Goal: Transaction & Acquisition: Purchase product/service

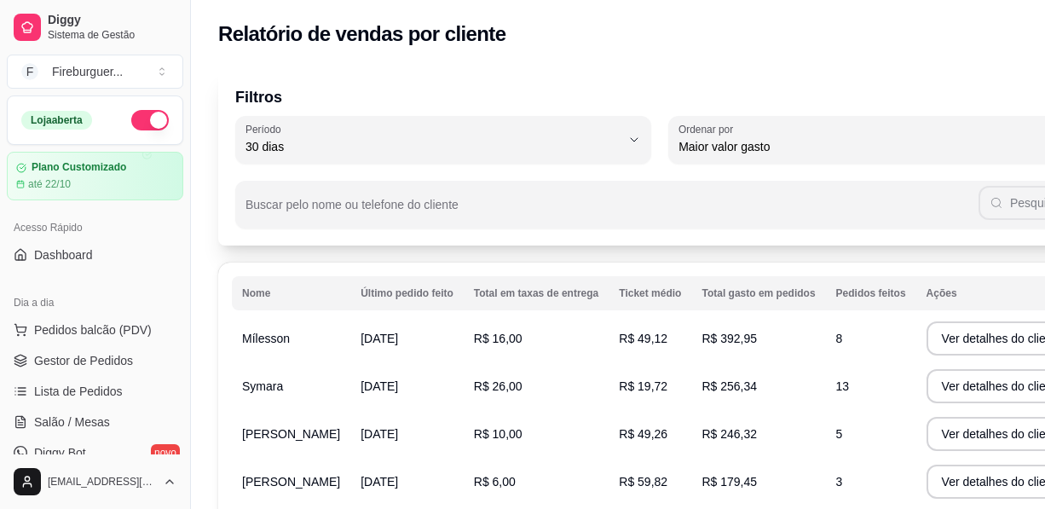
select select "30"
select select "HIGHEST_TOTAL_SPENT_WITH_ORDERS"
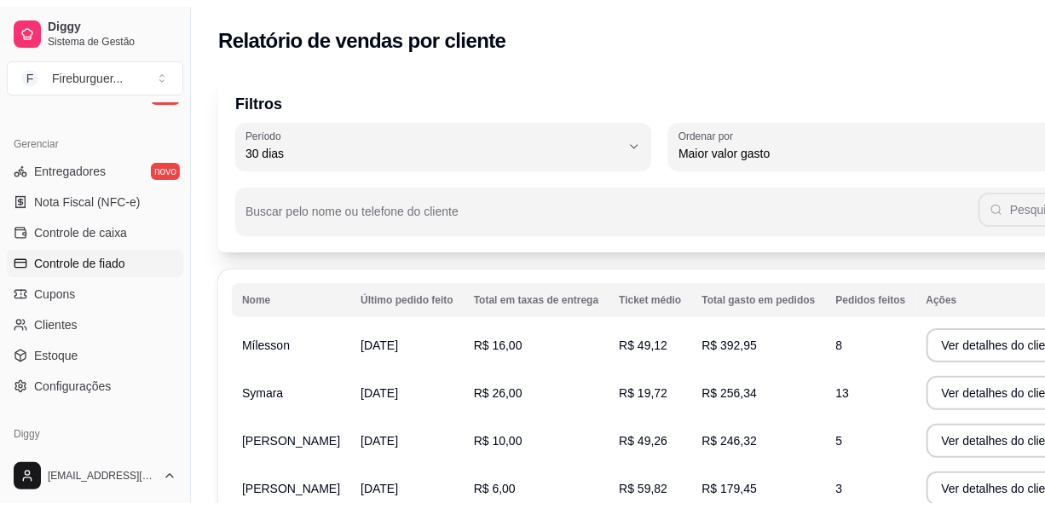
scroll to position [716, 0]
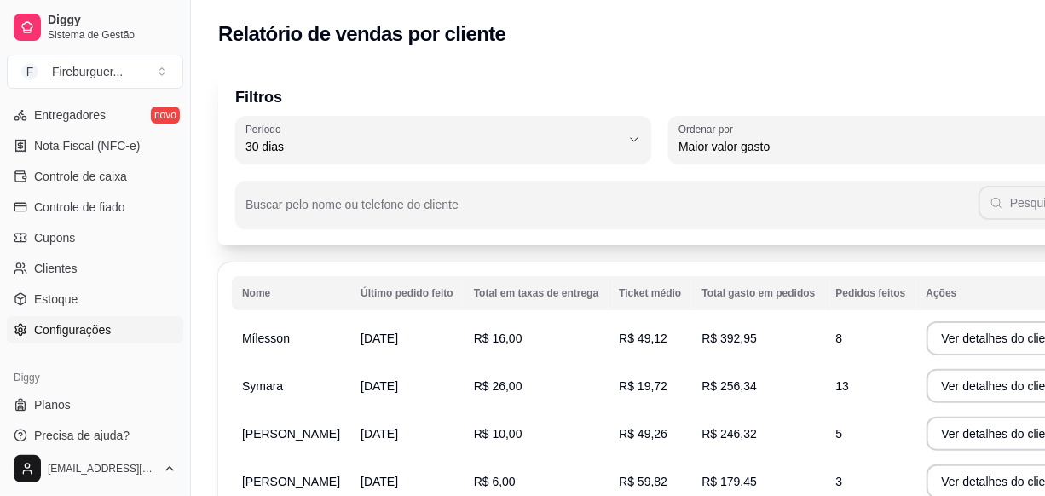
click at [107, 326] on span "Configurações" at bounding box center [72, 329] width 77 height 17
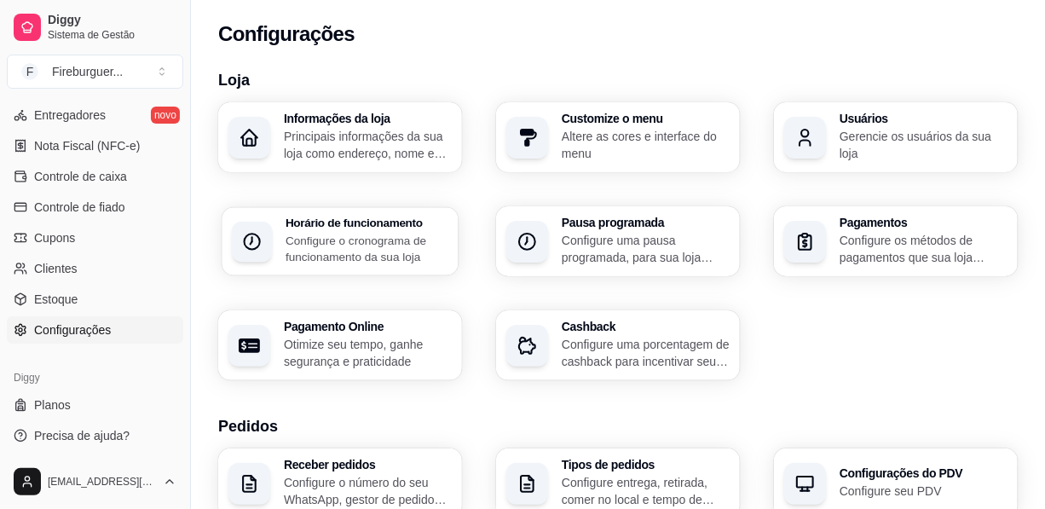
click at [311, 238] on p "Configure o cronograma de funcionamento da sua loja" at bounding box center [367, 248] width 163 height 33
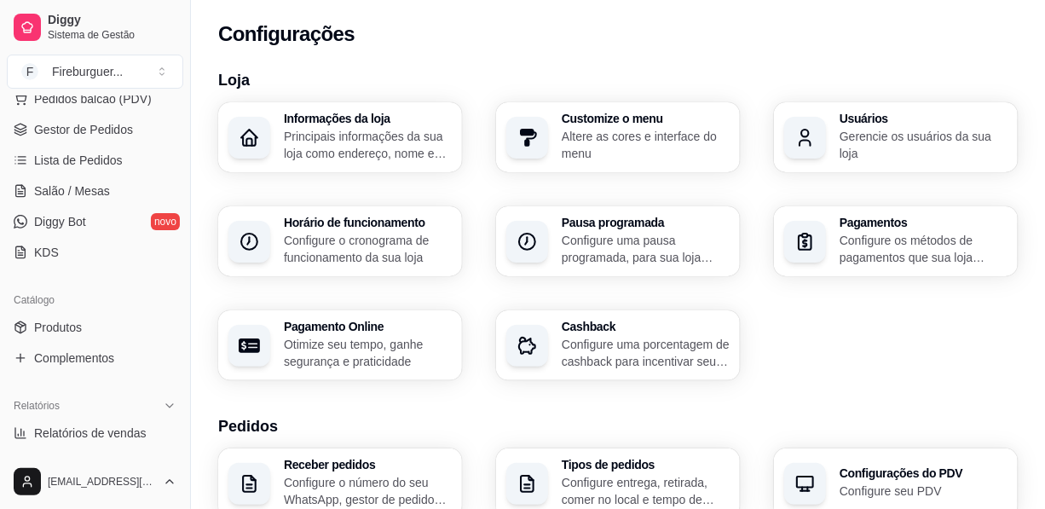
scroll to position [232, 0]
click at [70, 241] on link "KDS" at bounding box center [95, 251] width 176 height 27
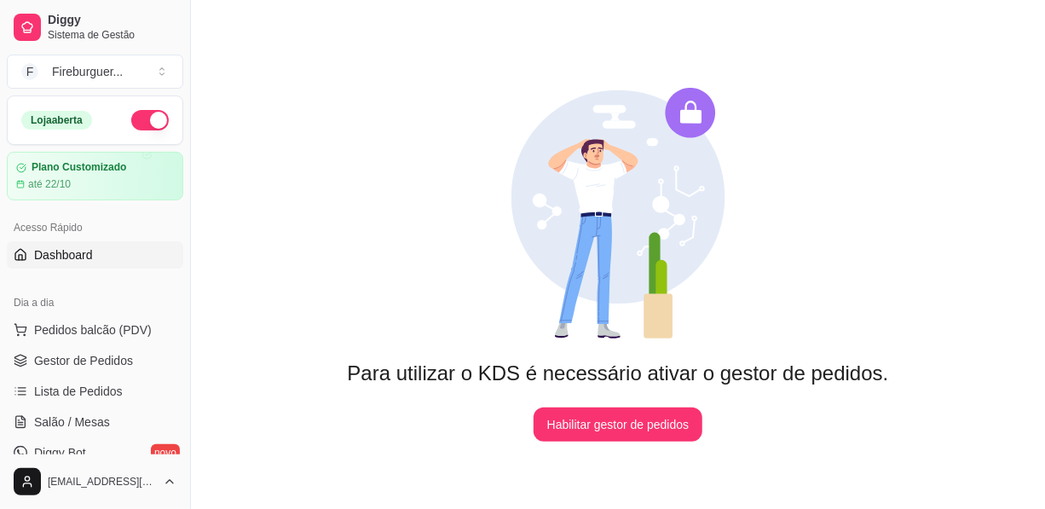
click at [89, 261] on span "Dashboard" at bounding box center [63, 254] width 59 height 17
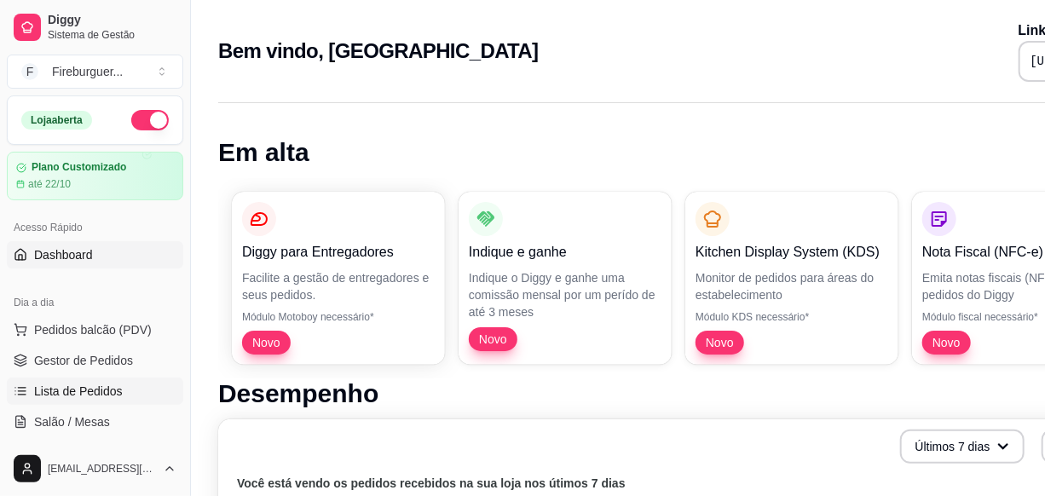
click at [81, 393] on span "Lista de Pedidos" at bounding box center [78, 391] width 89 height 17
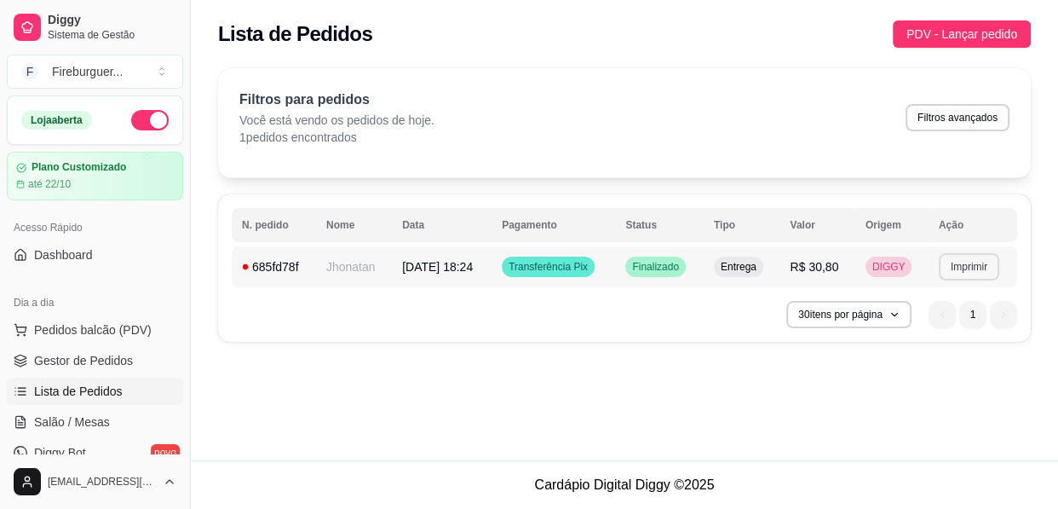
click at [973, 260] on button "Imprimir" at bounding box center [969, 266] width 61 height 27
click at [942, 337] on button "IMPRESSORA" at bounding box center [941, 326] width 124 height 27
click at [969, 262] on button "Imprimir" at bounding box center [969, 266] width 61 height 27
click at [965, 319] on button "IMPRESSORA" at bounding box center [941, 326] width 124 height 27
click at [978, 269] on button "Imprimir" at bounding box center [969, 266] width 61 height 27
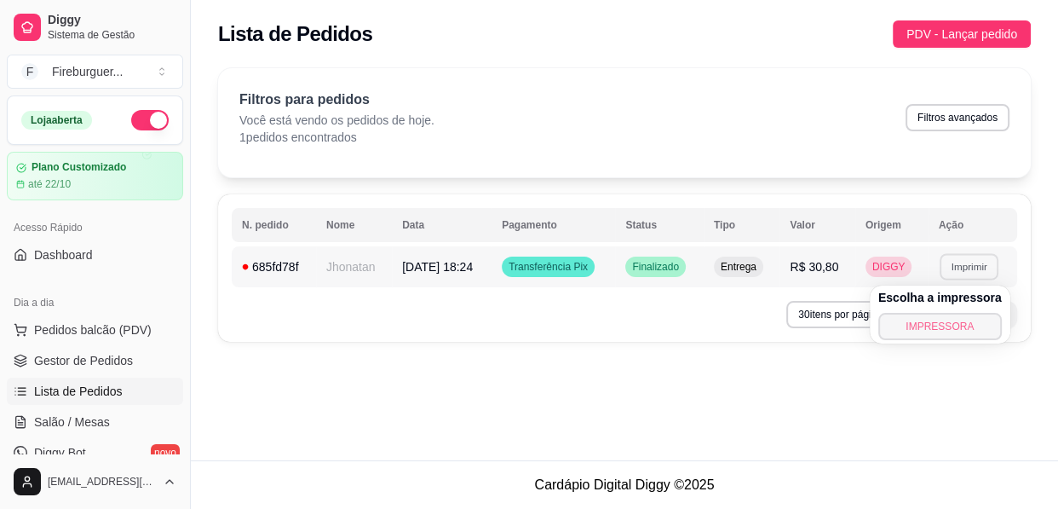
click at [963, 326] on button "IMPRESSORA" at bounding box center [941, 326] width 124 height 27
click at [968, 264] on button "Imprimir" at bounding box center [969, 266] width 59 height 26
click at [960, 323] on button "IMPRESSORA" at bounding box center [941, 326] width 124 height 27
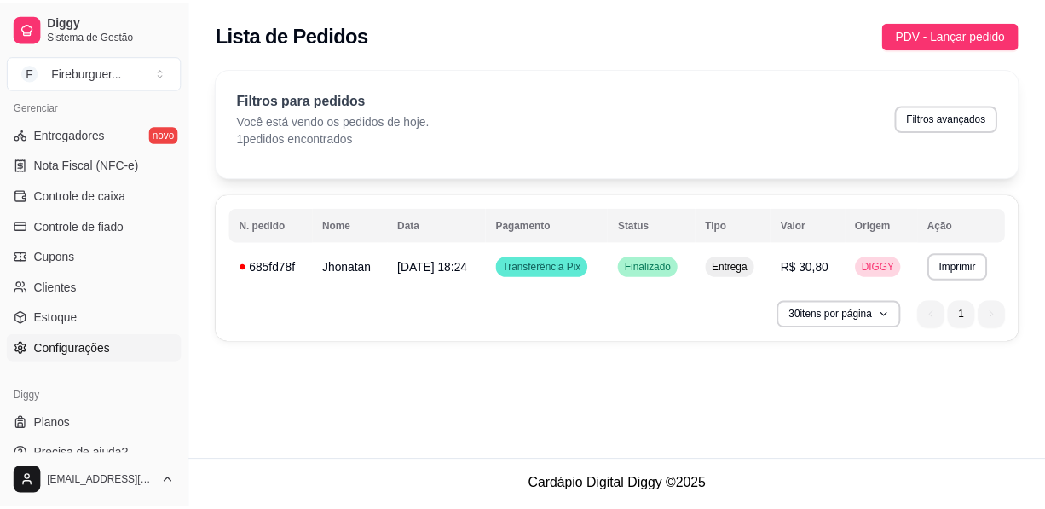
scroll to position [716, 0]
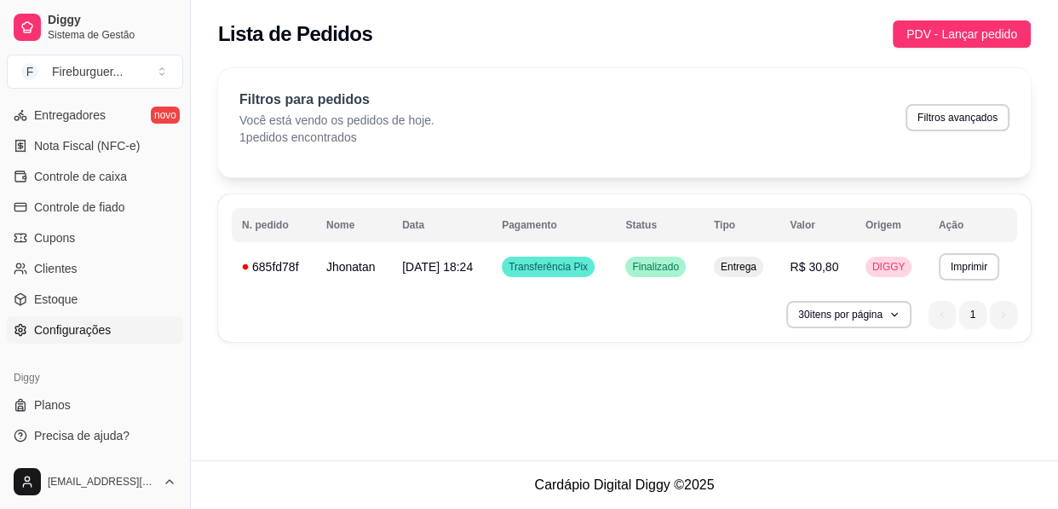
click at [115, 326] on link "Configurações" at bounding box center [95, 329] width 176 height 27
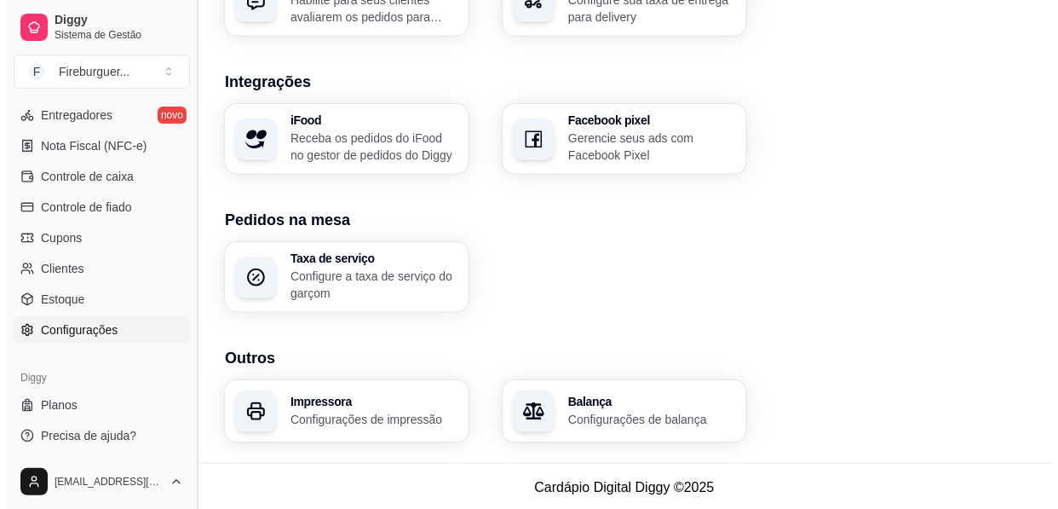
scroll to position [704, 0]
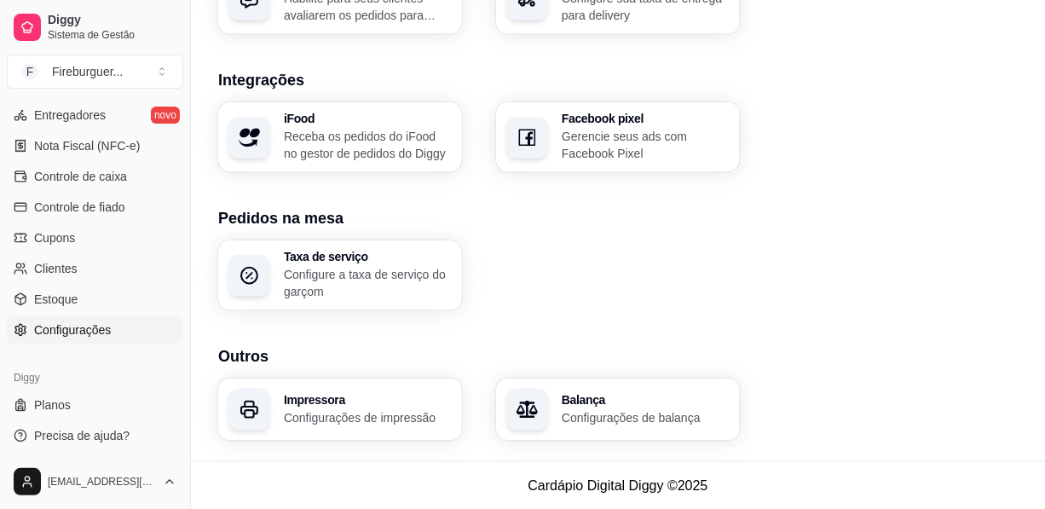
click at [260, 400] on div "button" at bounding box center [249, 410] width 42 height 42
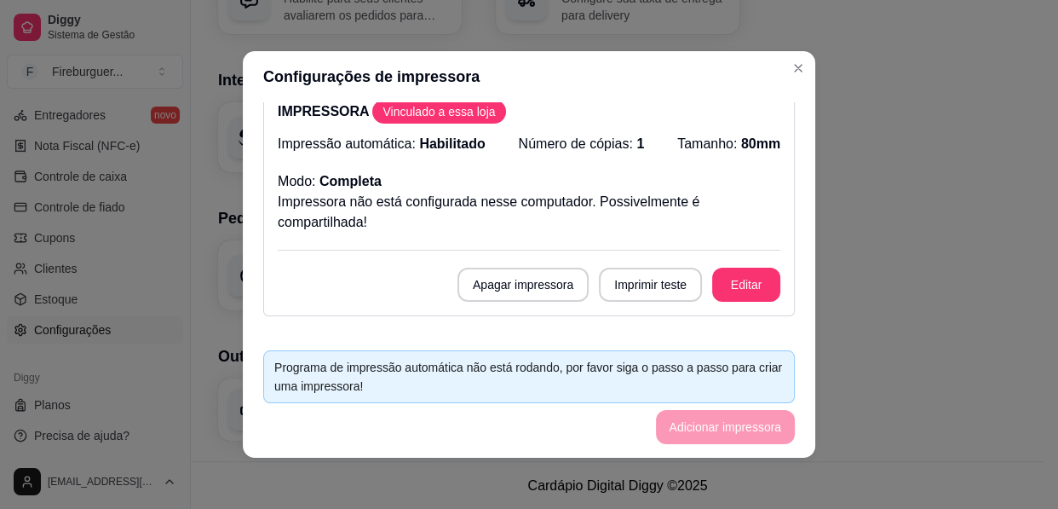
scroll to position [0, 0]
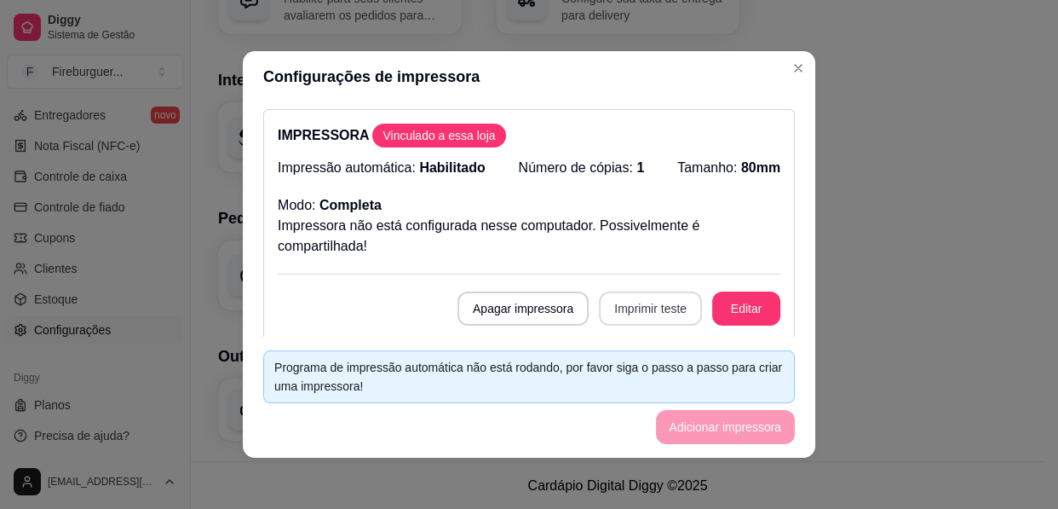
click at [631, 302] on button "Imprimir teste" at bounding box center [650, 308] width 103 height 34
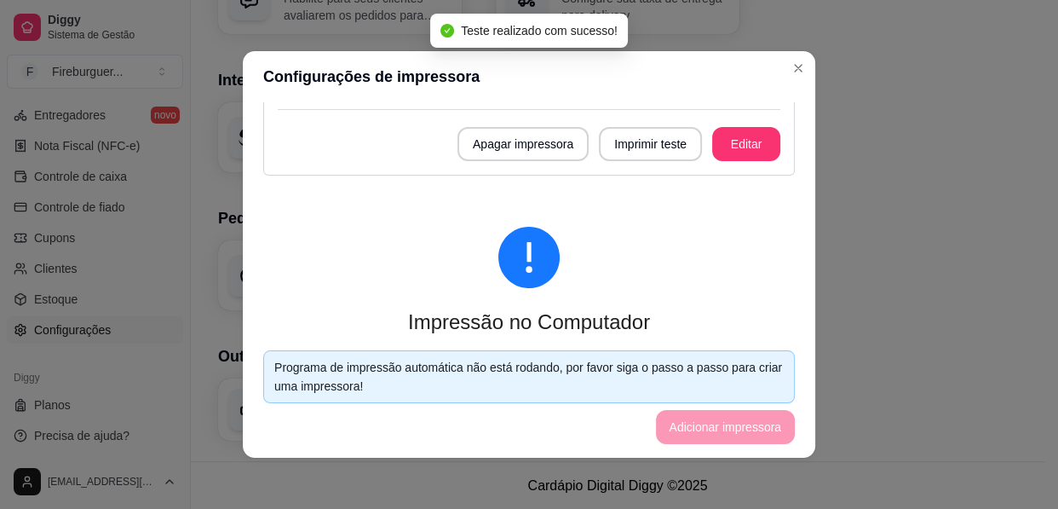
scroll to position [309, 0]
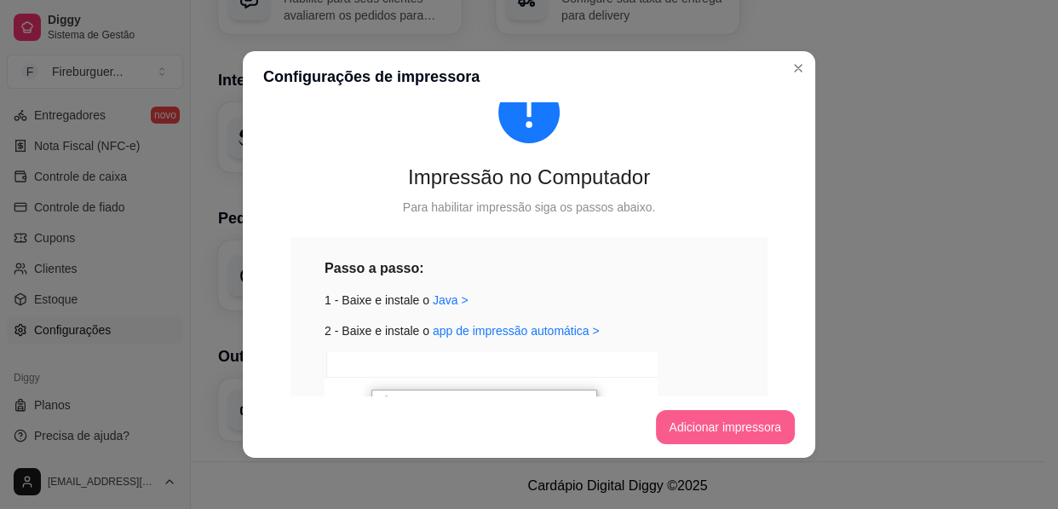
click at [676, 435] on button "Adicionar impressora" at bounding box center [726, 427] width 140 height 34
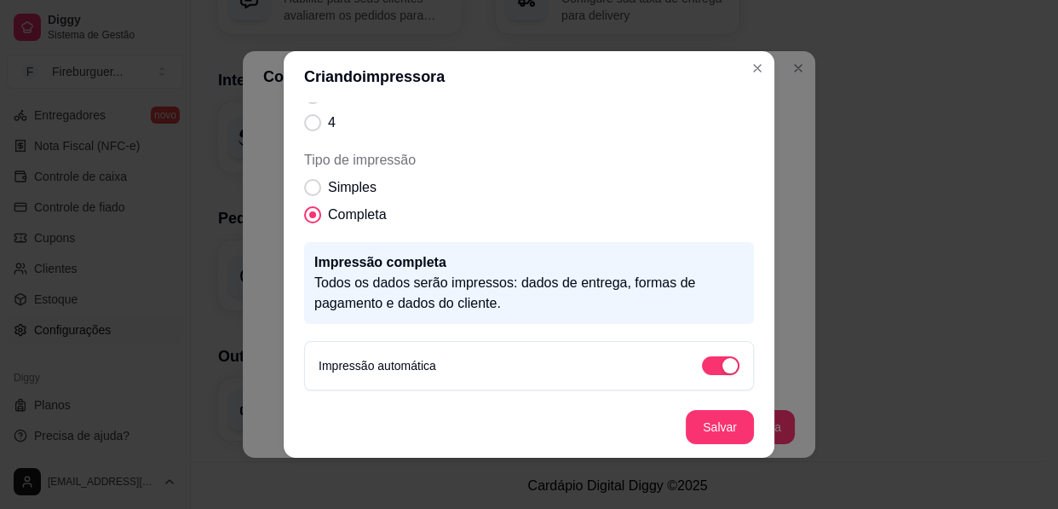
scroll to position [0, 0]
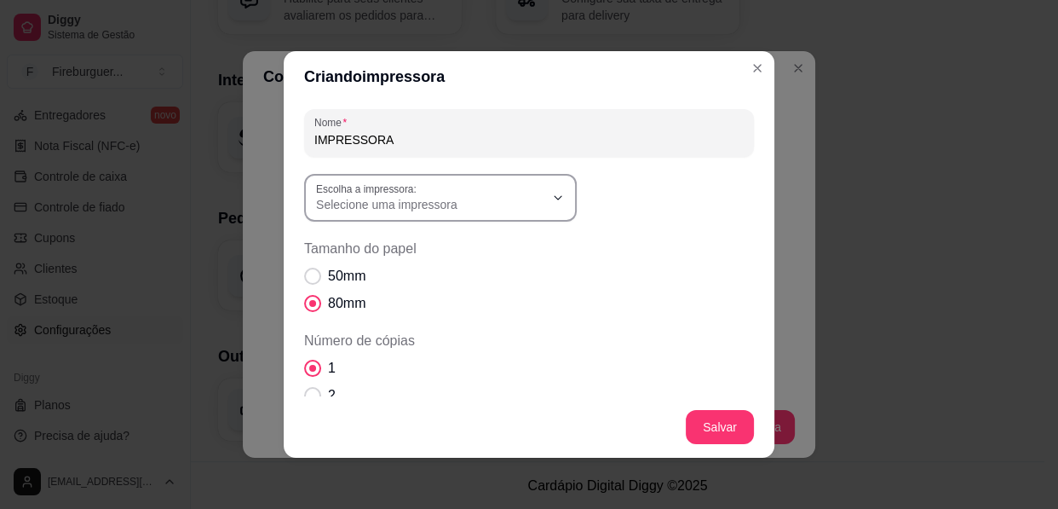
click at [528, 193] on div "Selecione uma impressora" at bounding box center [430, 197] width 228 height 31
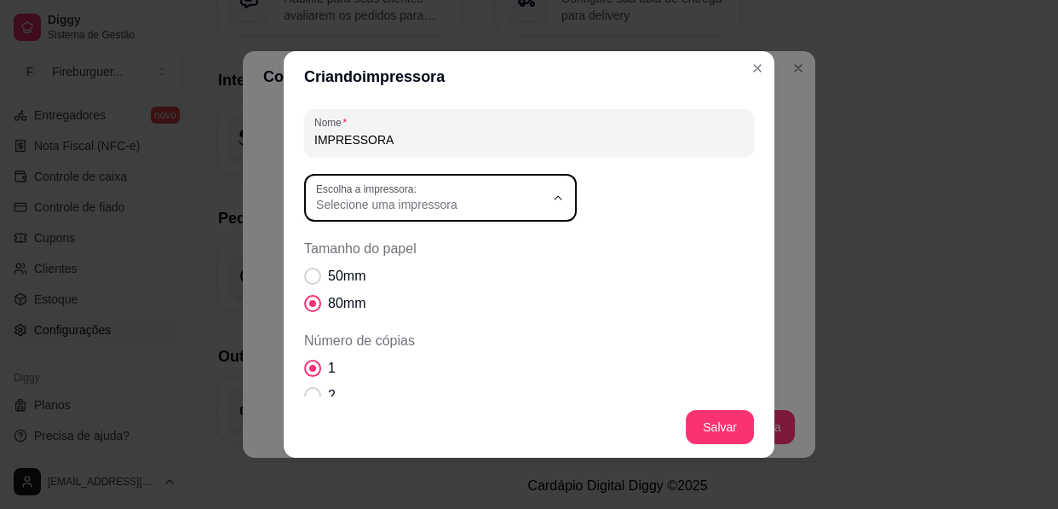
click at [486, 329] on span "EPSON Coupon Generator(TM-T20)" at bounding box center [425, 328] width 219 height 16
type input "EPSON Coupon Generator(TM-T20)"
select select "EPSON Coupon Generator(TM-T20)"
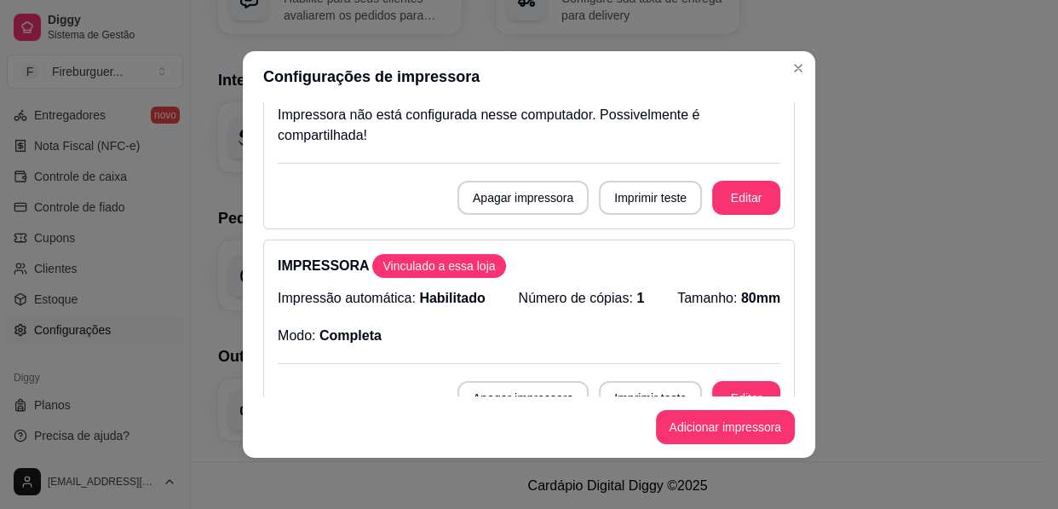
scroll to position [232, 0]
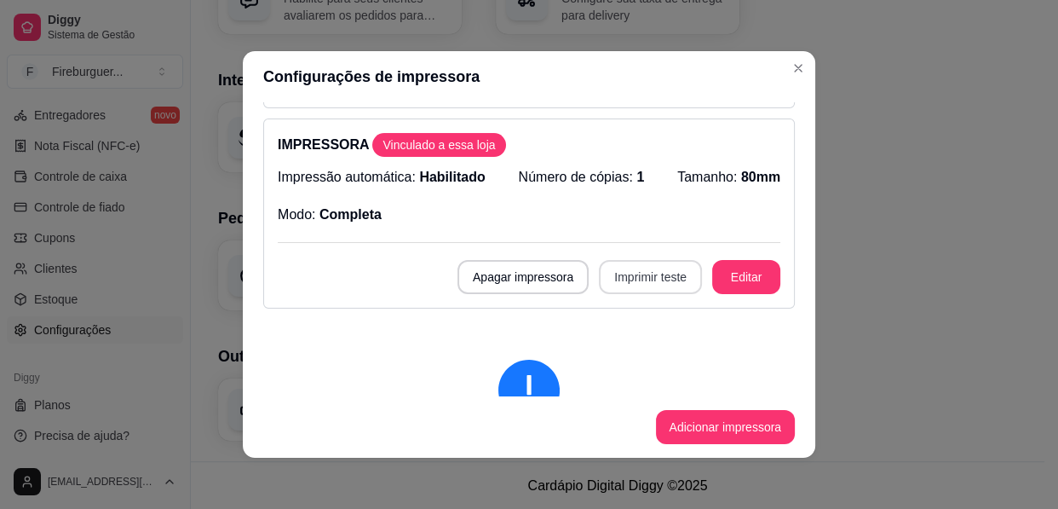
click at [615, 281] on button "Imprimir teste" at bounding box center [650, 277] width 103 height 34
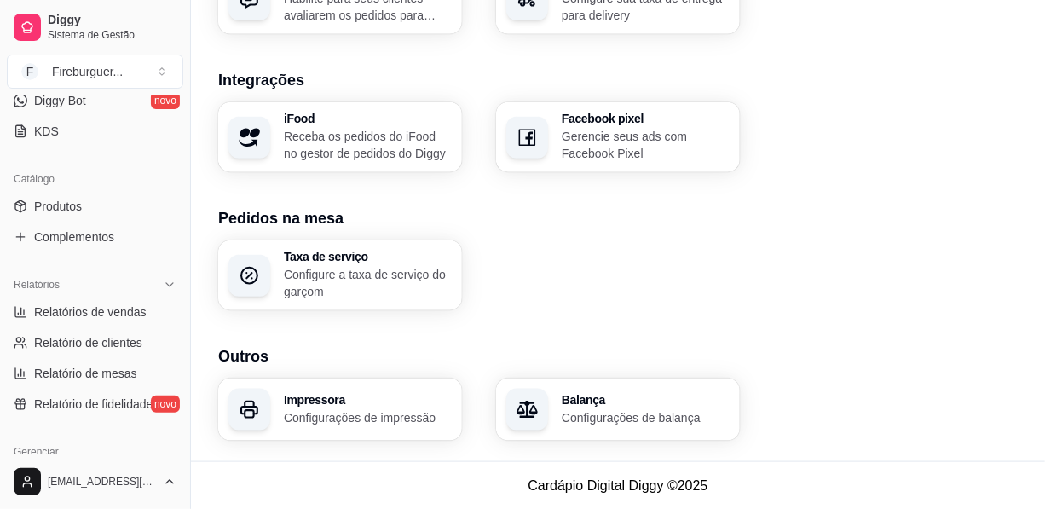
scroll to position [0, 0]
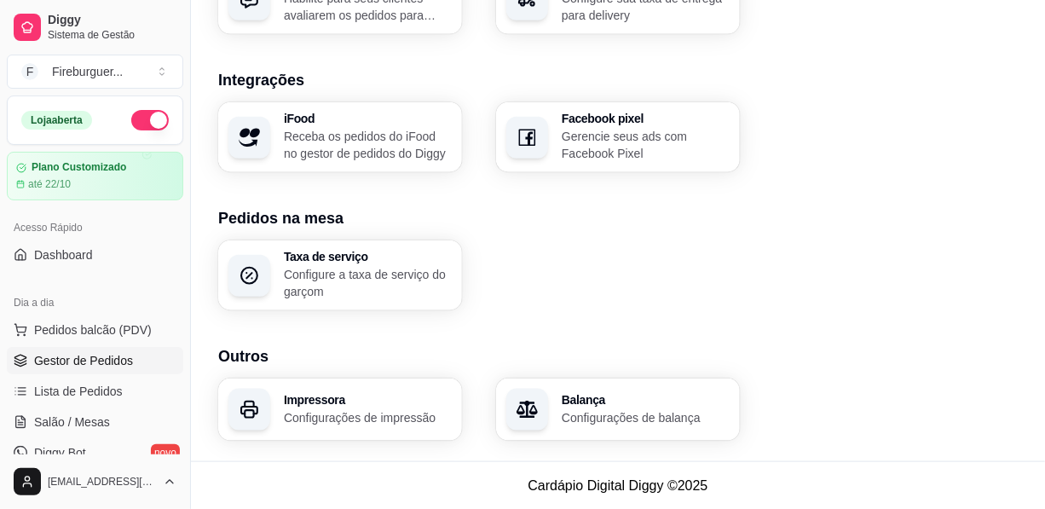
click at [119, 358] on span "Gestor de Pedidos" at bounding box center [83, 360] width 99 height 17
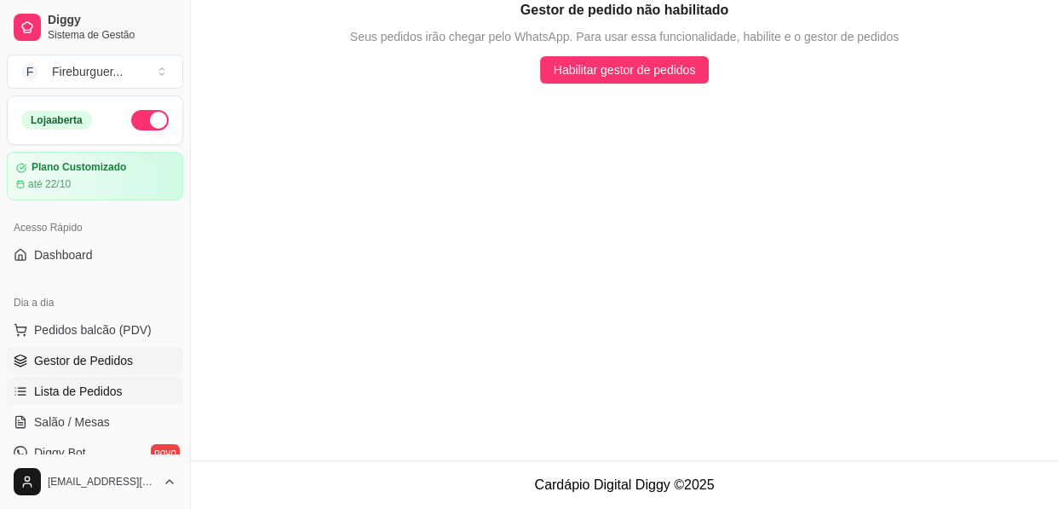
click at [124, 396] on link "Lista de Pedidos" at bounding box center [95, 391] width 176 height 27
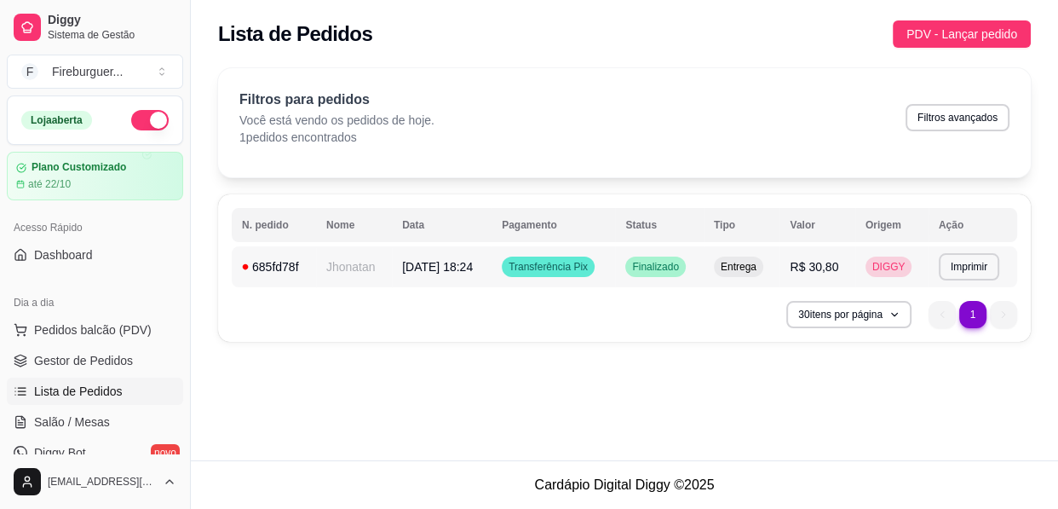
click at [958, 261] on button "Imprimir" at bounding box center [969, 266] width 61 height 27
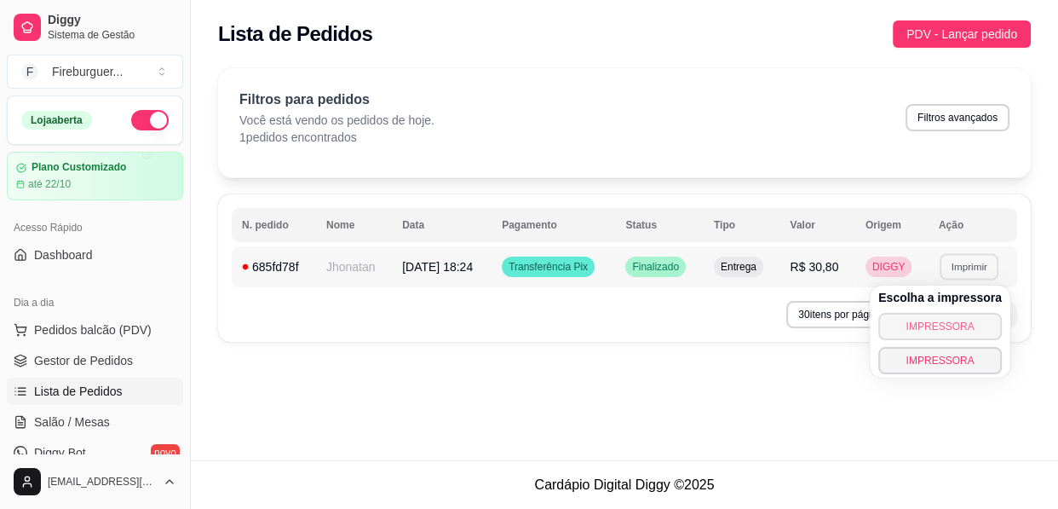
click at [920, 317] on button "IMPRESSORA" at bounding box center [941, 326] width 124 height 27
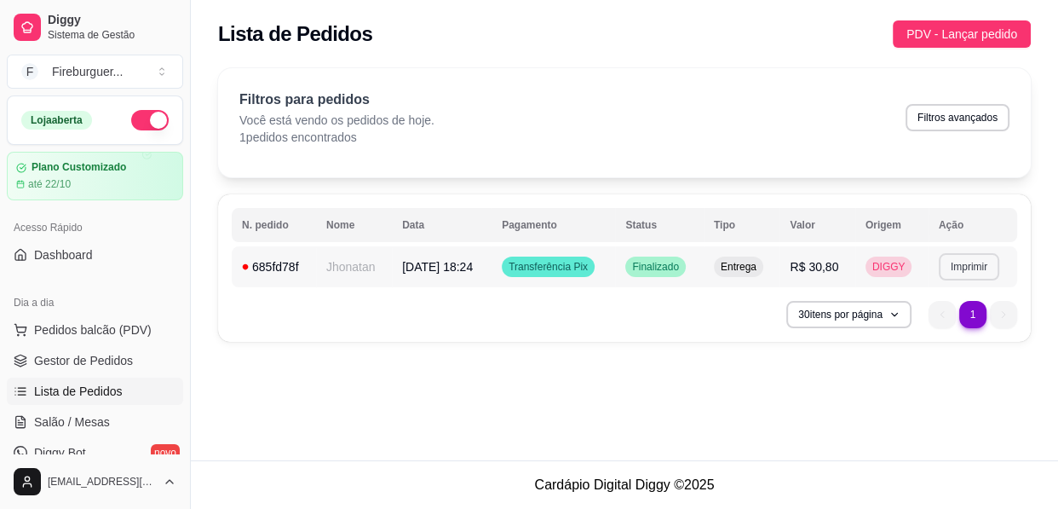
click at [951, 266] on button "Imprimir" at bounding box center [969, 266] width 61 height 27
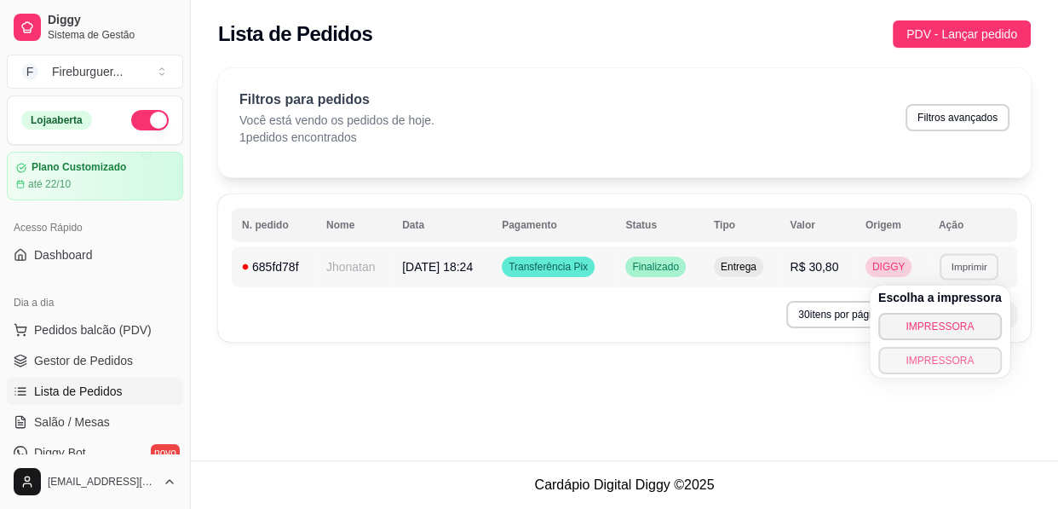
click at [957, 356] on button "IMPRESSORA" at bounding box center [941, 360] width 124 height 27
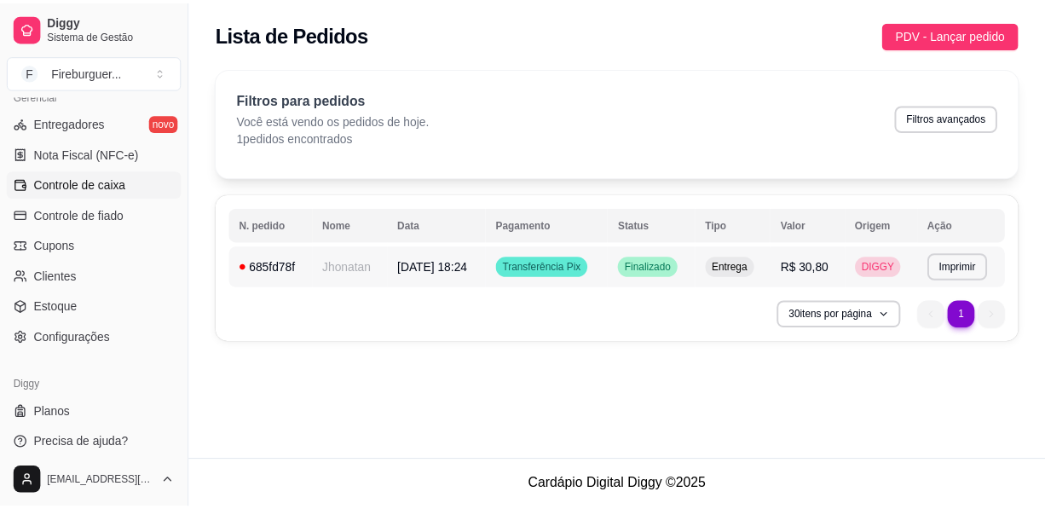
scroll to position [716, 0]
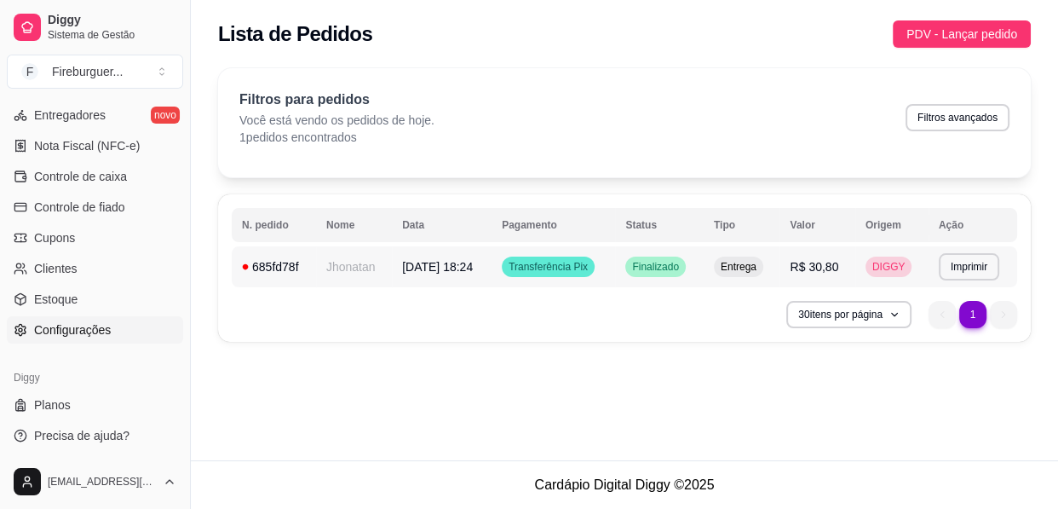
click at [117, 332] on link "Configurações" at bounding box center [95, 329] width 176 height 27
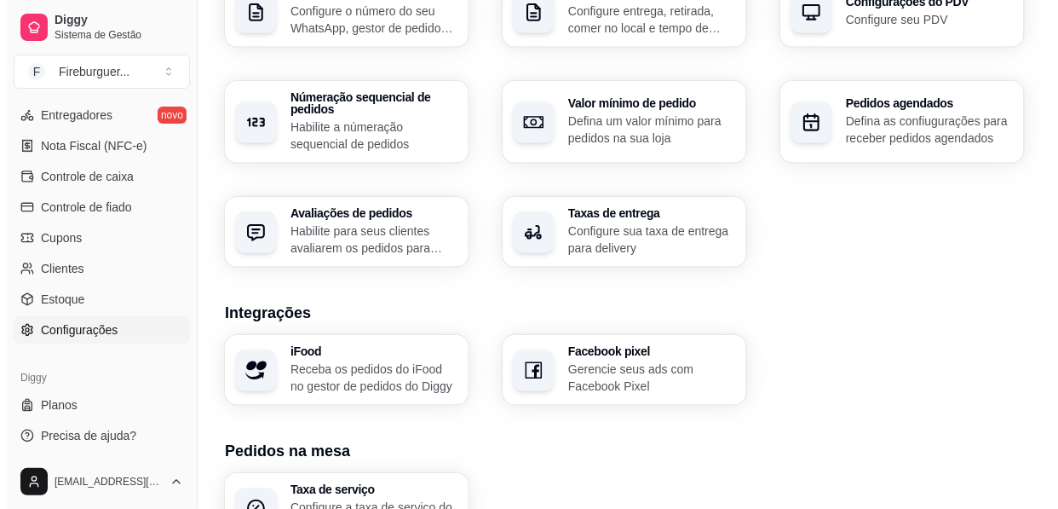
scroll to position [704, 0]
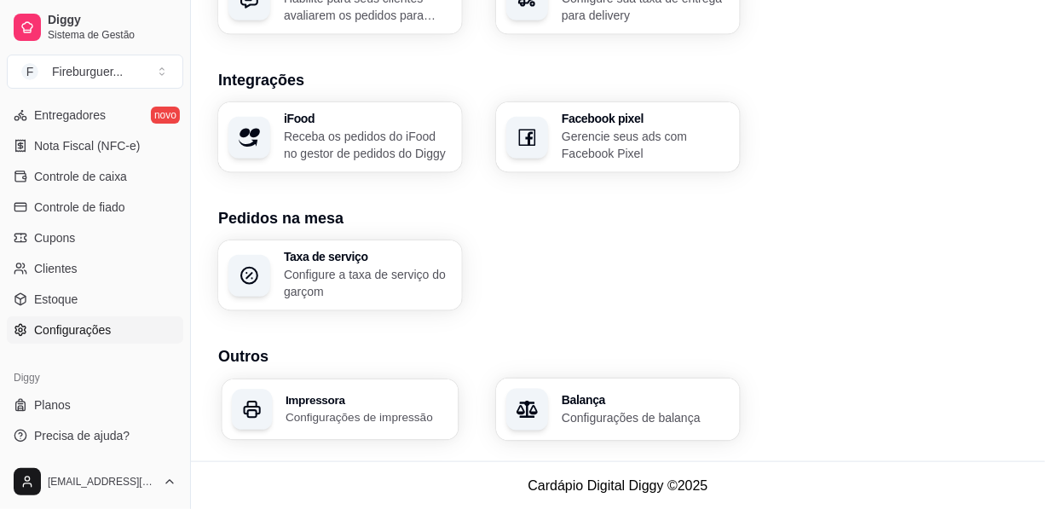
click at [376, 418] on p "Configurações de impressão" at bounding box center [367, 417] width 163 height 16
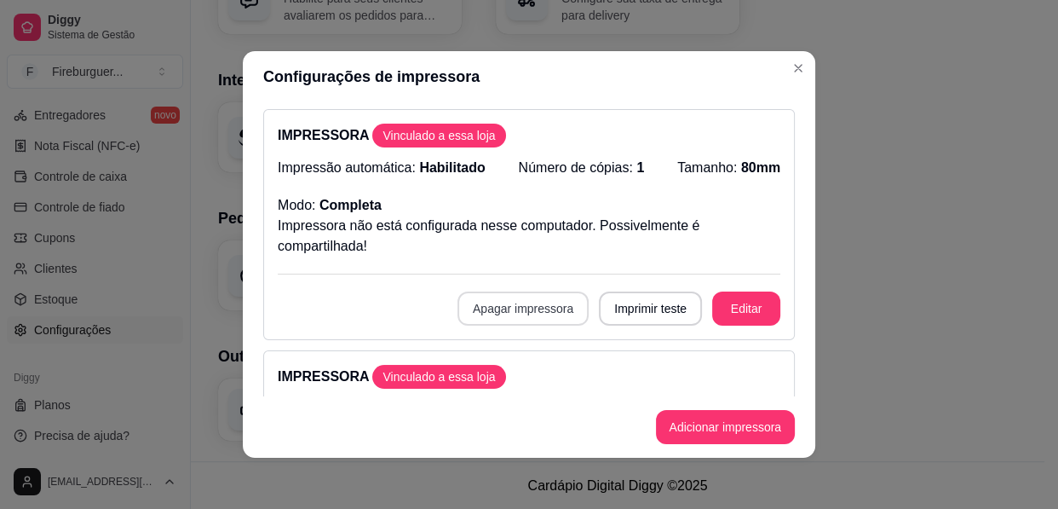
scroll to position [154, 0]
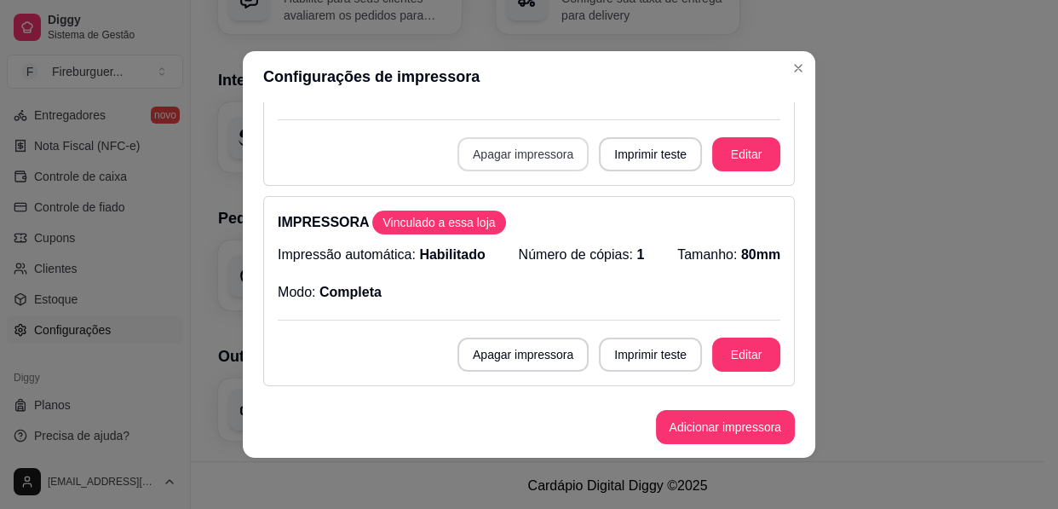
click at [545, 147] on button "Apagar impressora" at bounding box center [523, 154] width 131 height 34
click at [508, 278] on button "Confirmar" at bounding box center [522, 277] width 61 height 26
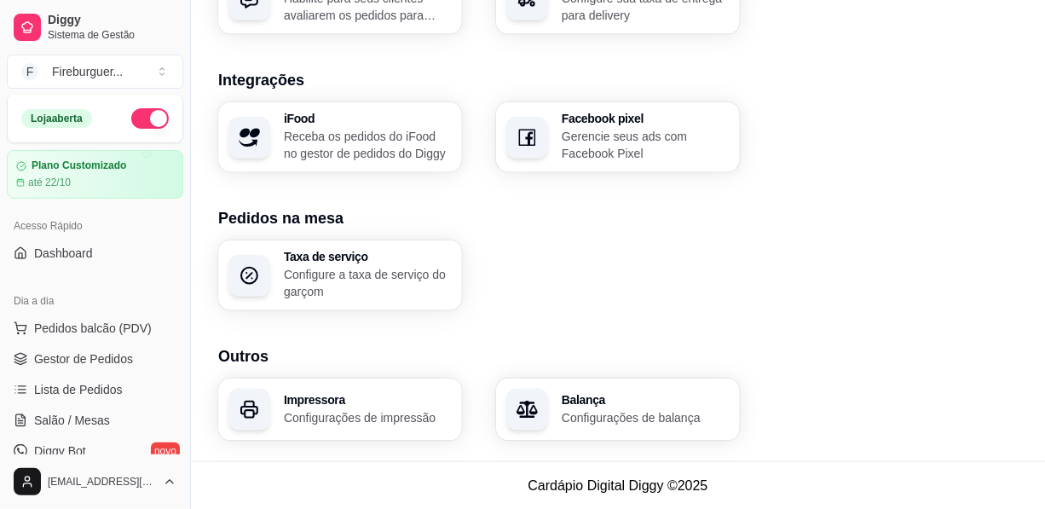
scroll to position [0, 0]
click at [66, 366] on span "Gestor de Pedidos" at bounding box center [83, 360] width 99 height 17
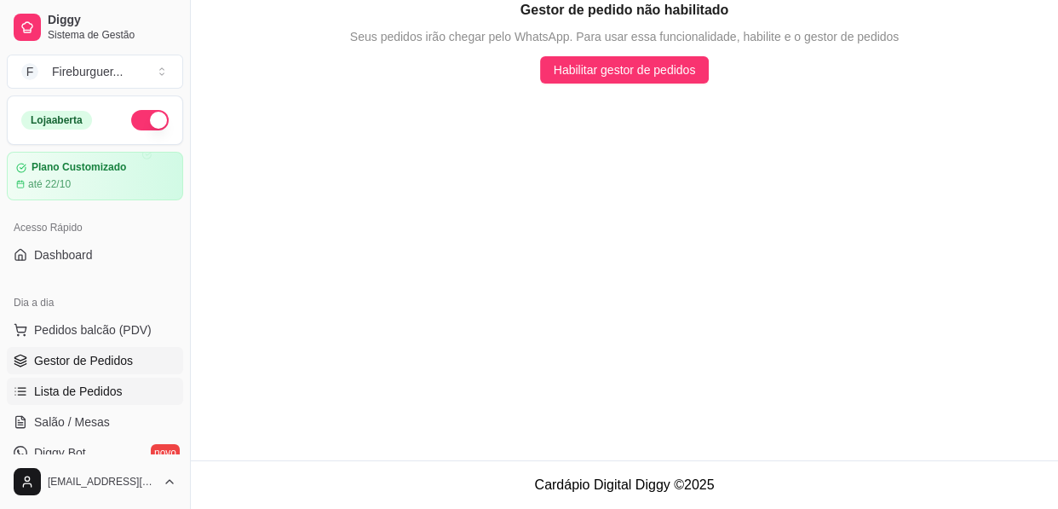
click at [71, 392] on span "Lista de Pedidos" at bounding box center [78, 391] width 89 height 17
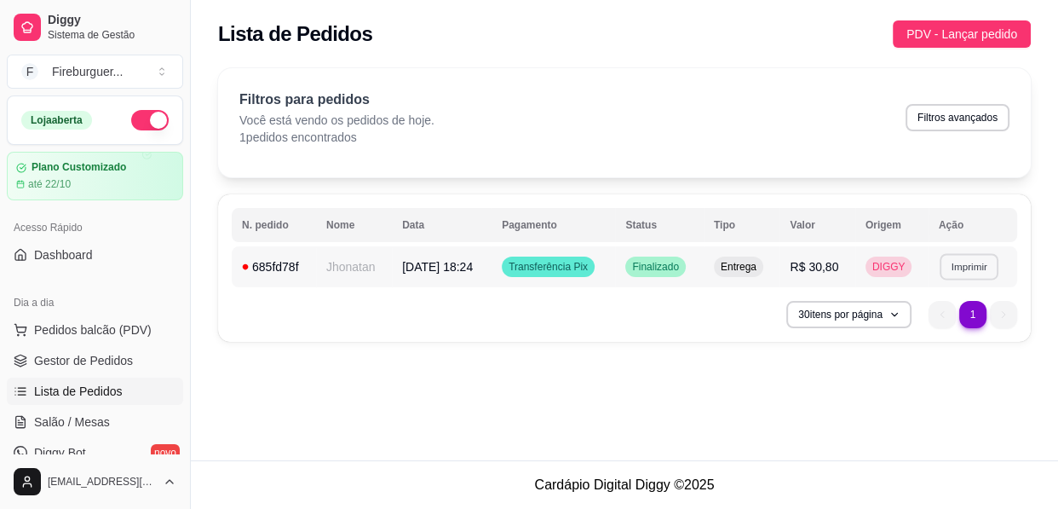
click at [970, 262] on button "Imprimir" at bounding box center [969, 266] width 59 height 26
click at [951, 321] on button "IMPRESSORA" at bounding box center [941, 326] width 124 height 27
click at [73, 336] on span "Pedidos balcão (PDV)" at bounding box center [93, 329] width 118 height 17
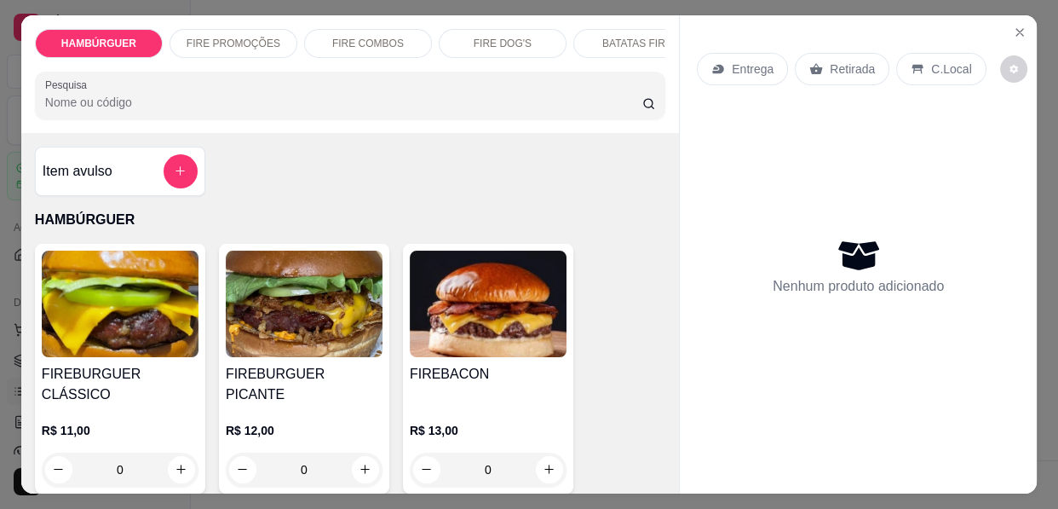
click at [199, 43] on p "FIRE PROMOÇÕES" at bounding box center [234, 44] width 94 height 14
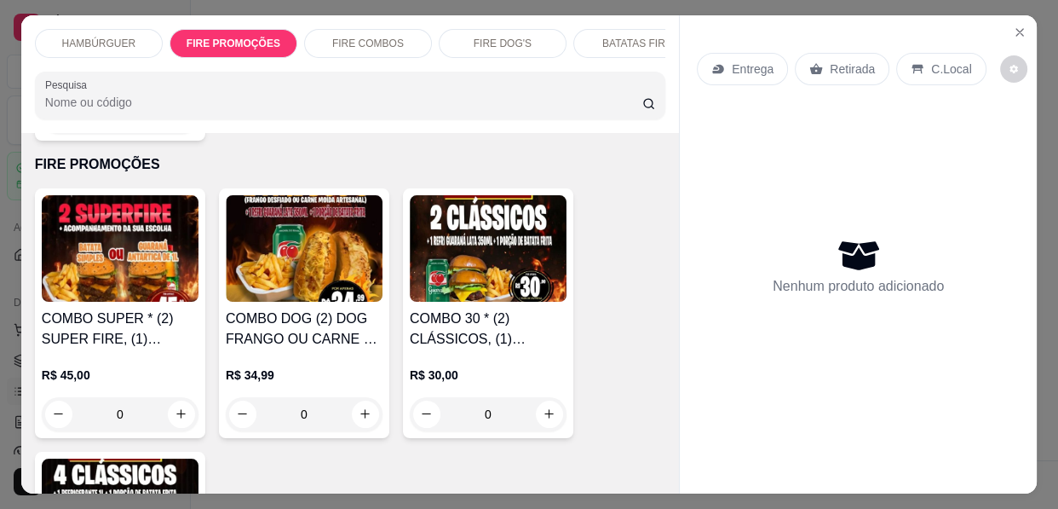
click at [324, 29] on div "FIRE COMBOS" at bounding box center [368, 43] width 128 height 29
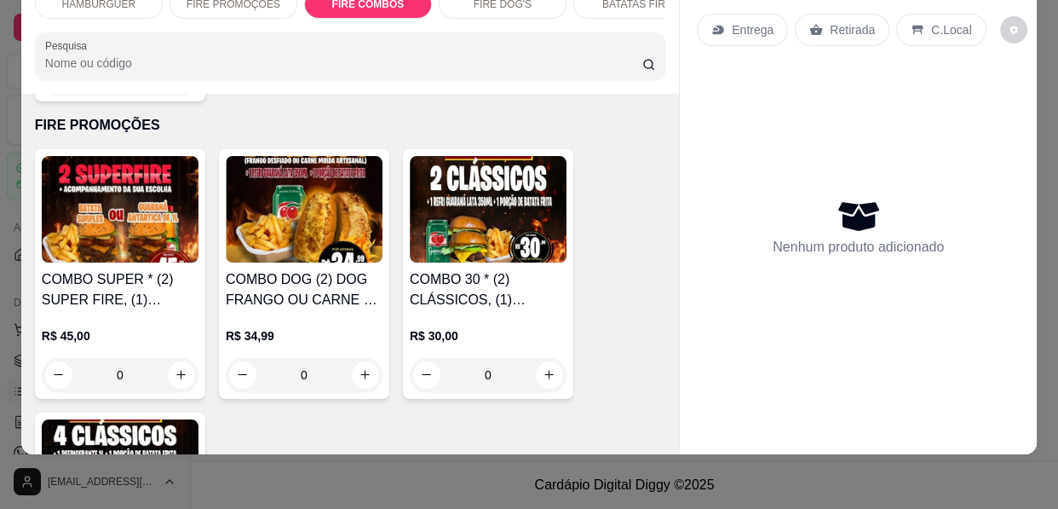
scroll to position [1953, 0]
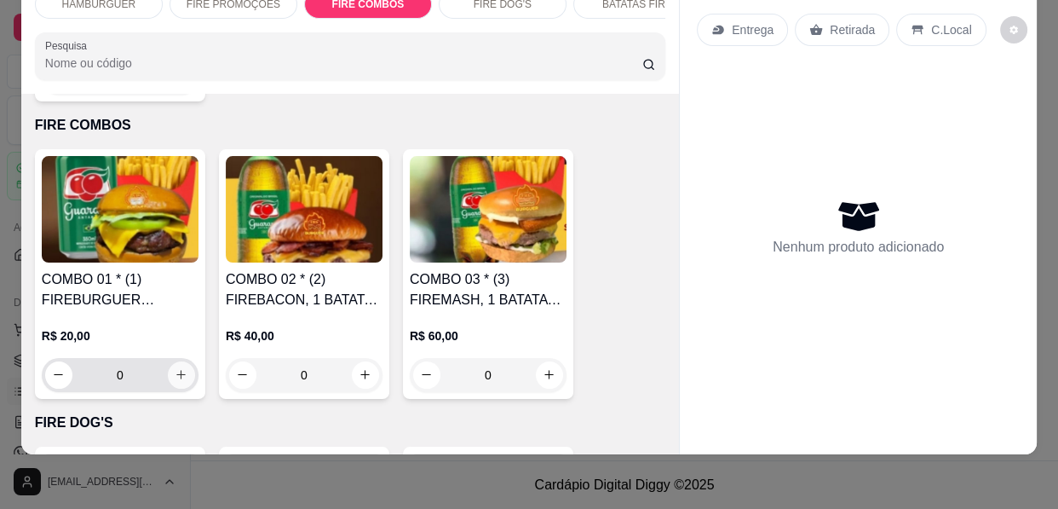
click at [175, 368] on icon "increase-product-quantity" at bounding box center [181, 374] width 13 height 13
type input "1"
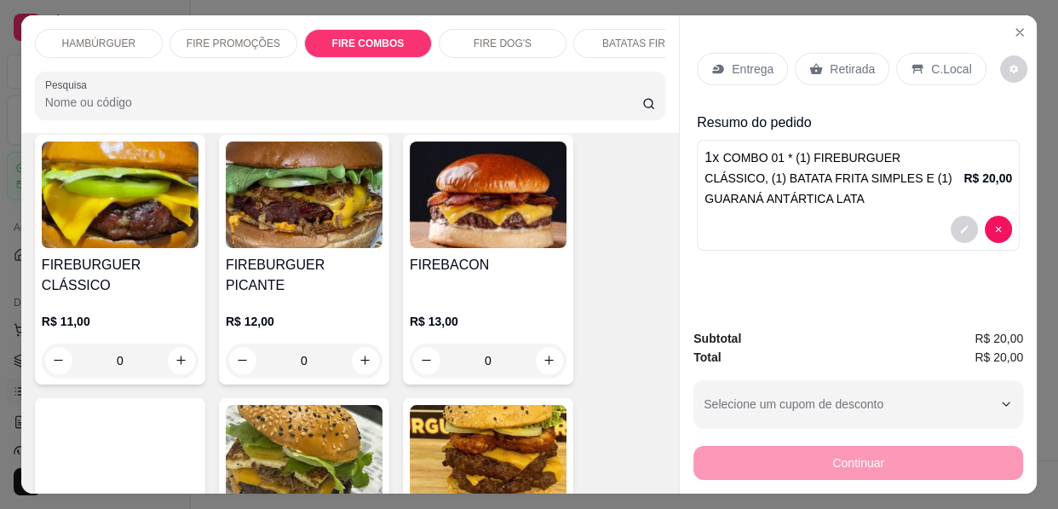
scroll to position [0, 0]
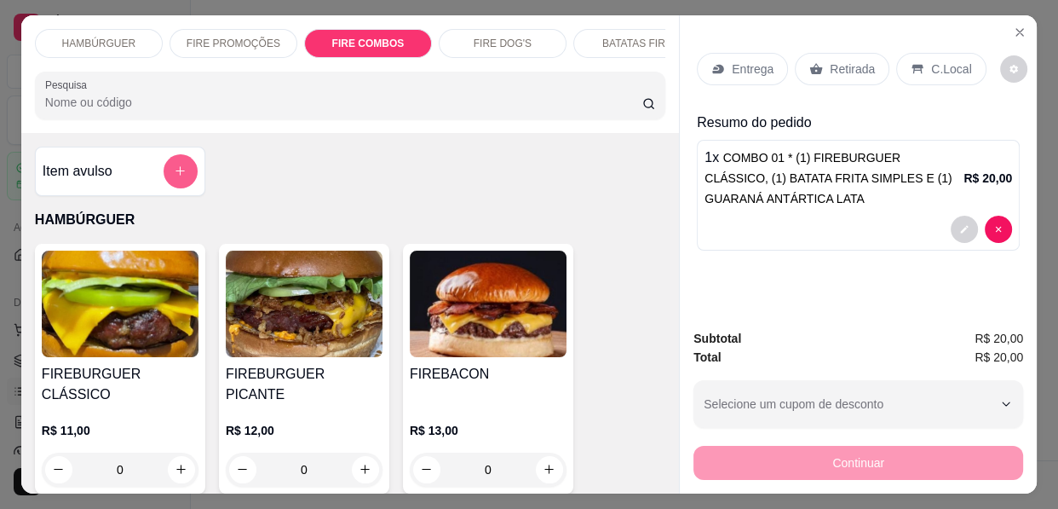
click at [171, 167] on button "add-separate-item" at bounding box center [181, 171] width 34 height 34
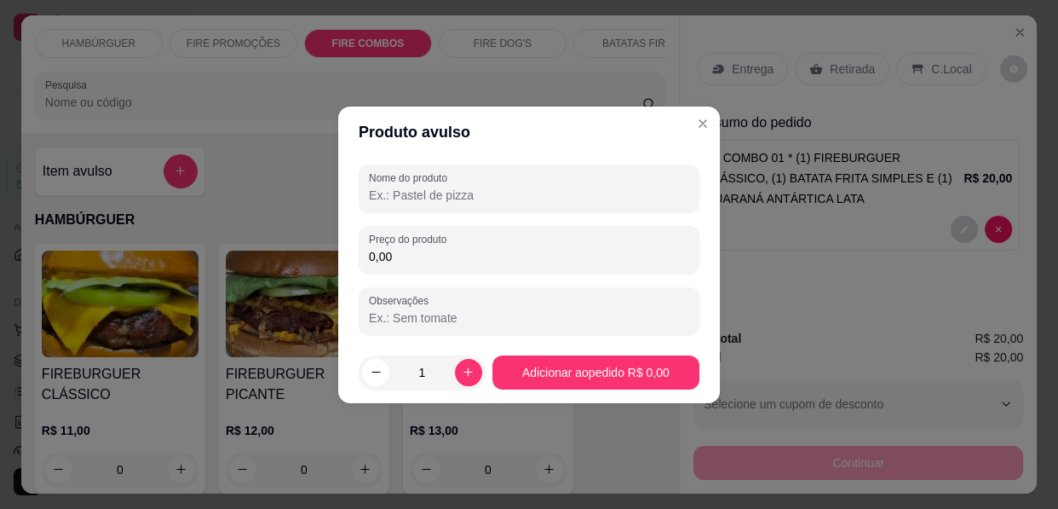
click at [454, 201] on input "Nome do produto" at bounding box center [529, 195] width 320 height 17
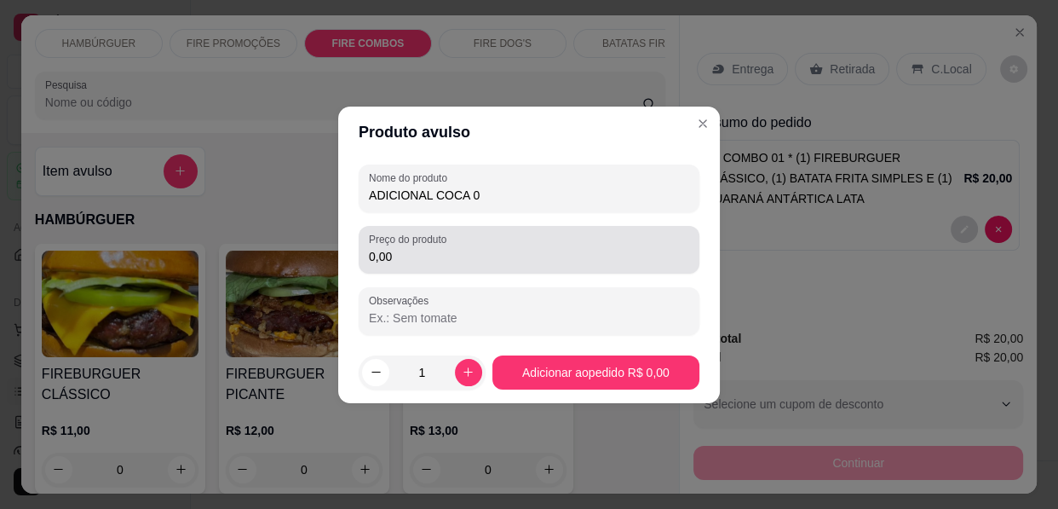
type input "ADICIONAL COCA 0"
click at [417, 258] on input "0,00" at bounding box center [529, 256] width 320 height 17
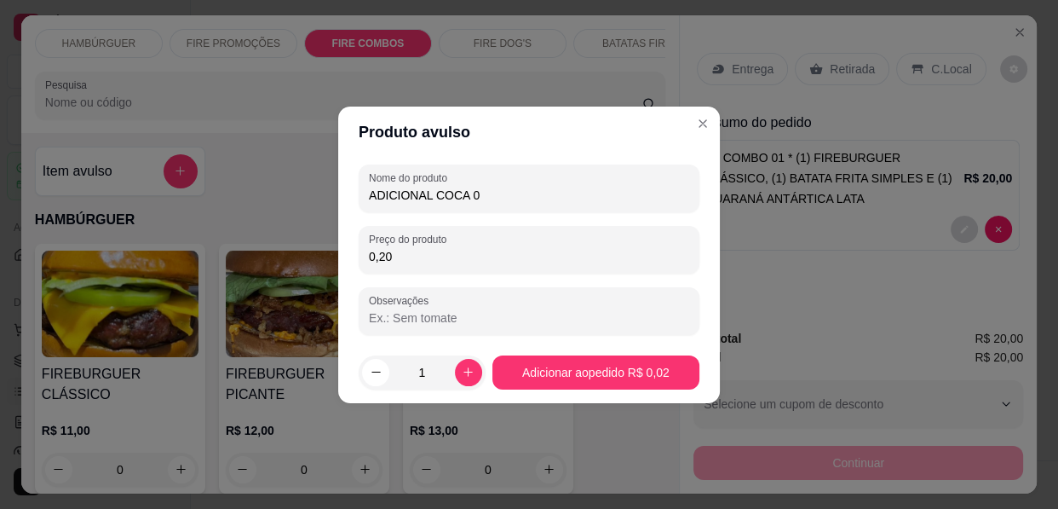
type input "2,00"
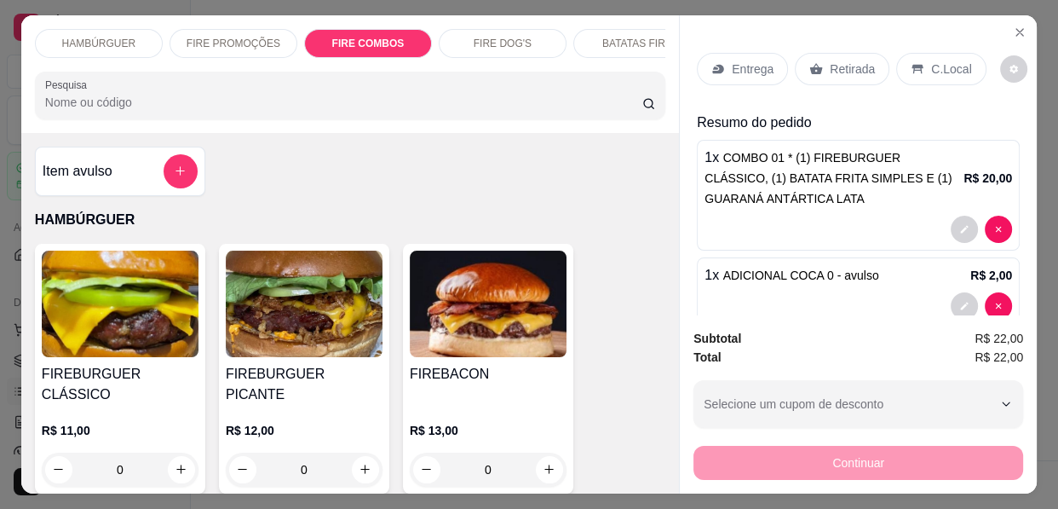
click at [735, 61] on p "Entrega" at bounding box center [753, 69] width 42 height 17
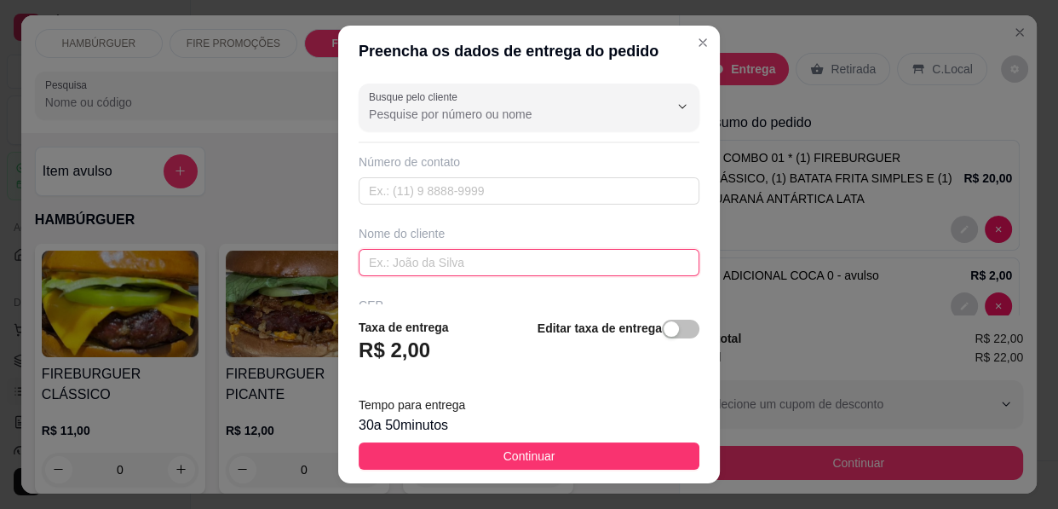
click at [551, 275] on div "Busque pelo cliente Número de contato Nome do cliente CEP Rua/[GEOGRAPHIC_DATA]" at bounding box center [529, 191] width 382 height 228
type input "DR [PERSON_NAME]"
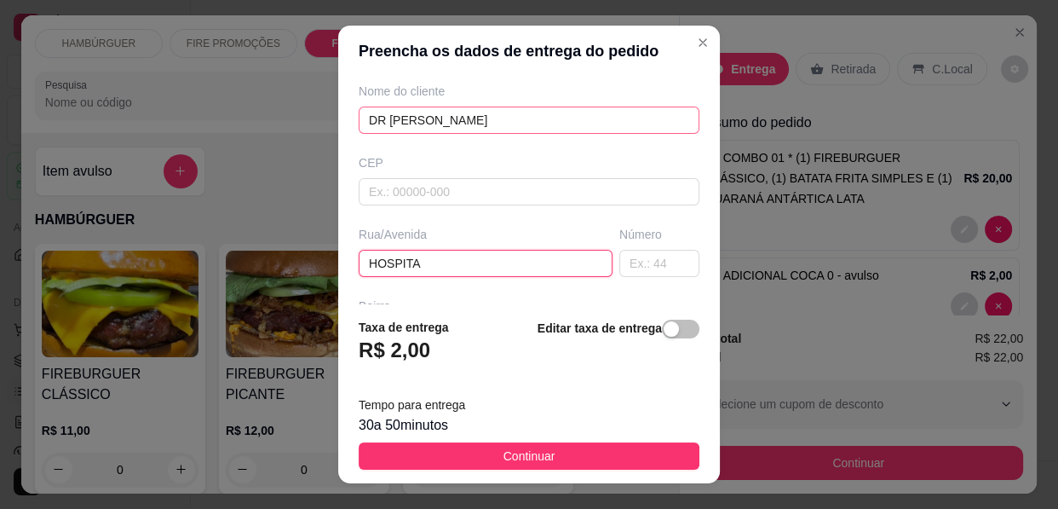
type input "HOSPITAL"
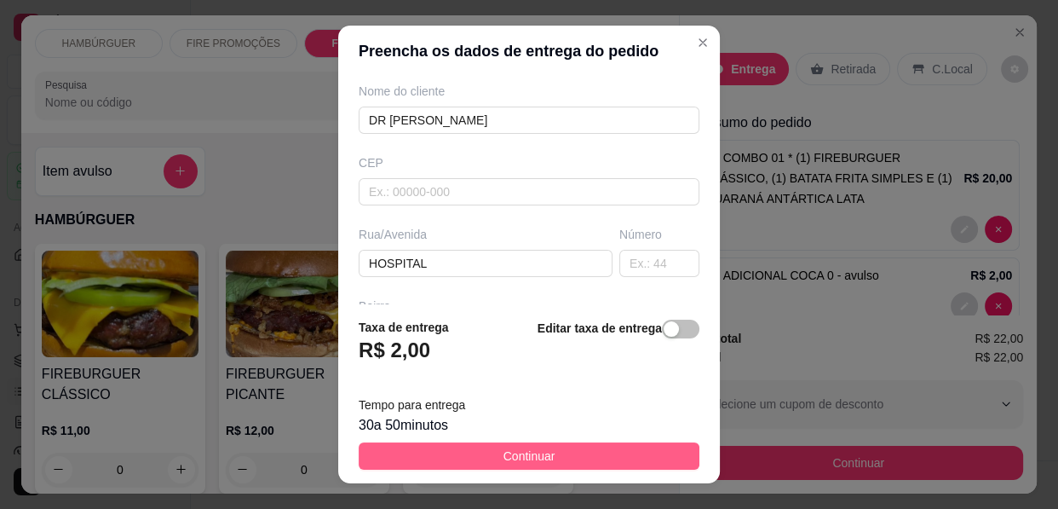
click at [613, 452] on button "Continuar" at bounding box center [529, 455] width 341 height 27
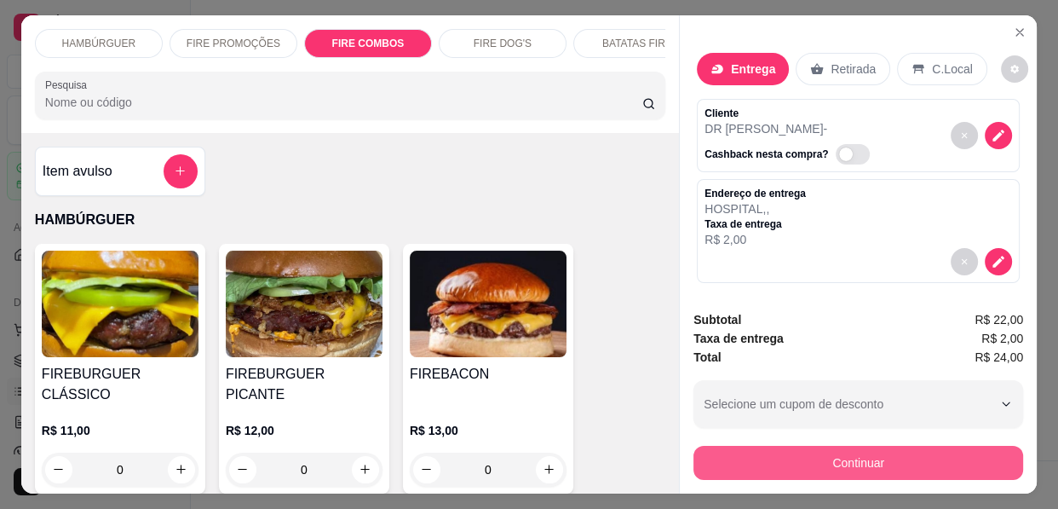
click at [775, 462] on button "Continuar" at bounding box center [859, 463] width 330 height 34
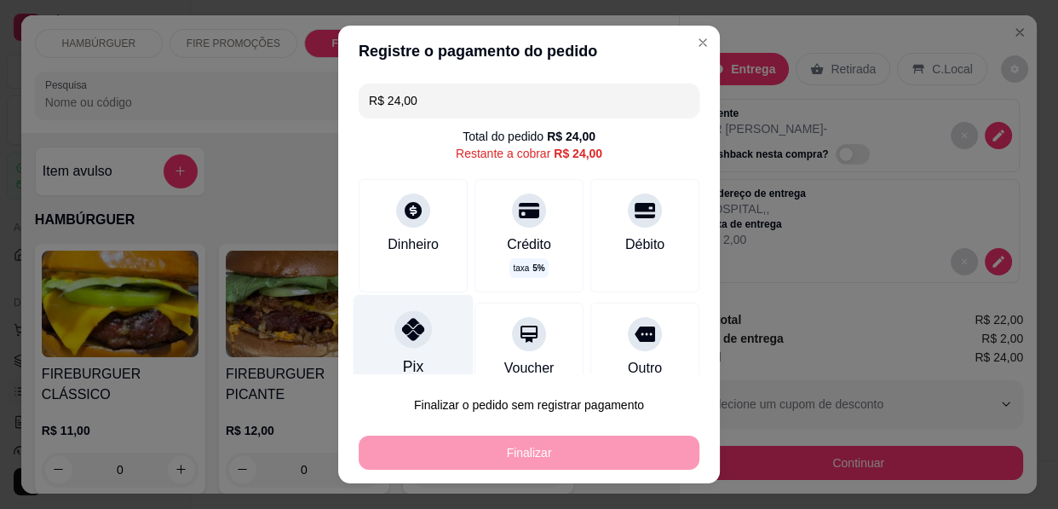
click at [402, 338] on icon at bounding box center [413, 329] width 22 height 22
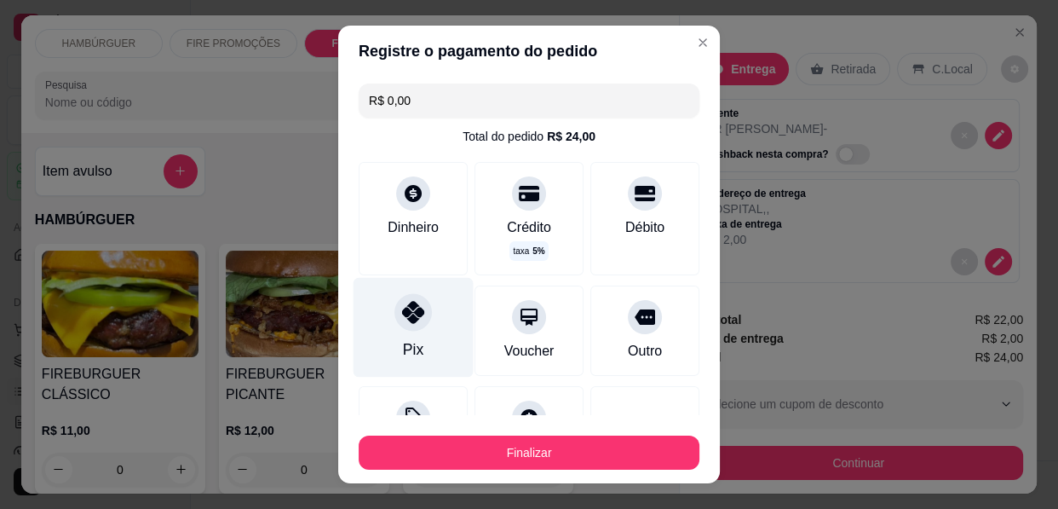
type input "R$ 0,00"
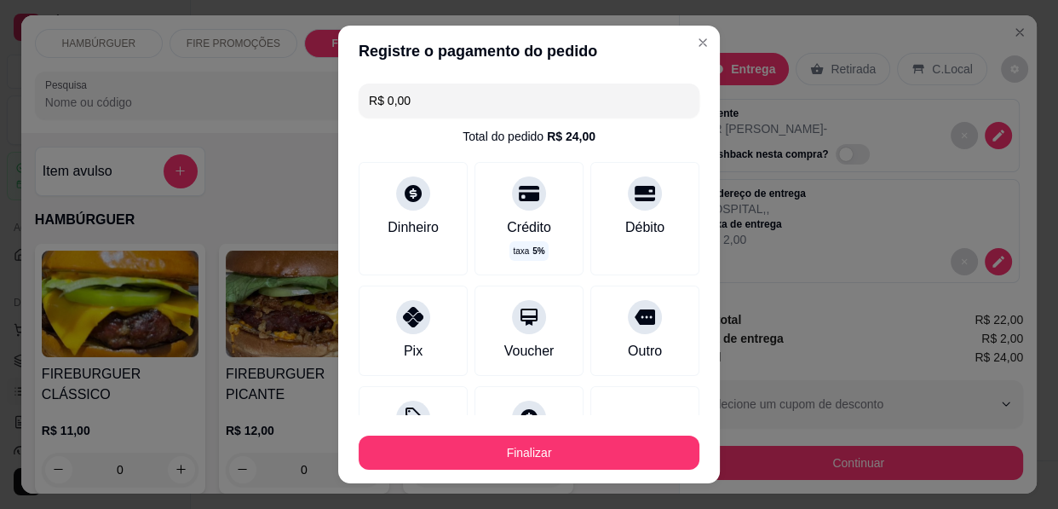
click at [459, 443] on button "Finalizar" at bounding box center [529, 452] width 341 height 34
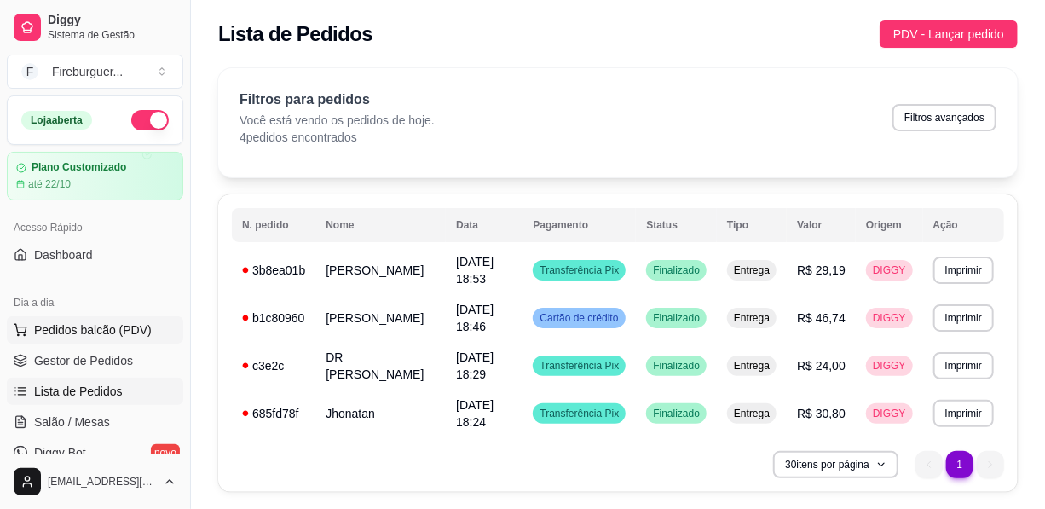
click at [85, 333] on span "Pedidos balcão (PDV)" at bounding box center [93, 329] width 118 height 17
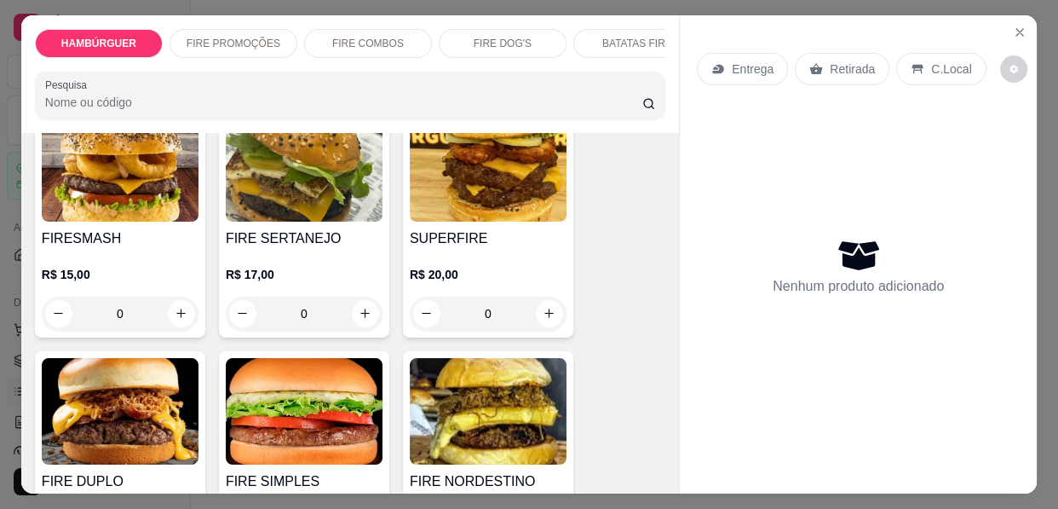
scroll to position [464, 0]
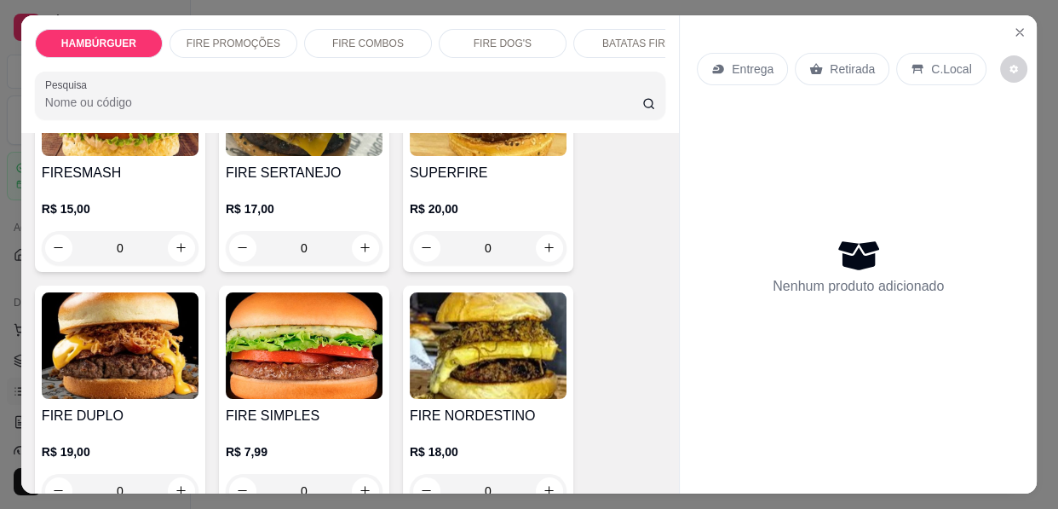
click at [510, 316] on img at bounding box center [488, 345] width 157 height 107
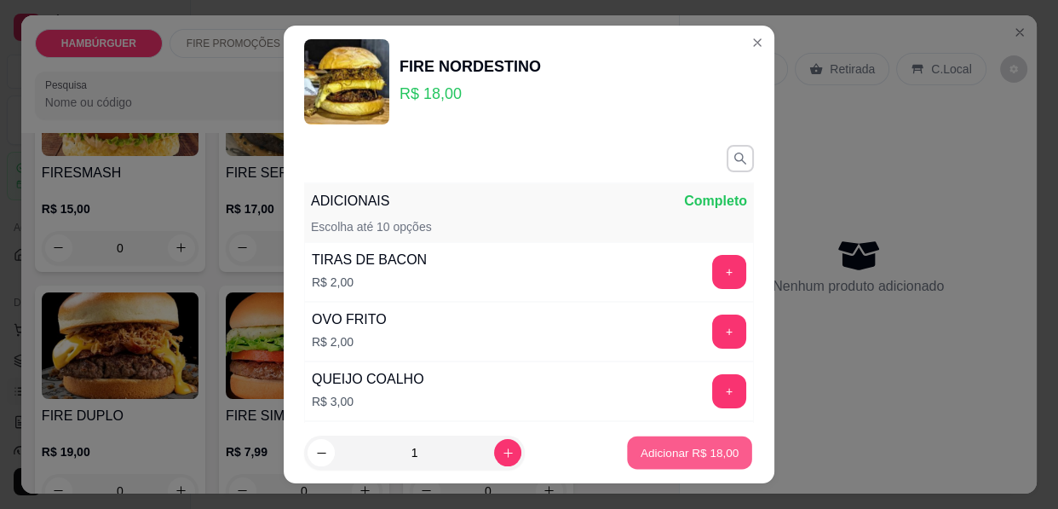
click at [643, 459] on p "Adicionar R$ 18,00" at bounding box center [690, 452] width 99 height 16
type input "1"
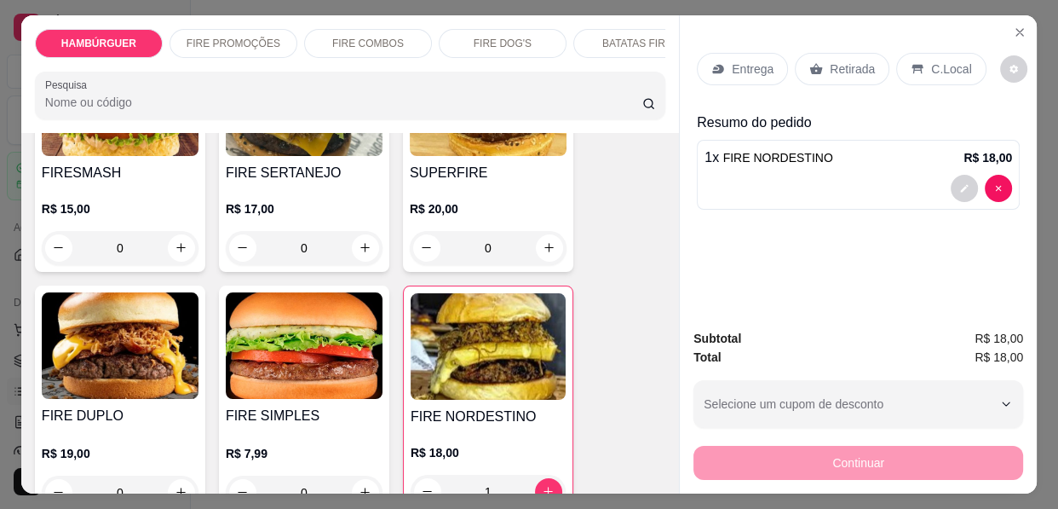
click at [723, 63] on div "Entrega" at bounding box center [742, 69] width 91 height 32
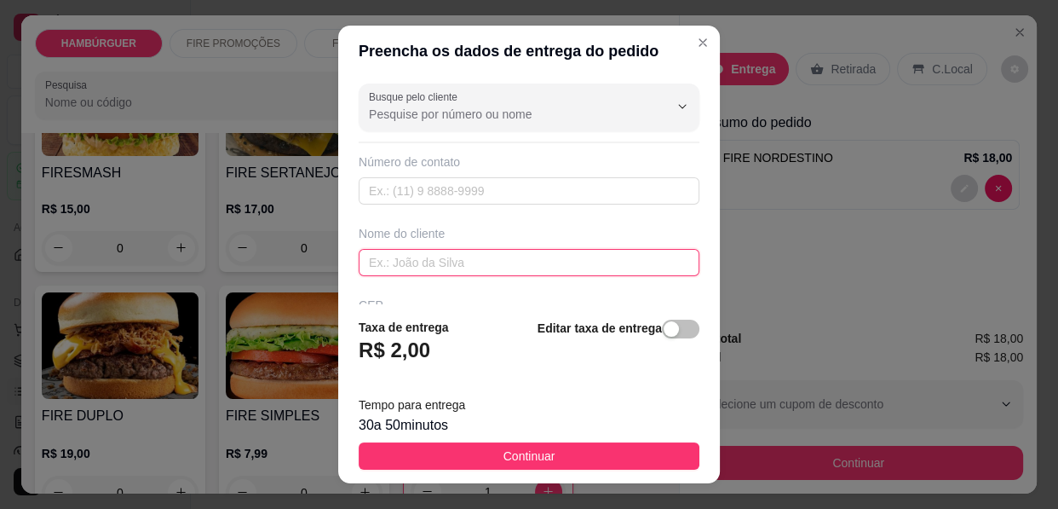
click at [490, 257] on input "text" at bounding box center [529, 262] width 341 height 27
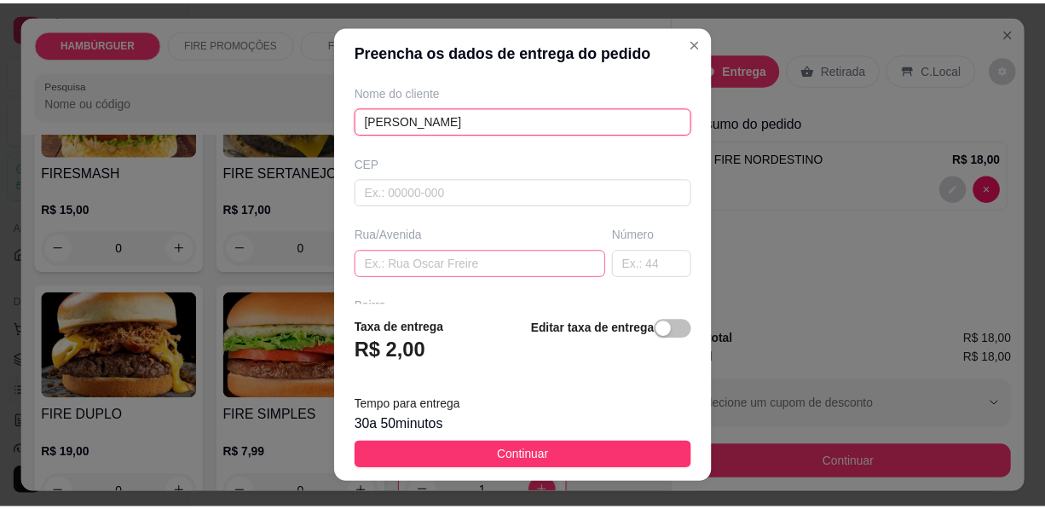
scroll to position [154, 0]
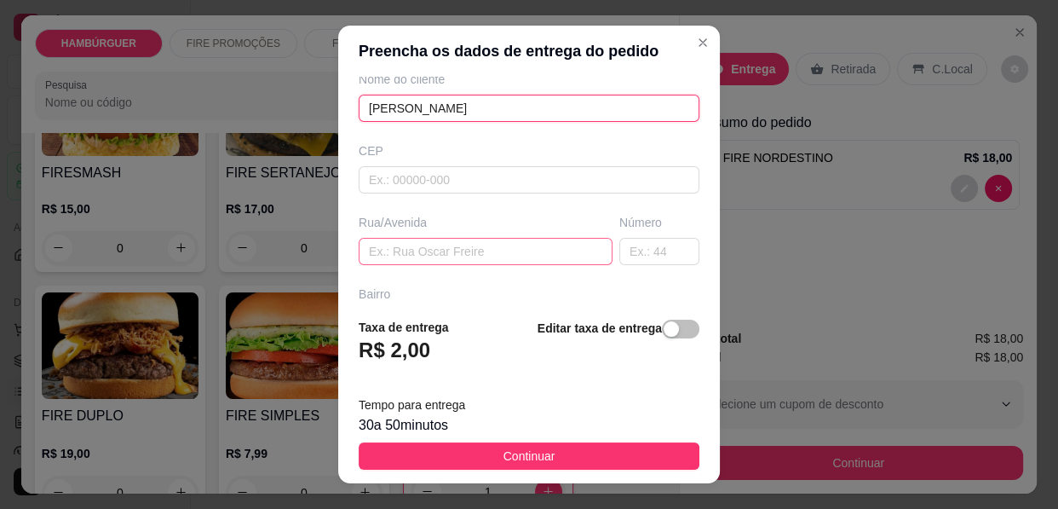
type input "[PERSON_NAME]"
click at [476, 259] on input "text" at bounding box center [486, 251] width 254 height 27
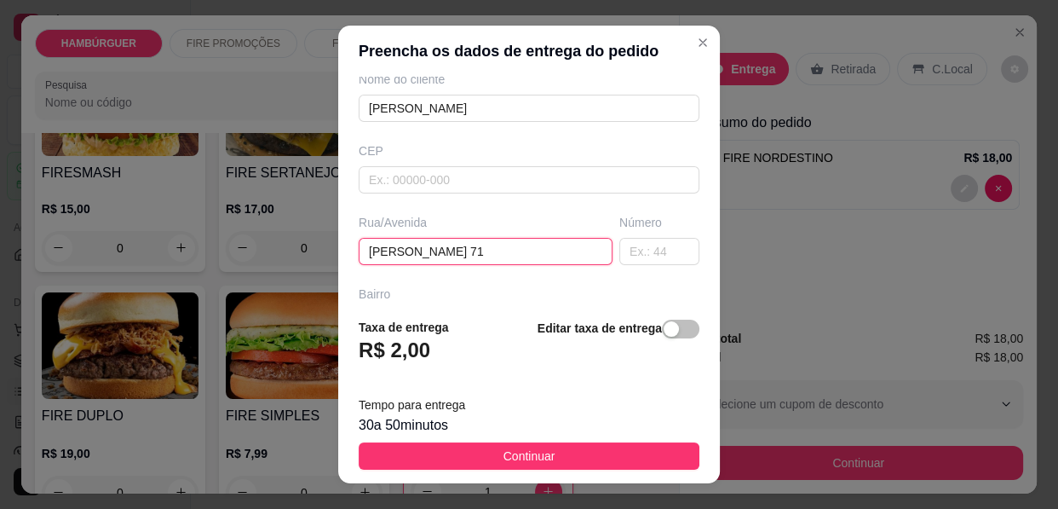
type input "[PERSON_NAME] 714"
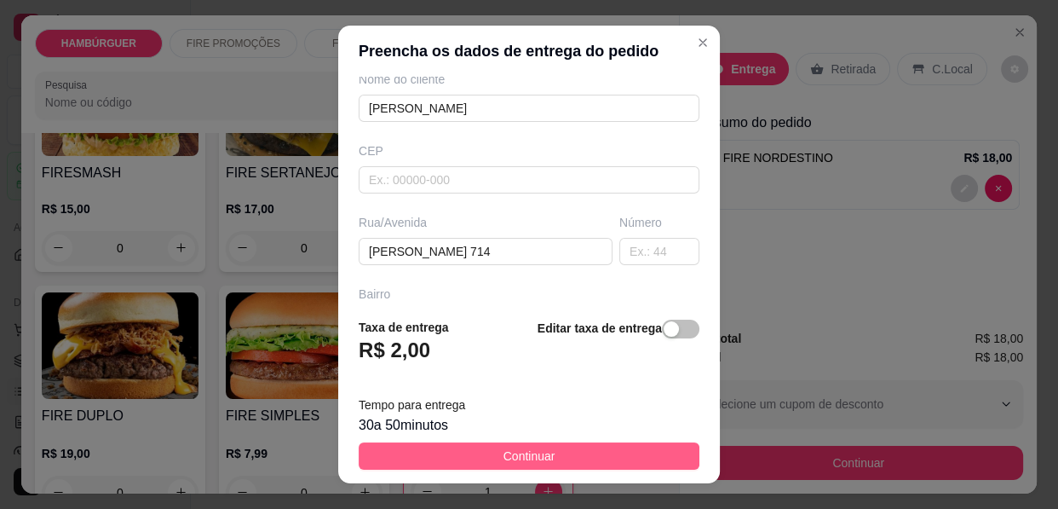
click at [591, 456] on button "Continuar" at bounding box center [529, 455] width 341 height 27
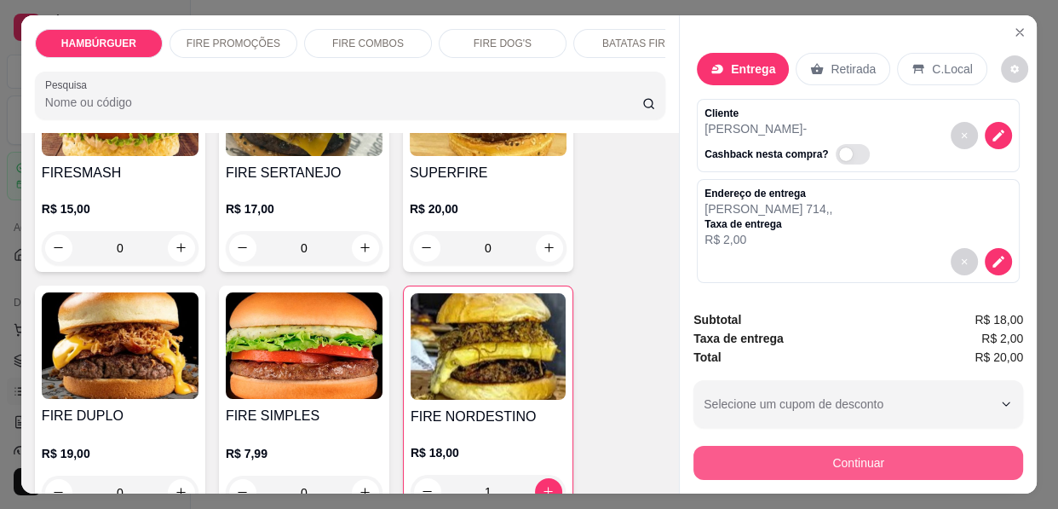
click at [801, 460] on button "Continuar" at bounding box center [859, 463] width 330 height 34
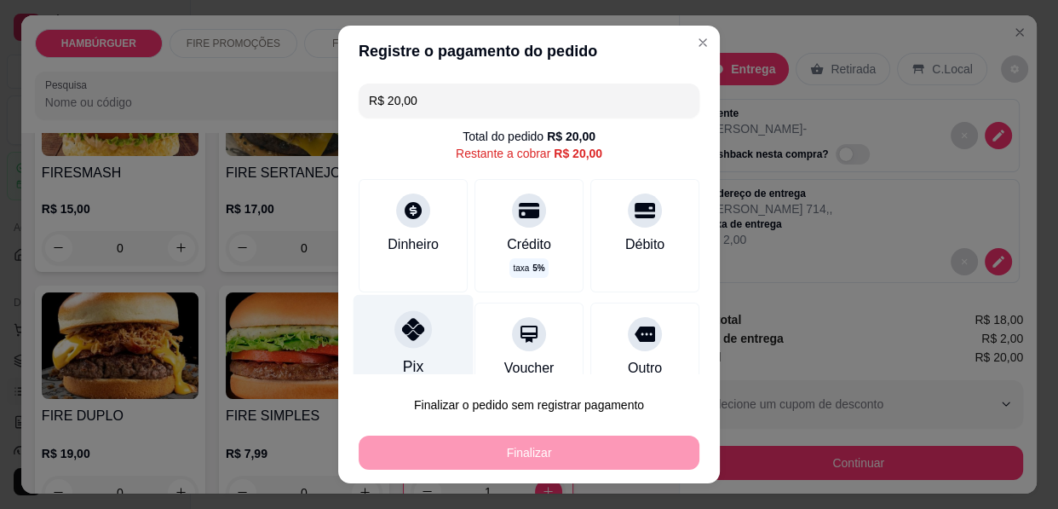
click at [399, 346] on div at bounding box center [413, 328] width 37 height 37
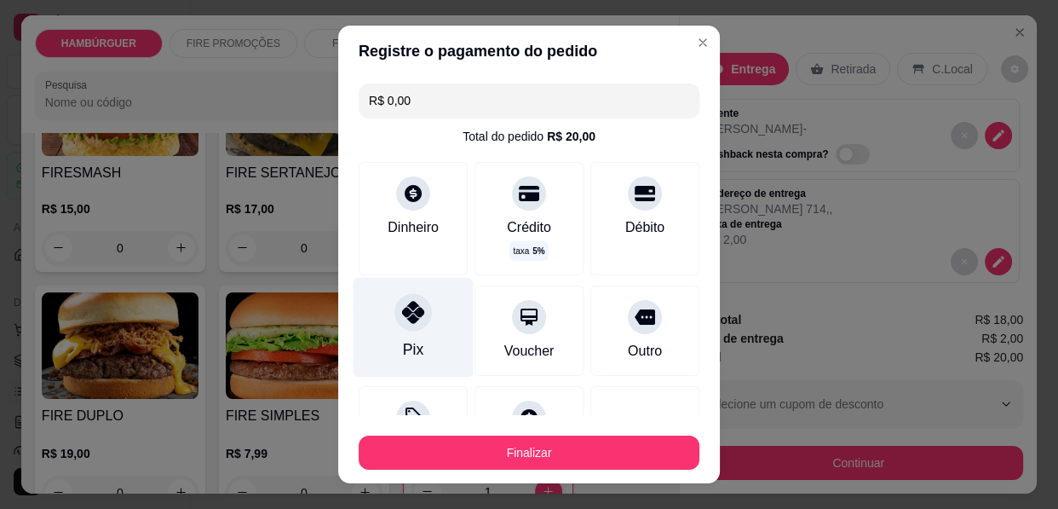
type input "R$ 0,00"
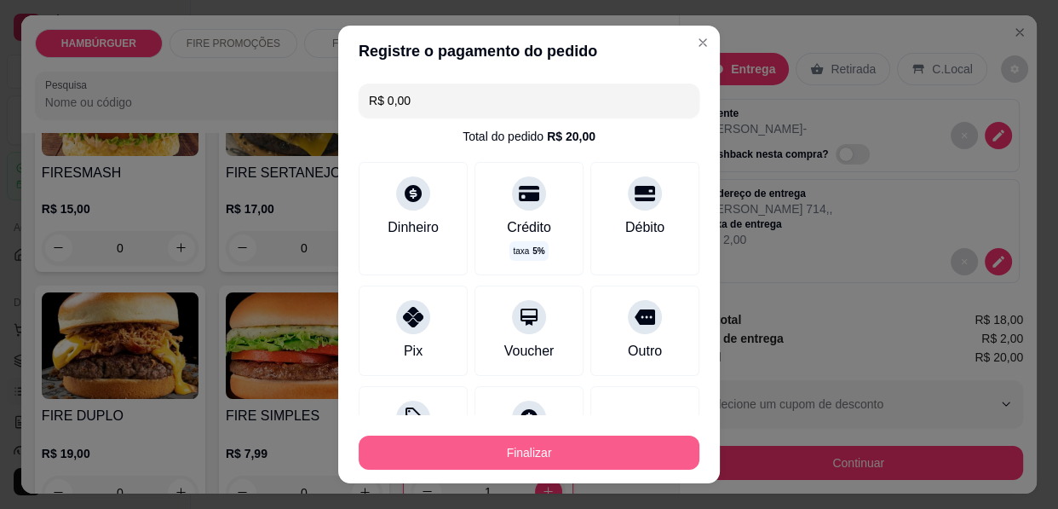
click at [462, 463] on button "Finalizar" at bounding box center [529, 452] width 341 height 34
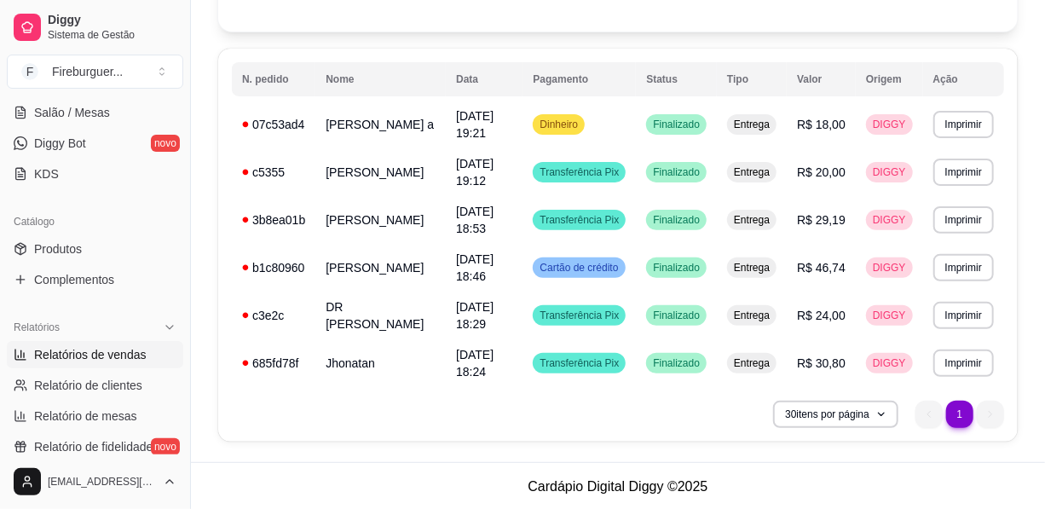
scroll to position [387, 0]
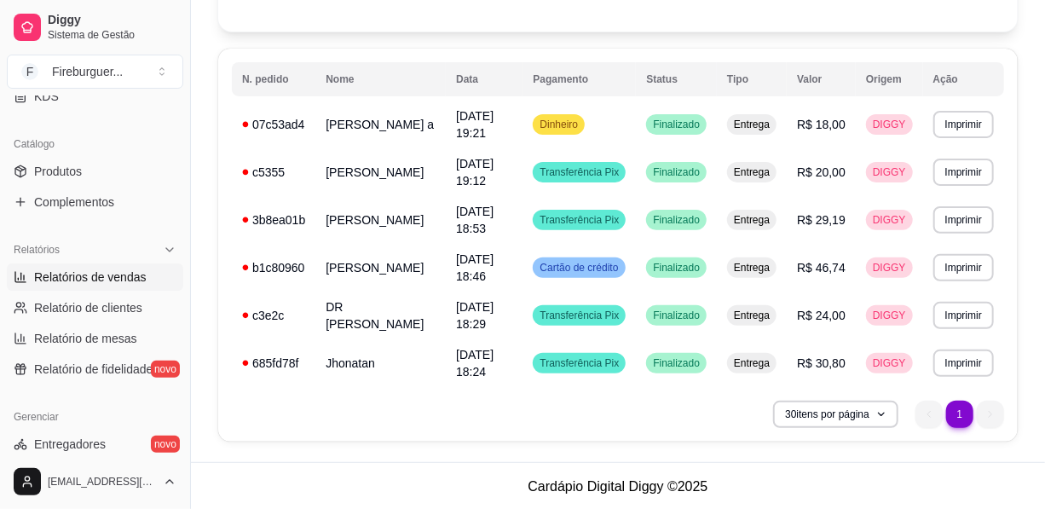
click at [112, 273] on span "Relatórios de vendas" at bounding box center [90, 276] width 112 height 17
select select "ALL"
select select "0"
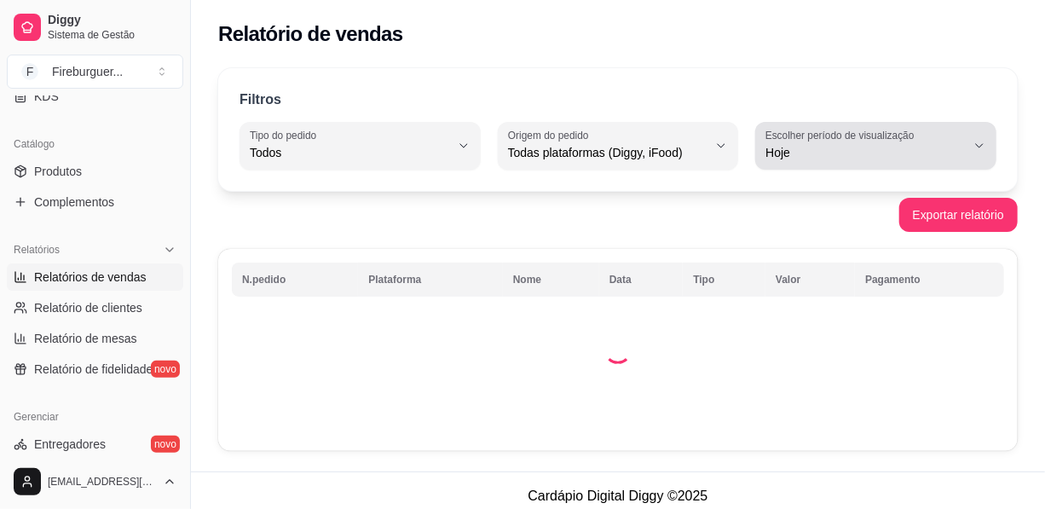
click at [929, 147] on span "Hoje" at bounding box center [865, 152] width 200 height 17
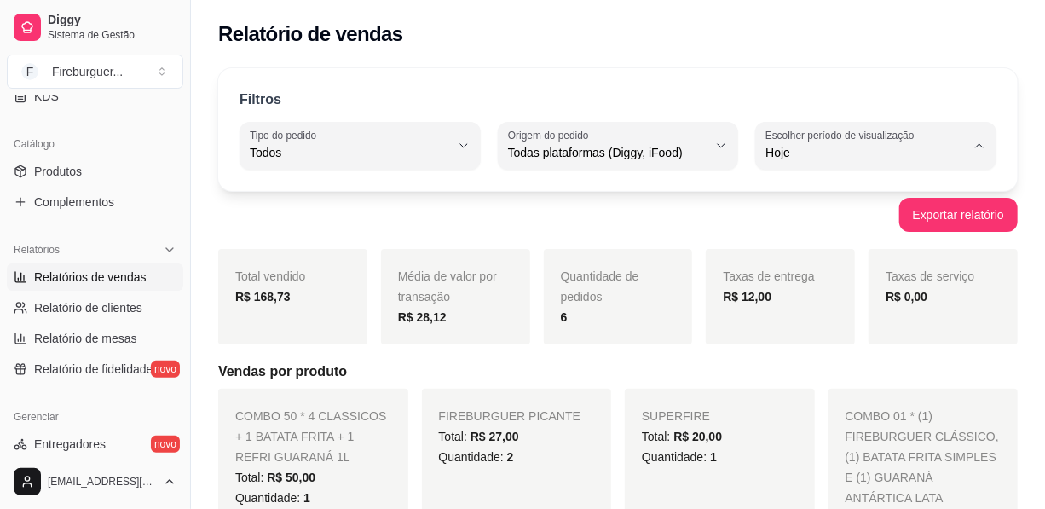
click at [813, 222] on span "Ontem" at bounding box center [868, 220] width 189 height 16
type input "1"
select select "1"
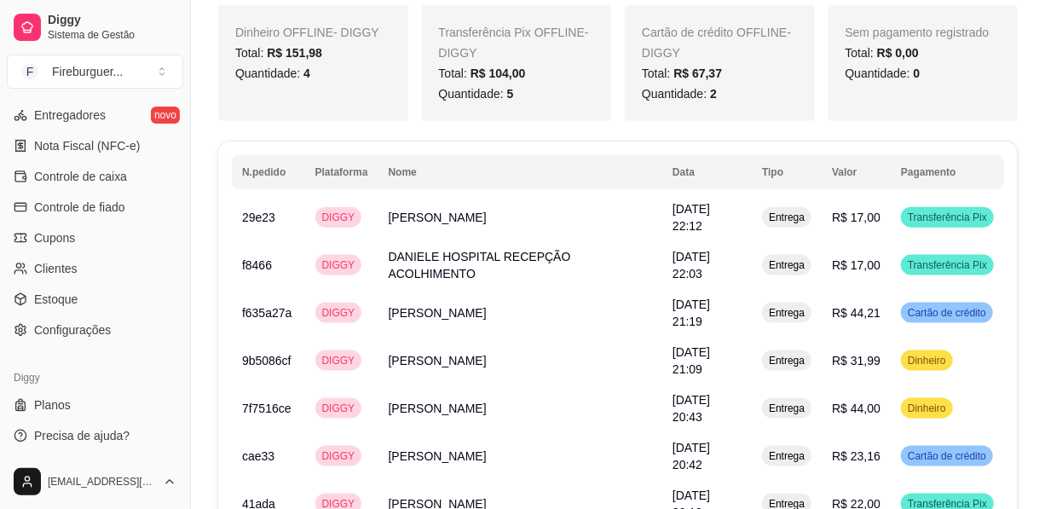
scroll to position [929, 0]
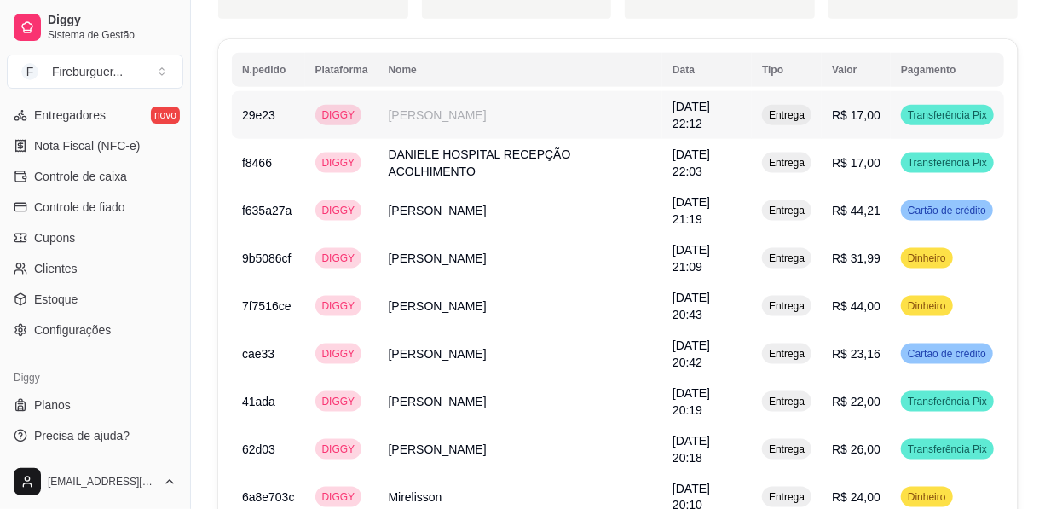
click at [932, 108] on span "Transferência Pix" at bounding box center [947, 115] width 86 height 14
click at [944, 108] on span "Transferência Pix" at bounding box center [947, 115] width 86 height 14
click at [948, 108] on span "Transferência Pix" at bounding box center [947, 115] width 86 height 14
click at [947, 108] on span "Transferência Pix" at bounding box center [947, 115] width 86 height 14
click at [807, 108] on span "Entrega" at bounding box center [786, 115] width 43 height 14
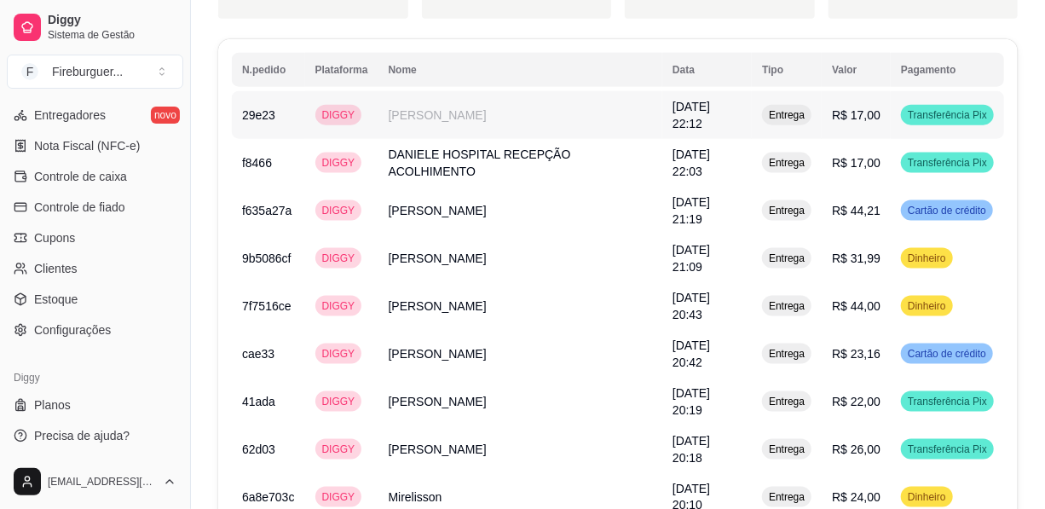
click at [793, 108] on span "Entrega" at bounding box center [786, 115] width 43 height 14
click at [682, 146] on td "[DATE] 22:03" at bounding box center [706, 163] width 89 height 48
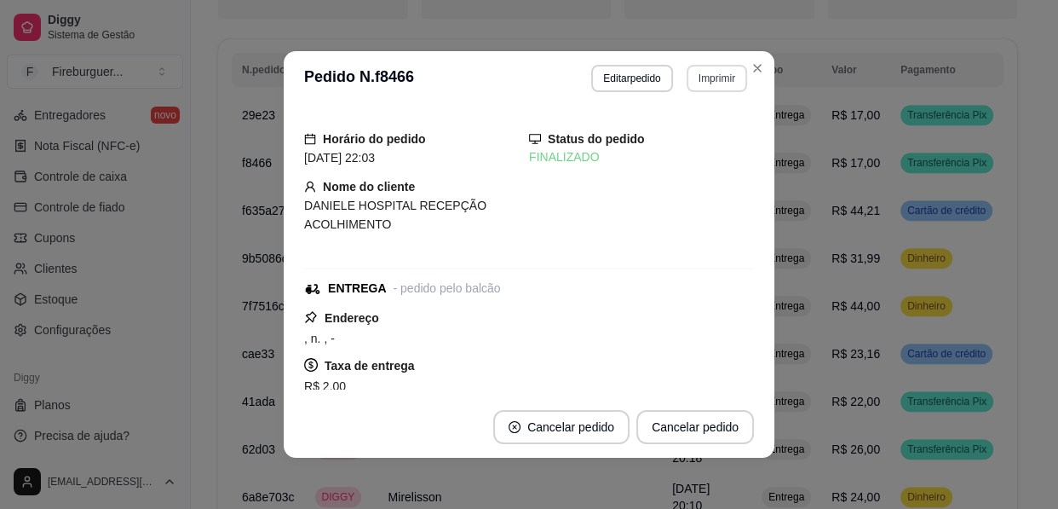
click at [687, 77] on button "Imprimir" at bounding box center [717, 78] width 61 height 27
click at [701, 135] on button "IMPRESSORA" at bounding box center [681, 138] width 124 height 27
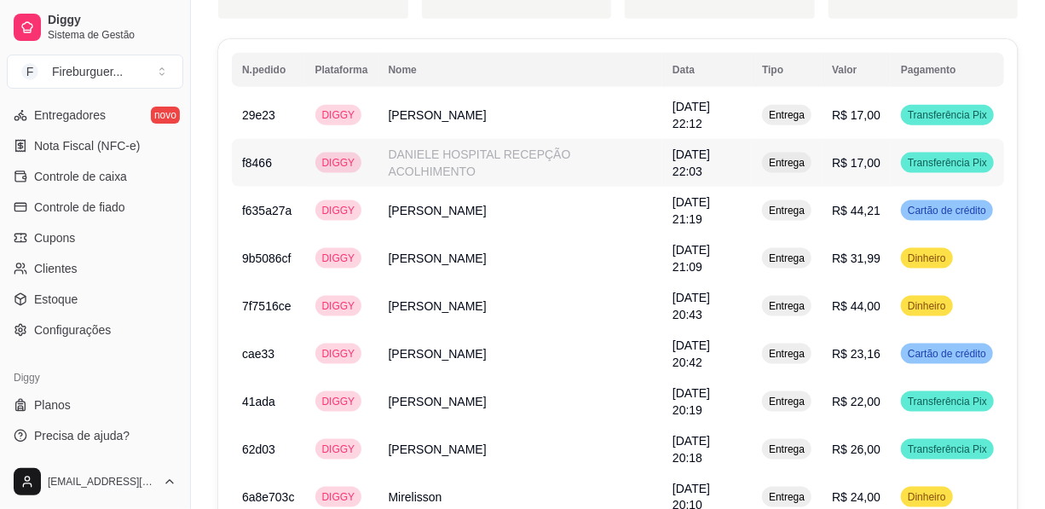
click at [719, 139] on td "[DATE] 22:03" at bounding box center [706, 163] width 89 height 48
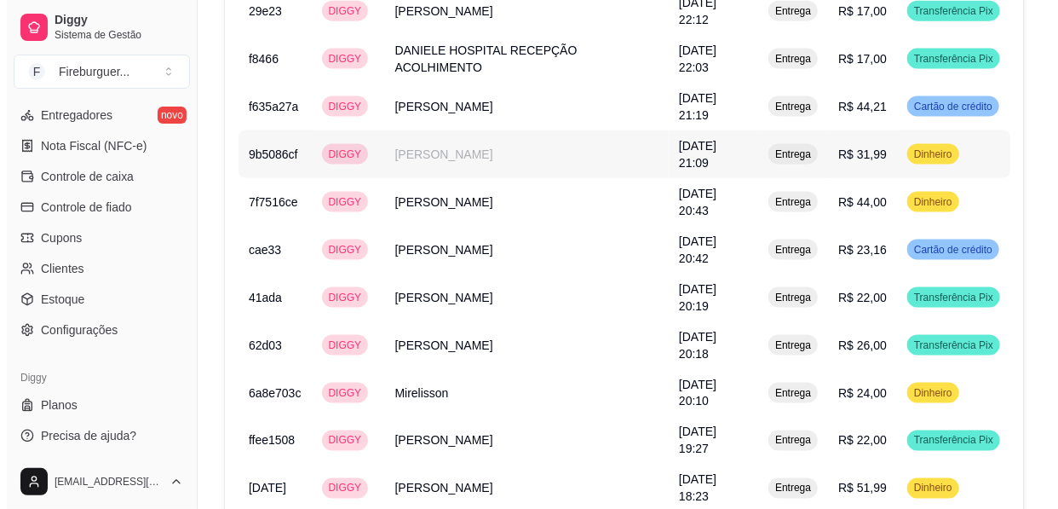
scroll to position [1139, 0]
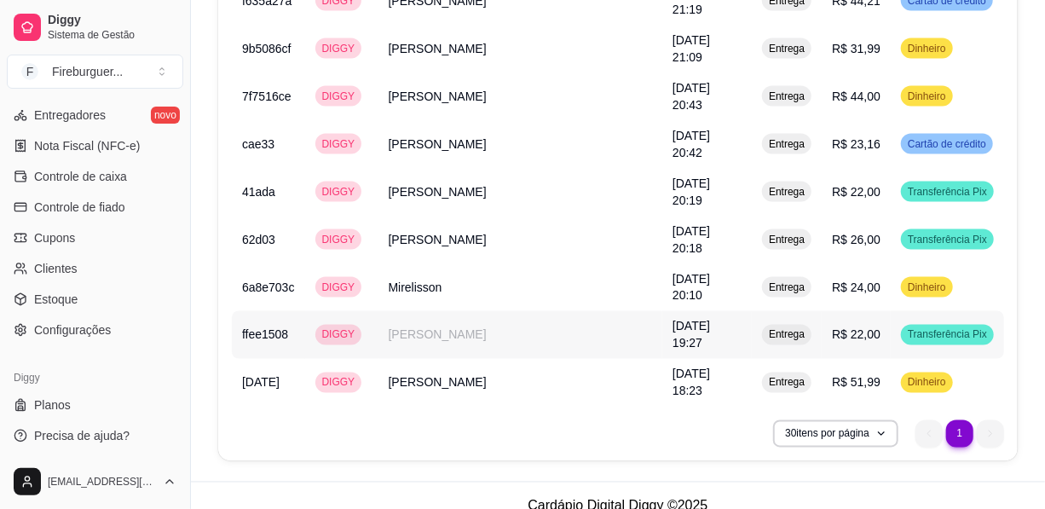
click at [662, 311] on td "[DATE] 19:27" at bounding box center [706, 335] width 89 height 48
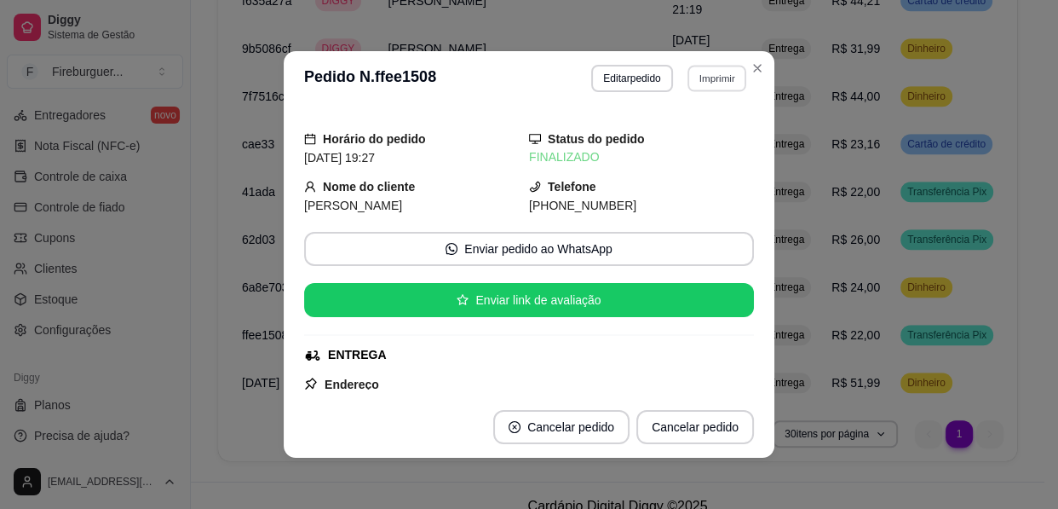
click at [701, 71] on button "Imprimir" at bounding box center [717, 78] width 59 height 26
click at [683, 130] on button "IMPRESSORA" at bounding box center [681, 138] width 124 height 27
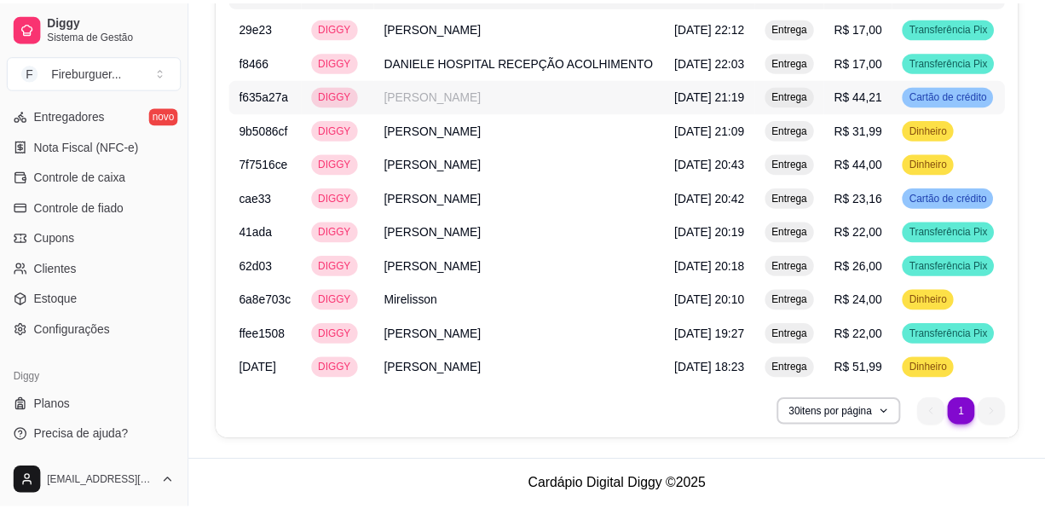
scroll to position [989, 0]
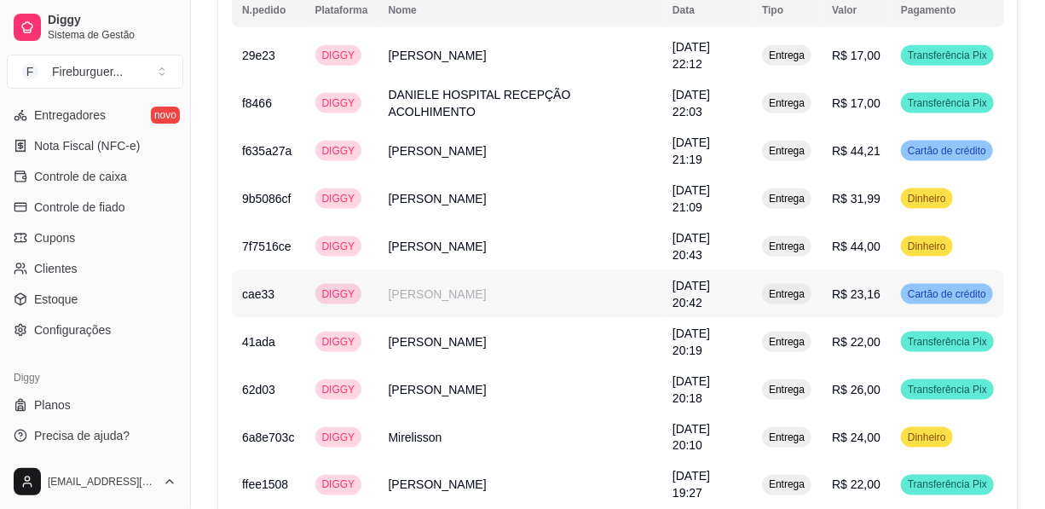
click at [585, 270] on td "[PERSON_NAME]" at bounding box center [520, 294] width 285 height 48
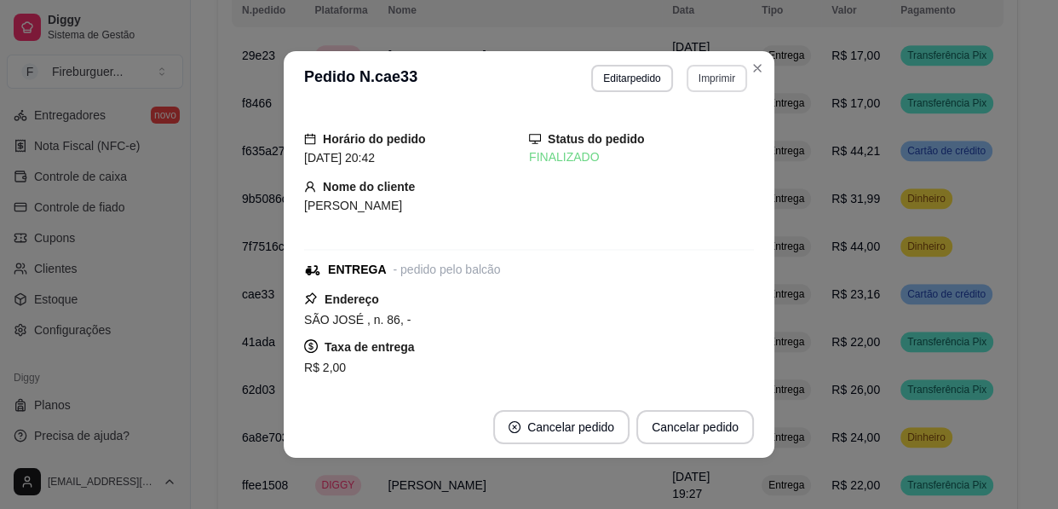
click at [707, 84] on button "Imprimir" at bounding box center [717, 78] width 61 height 27
click at [706, 81] on button "Imprimir" at bounding box center [717, 78] width 59 height 26
click at [708, 77] on button "Imprimir" at bounding box center [717, 78] width 59 height 26
click at [695, 136] on button "IMPRESSORA" at bounding box center [681, 137] width 124 height 27
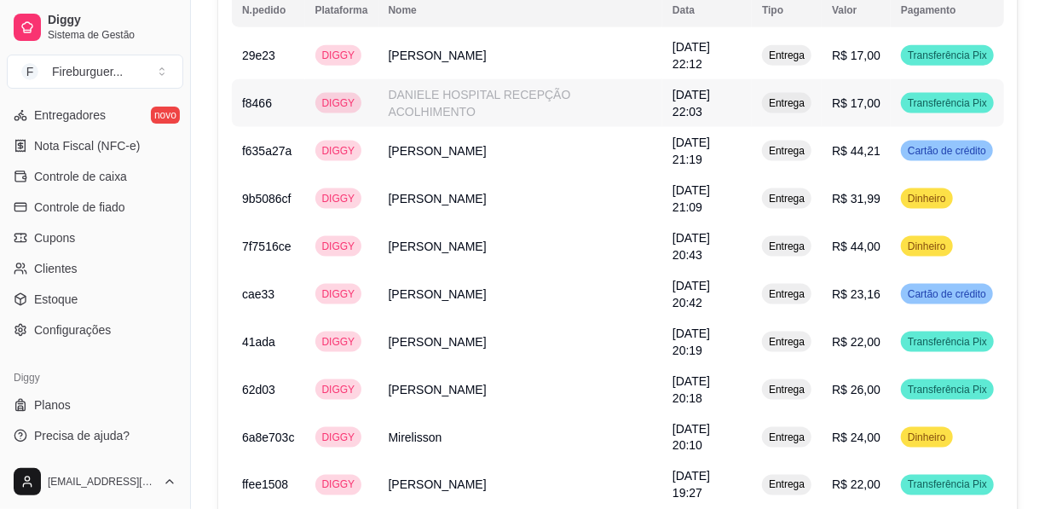
click at [683, 85] on td "[DATE] 22:03" at bounding box center [706, 103] width 89 height 48
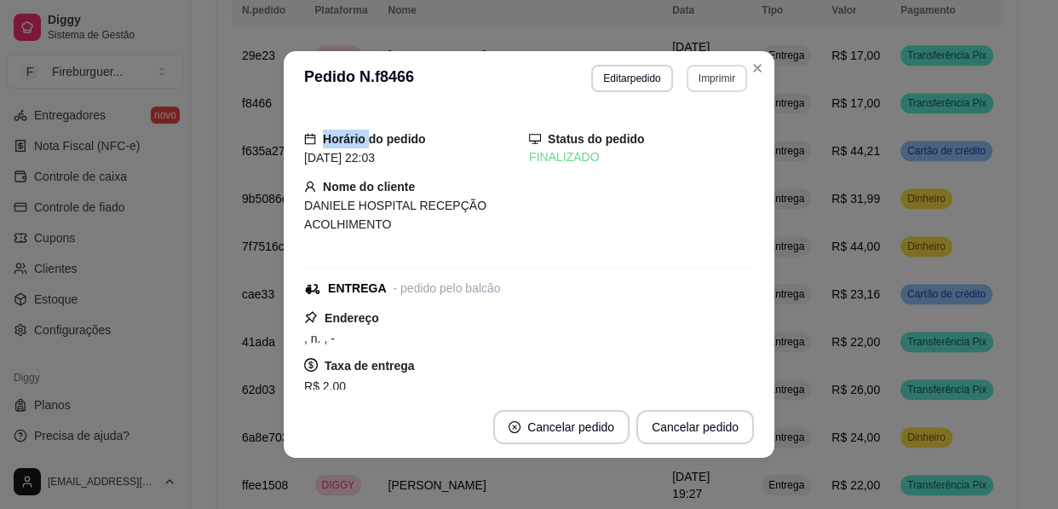
click at [709, 75] on button "Imprimir" at bounding box center [717, 78] width 61 height 27
click at [682, 143] on button "IMPRESSORA" at bounding box center [679, 137] width 119 height 26
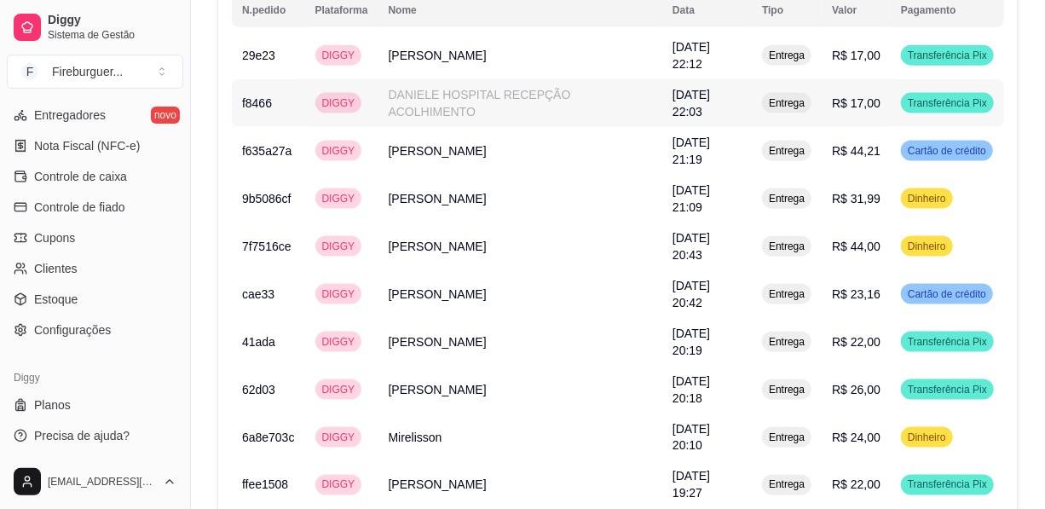
click at [785, 96] on span "Entrega" at bounding box center [786, 103] width 43 height 14
click at [776, 144] on span "Entrega" at bounding box center [786, 151] width 43 height 14
click at [790, 144] on span "Entrega" at bounding box center [786, 151] width 43 height 14
click at [951, 144] on span "Cartão de crédito" at bounding box center [946, 151] width 85 height 14
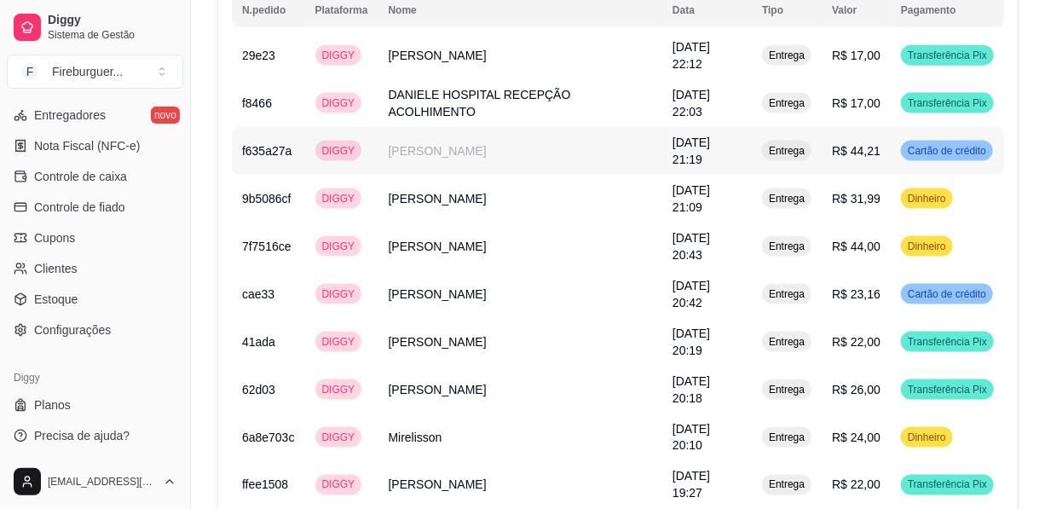
click at [787, 144] on span "Entrega" at bounding box center [786, 151] width 43 height 14
click at [793, 192] on span "Entrega" at bounding box center [786, 199] width 43 height 14
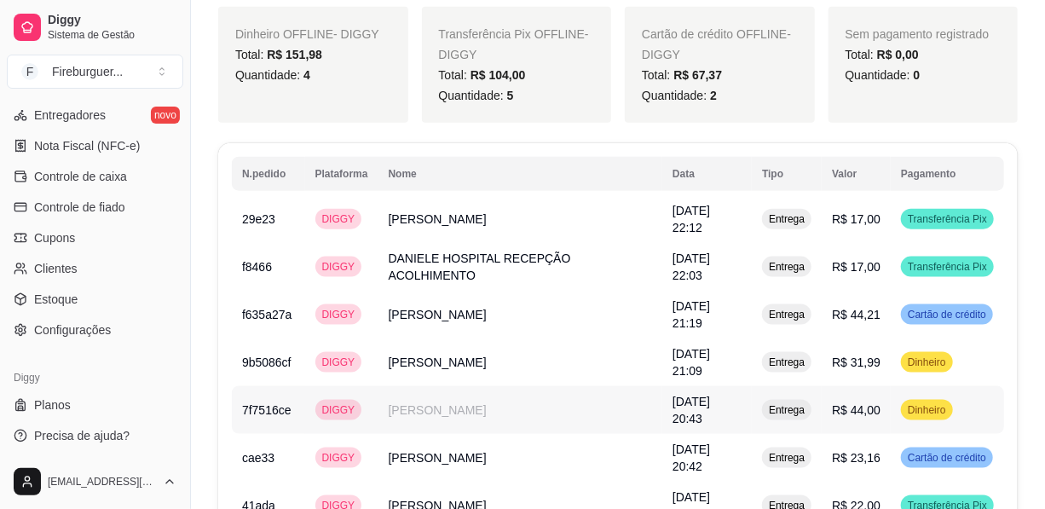
scroll to position [906, 0]
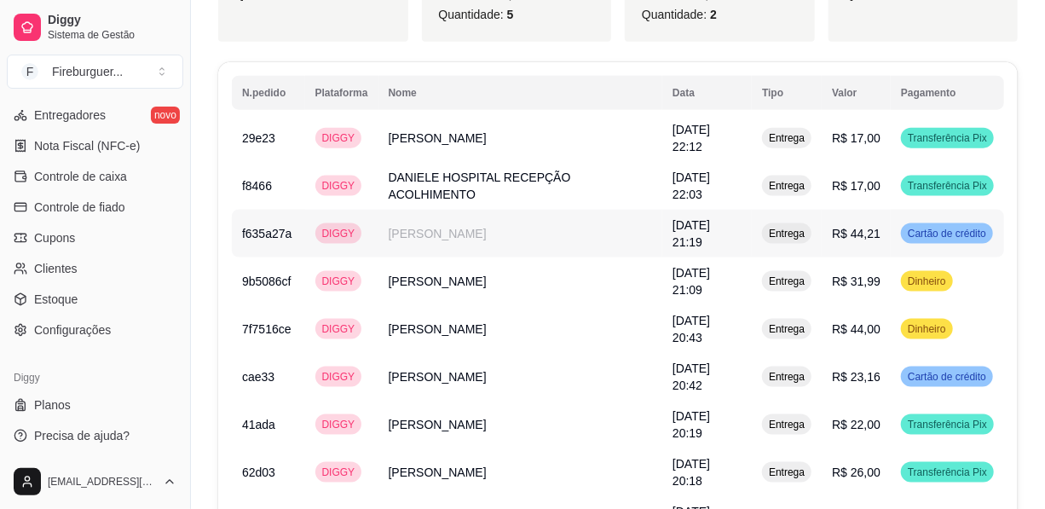
click at [793, 227] on span "Entrega" at bounding box center [786, 234] width 43 height 14
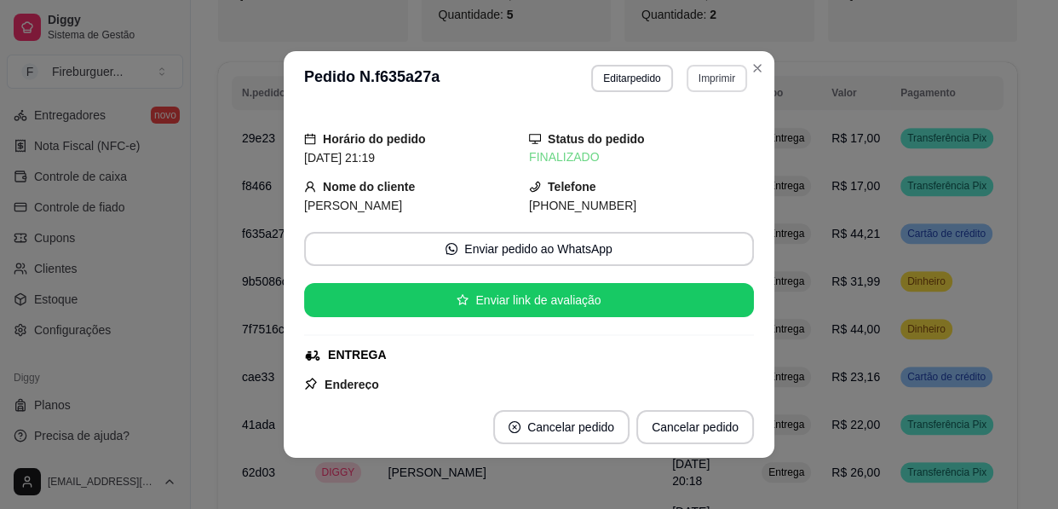
click at [689, 80] on button "Imprimir" at bounding box center [717, 78] width 61 height 27
click at [669, 136] on button "IMPRESSORA" at bounding box center [679, 138] width 119 height 26
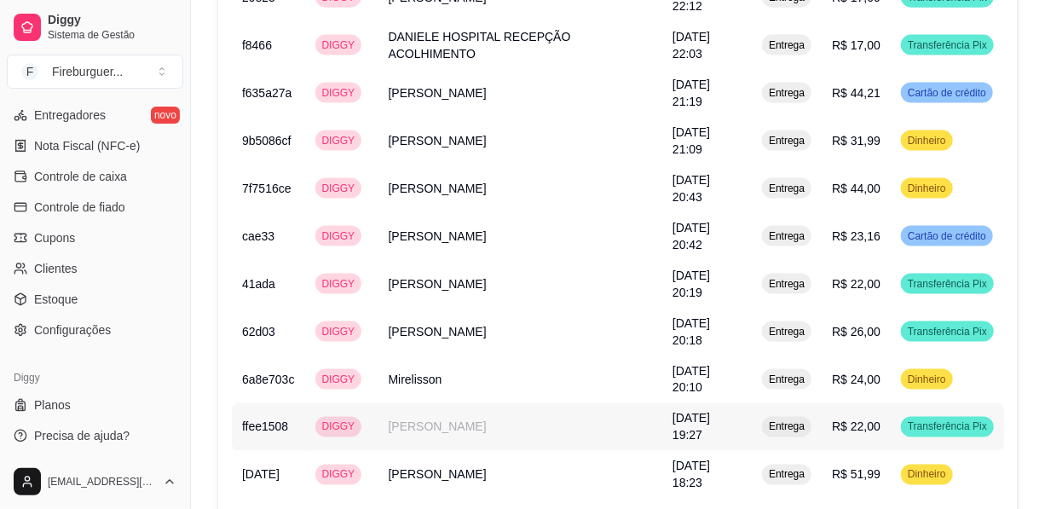
scroll to position [1061, 0]
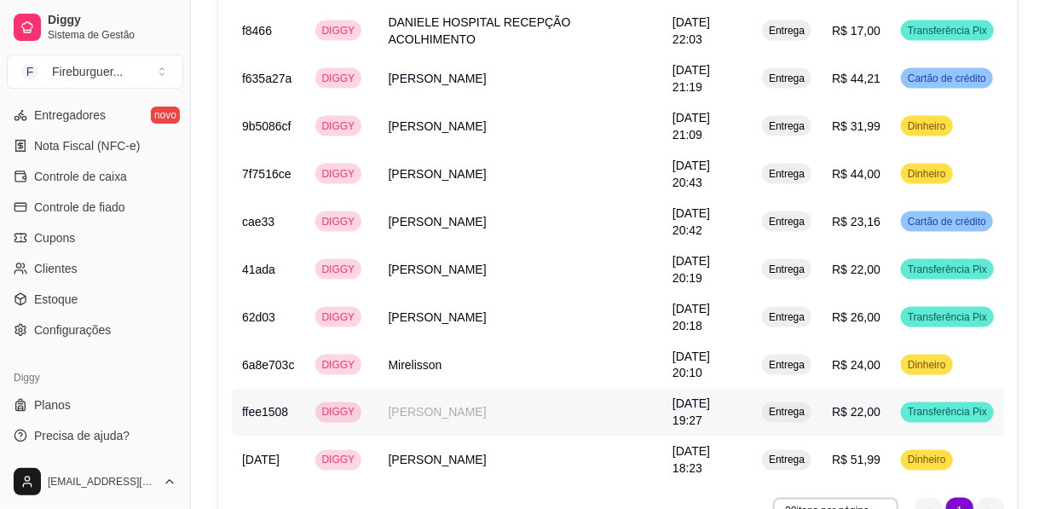
click at [792, 406] on span "Entrega" at bounding box center [786, 413] width 43 height 14
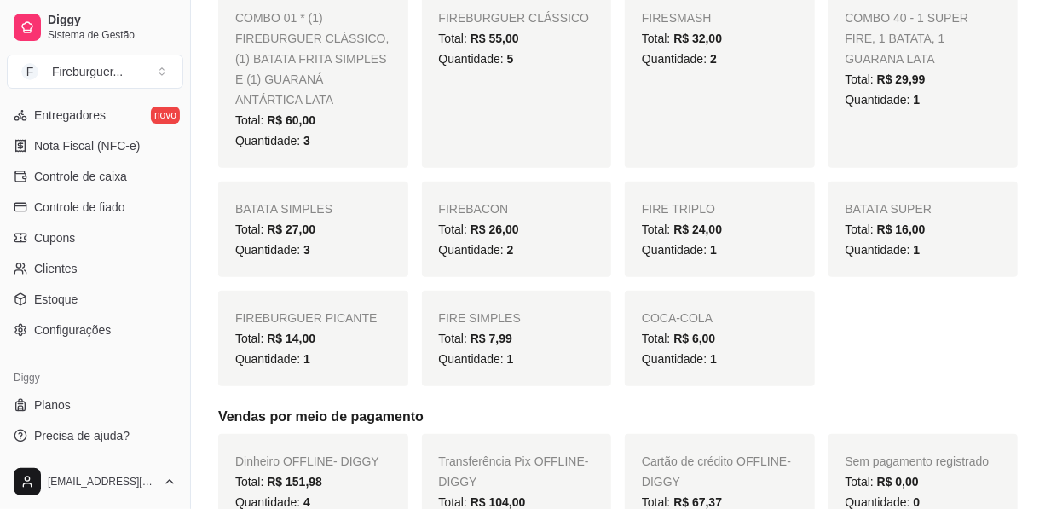
scroll to position [0, 0]
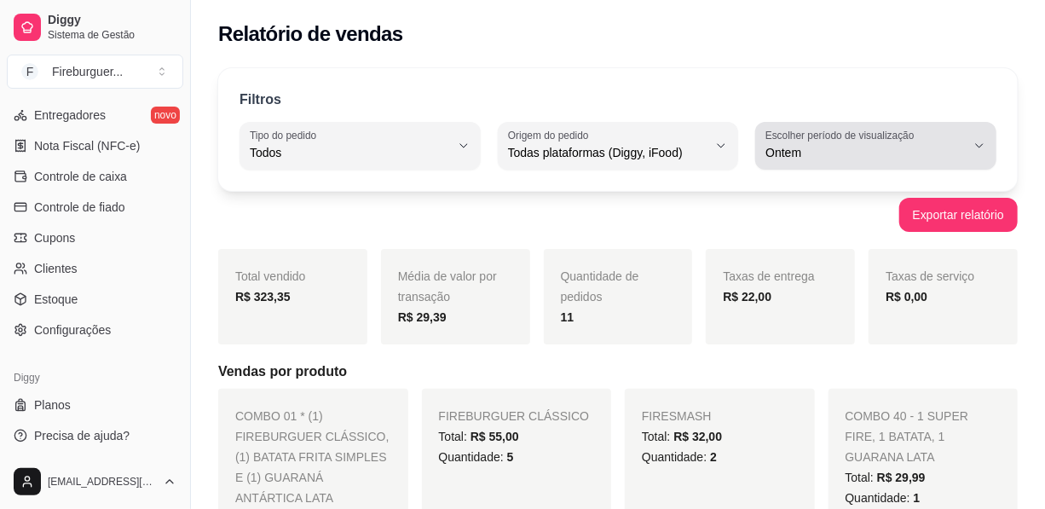
click at [810, 136] on label "Escolher período de visualização" at bounding box center [842, 135] width 154 height 14
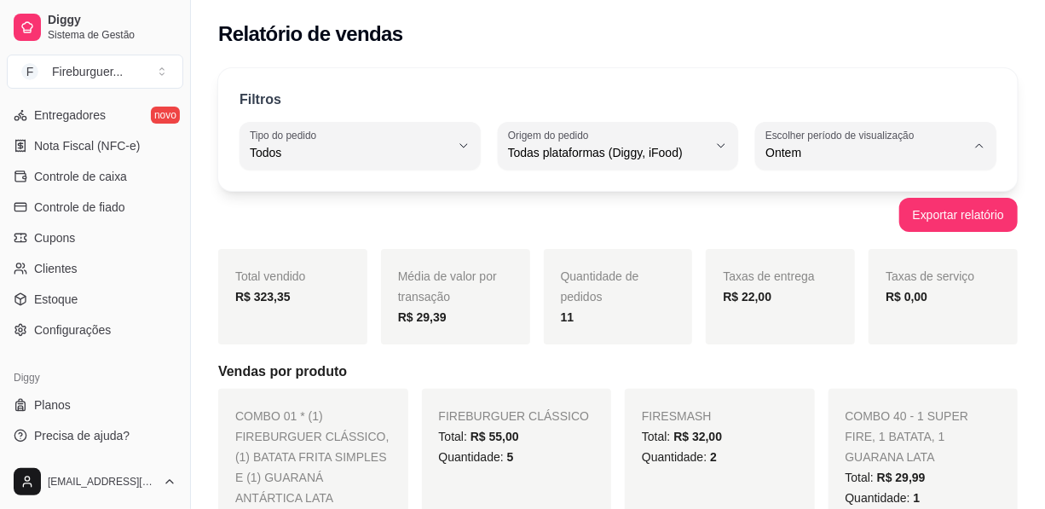
click at [807, 199] on span "Hoje" at bounding box center [868, 192] width 189 height 16
type input "0"
select select "0"
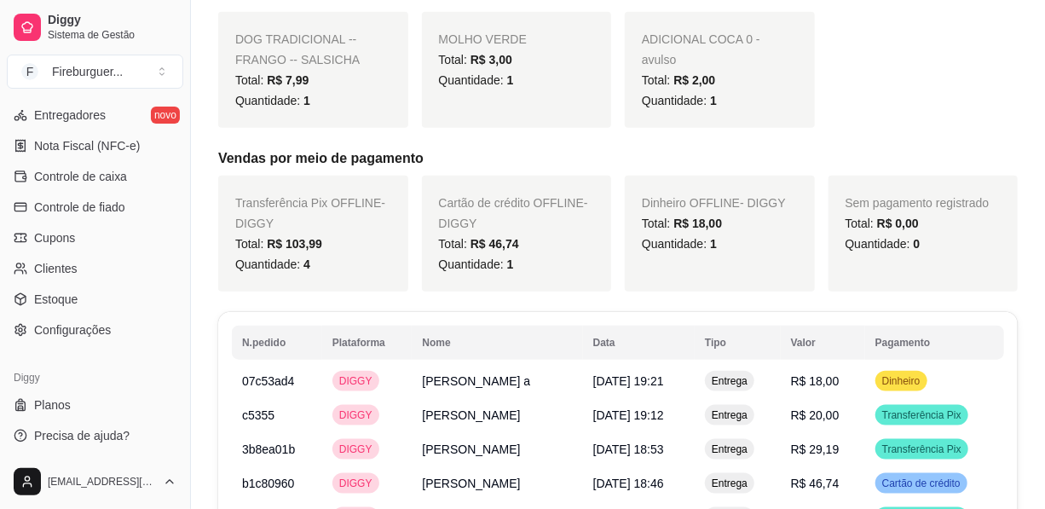
scroll to position [775, 0]
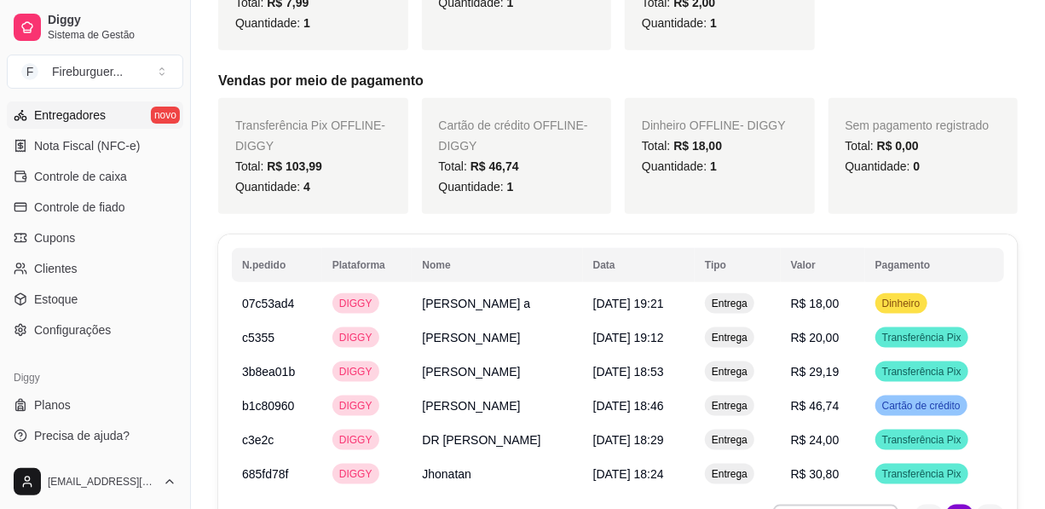
click at [907, 399] on span "Cartão de crédito" at bounding box center [921, 406] width 85 height 14
click at [920, 395] on div "Cartão de crédito" at bounding box center [921, 405] width 92 height 20
click at [918, 399] on span "Cartão de crédito" at bounding box center [921, 406] width 85 height 14
click at [906, 399] on span "Cartão de crédito" at bounding box center [921, 406] width 85 height 14
click at [824, 399] on span "R$ 46,74" at bounding box center [815, 406] width 49 height 14
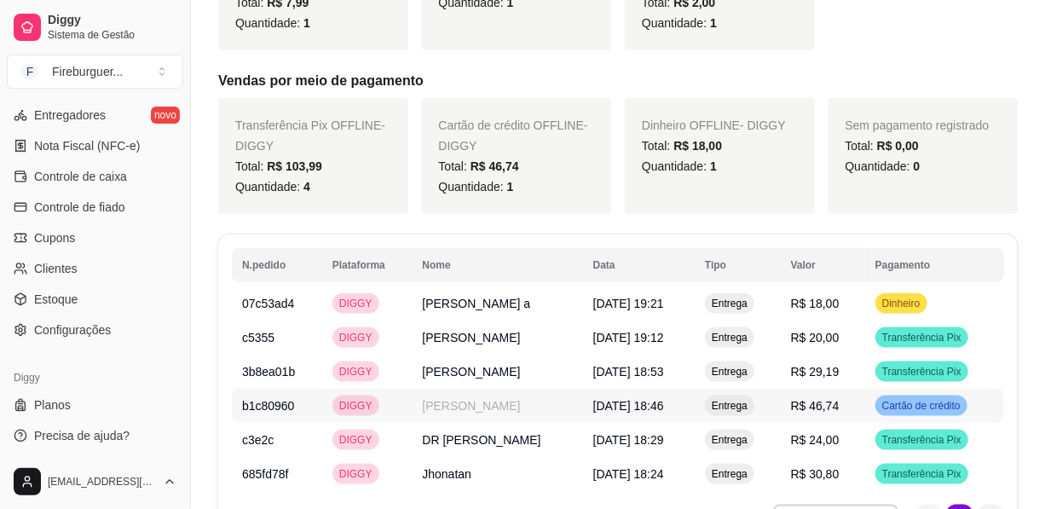
click at [742, 399] on span "Entrega" at bounding box center [729, 406] width 43 height 14
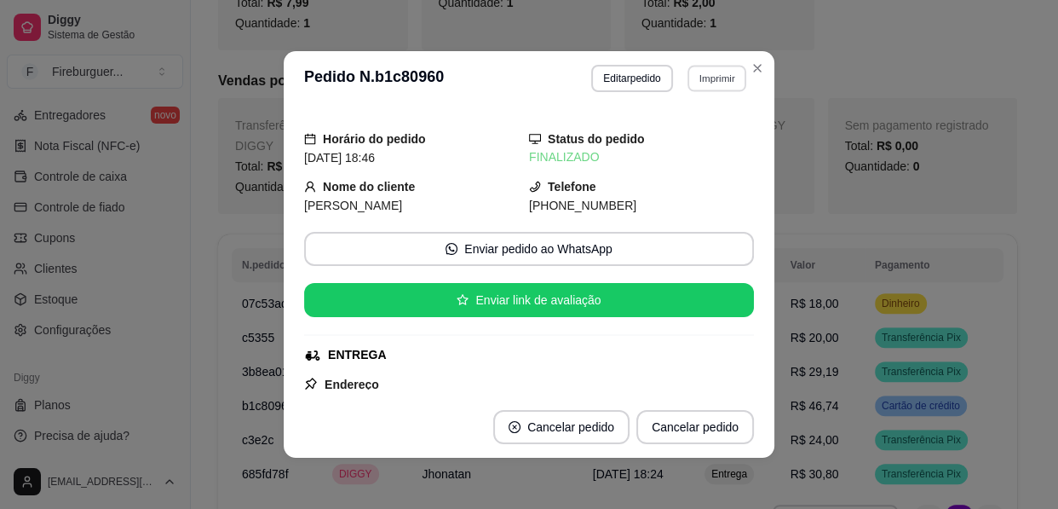
click at [694, 82] on button "Imprimir" at bounding box center [717, 78] width 59 height 26
click at [659, 130] on button "IMPRESSORA" at bounding box center [679, 137] width 119 height 26
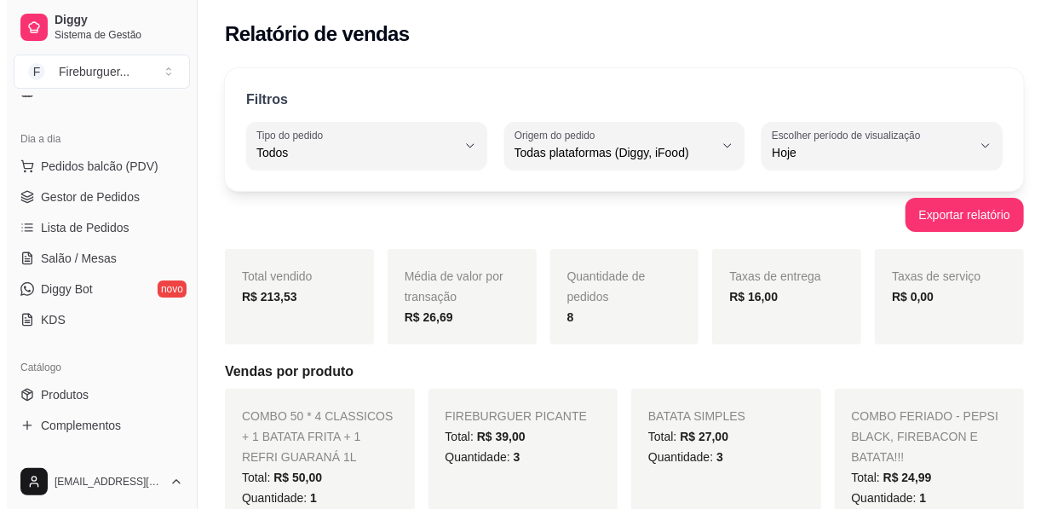
scroll to position [0, 0]
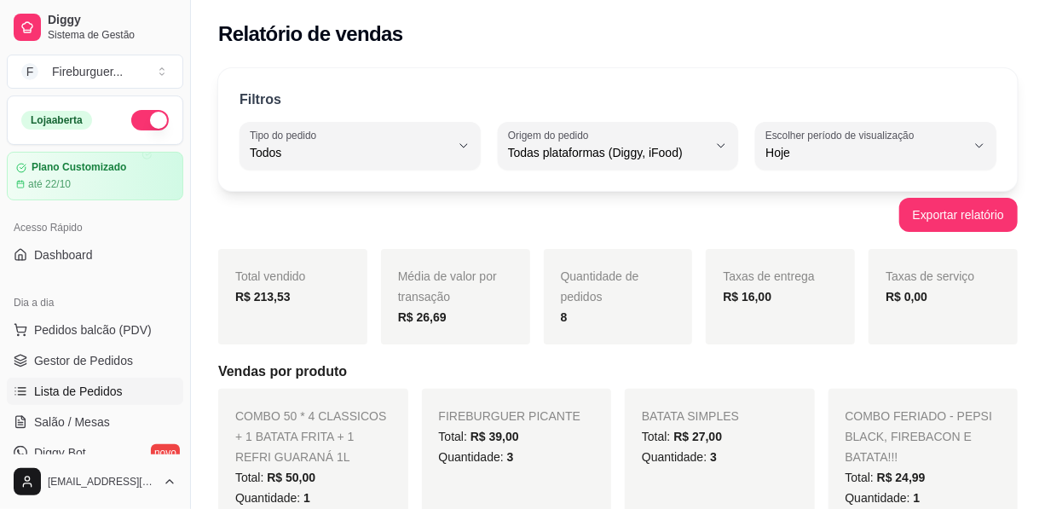
click at [103, 384] on span "Lista de Pedidos" at bounding box center [78, 391] width 89 height 17
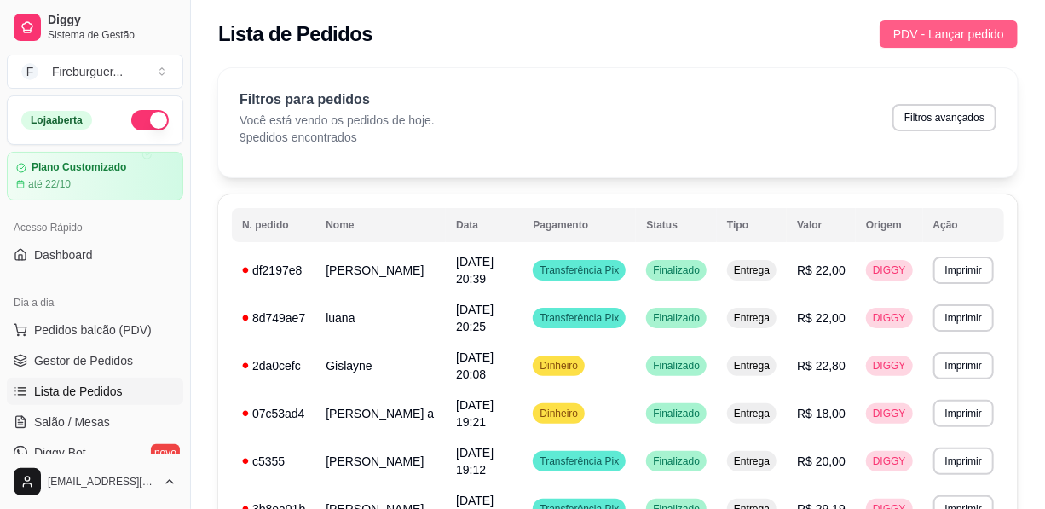
click at [983, 36] on span "PDV - Lançar pedido" at bounding box center [948, 34] width 111 height 19
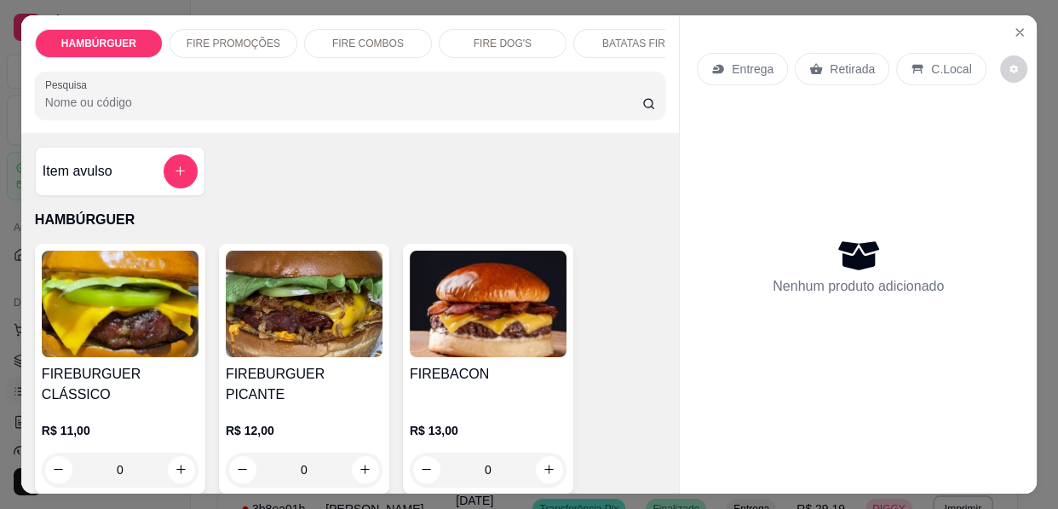
click at [199, 15] on div "HAMBÚRGUER FIRE PROMOÇÕES FIRE COMBOS FIRE DOG'S BATATAS FIRE BEBIDAS MOLHO EXT…" at bounding box center [350, 74] width 658 height 118
click at [196, 37] on p "FIRE PROMOÇÕES" at bounding box center [234, 44] width 94 height 14
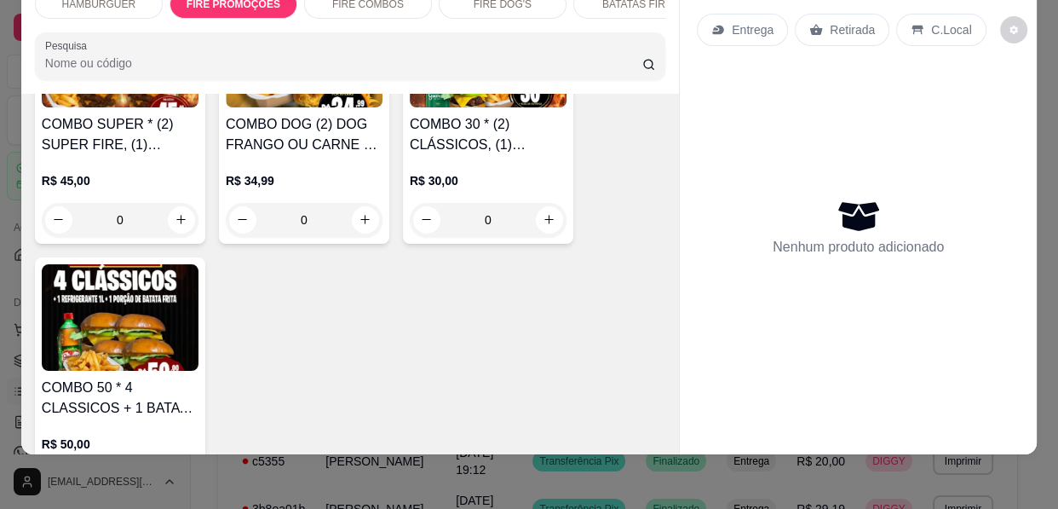
scroll to position [1625, 0]
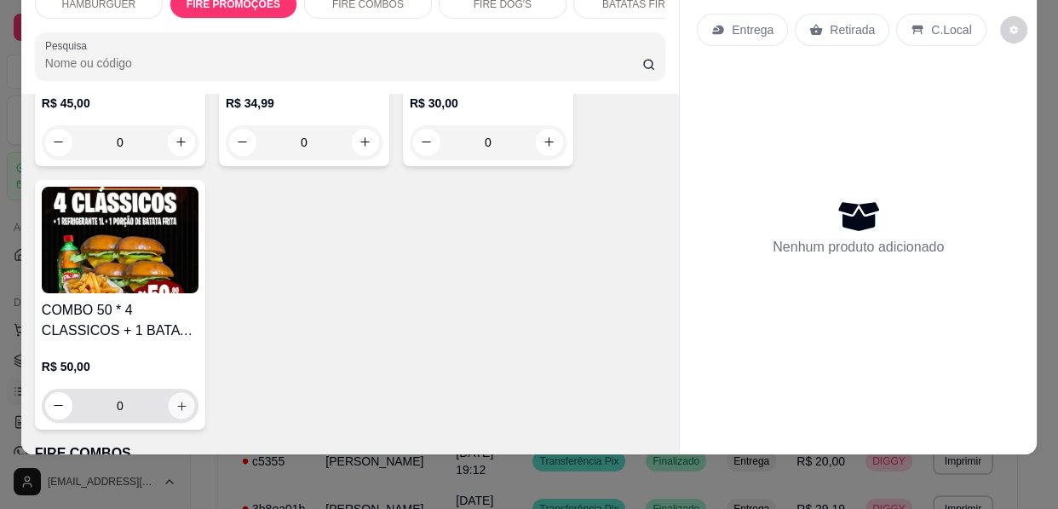
click at [168, 392] on button "increase-product-quantity" at bounding box center [181, 405] width 26 height 26
type input "1"
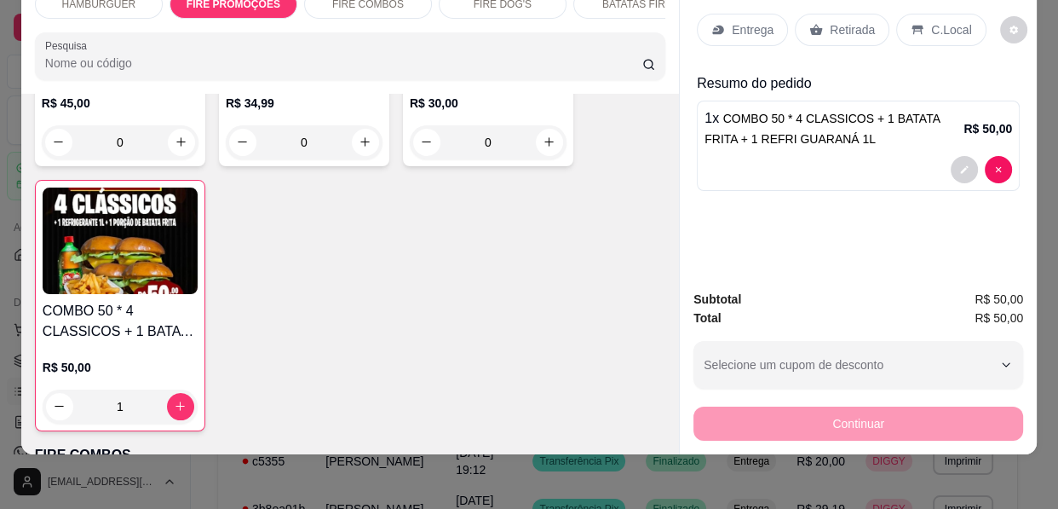
click at [735, 21] on p "Entrega" at bounding box center [753, 29] width 42 height 17
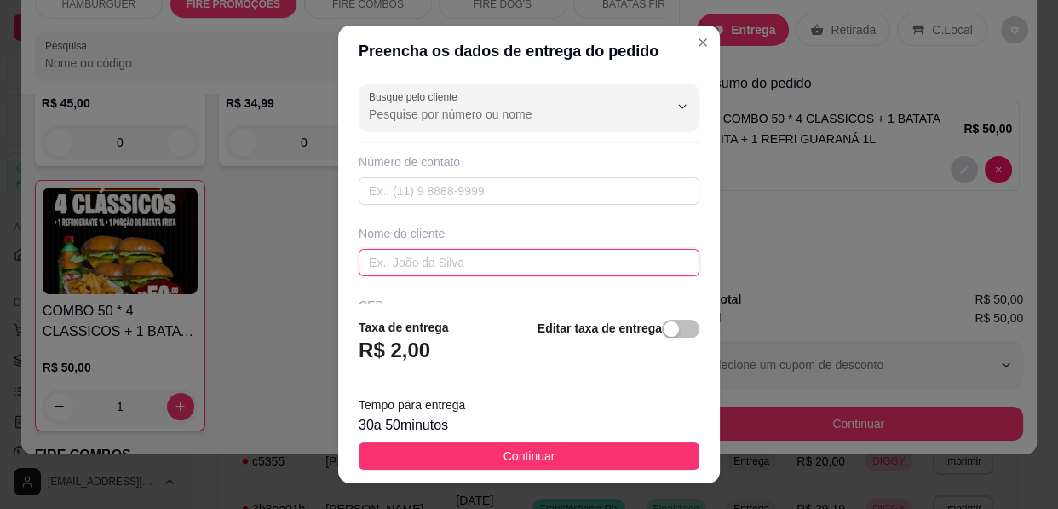
click at [483, 260] on input "text" at bounding box center [529, 262] width 341 height 27
type input "jacare do lixo"
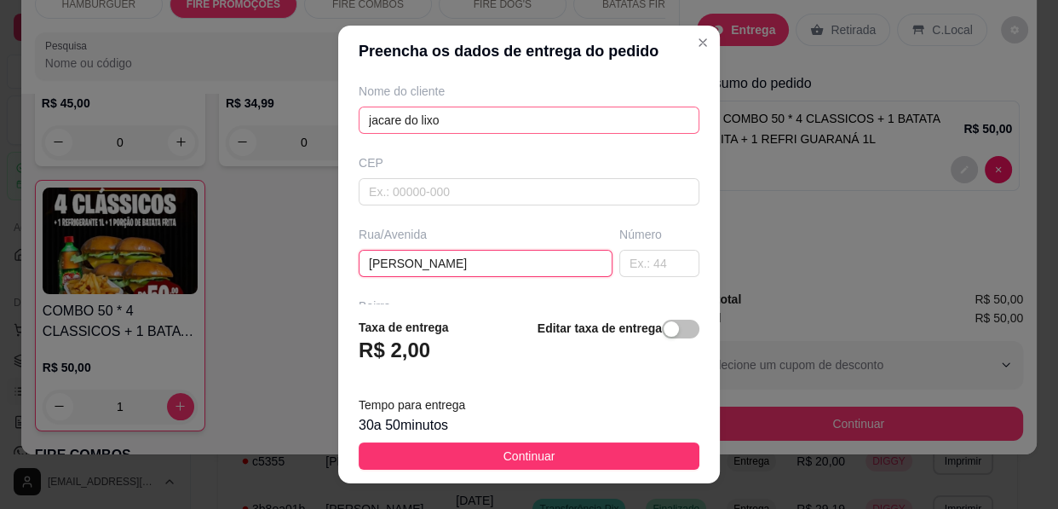
type input "[PERSON_NAME]"
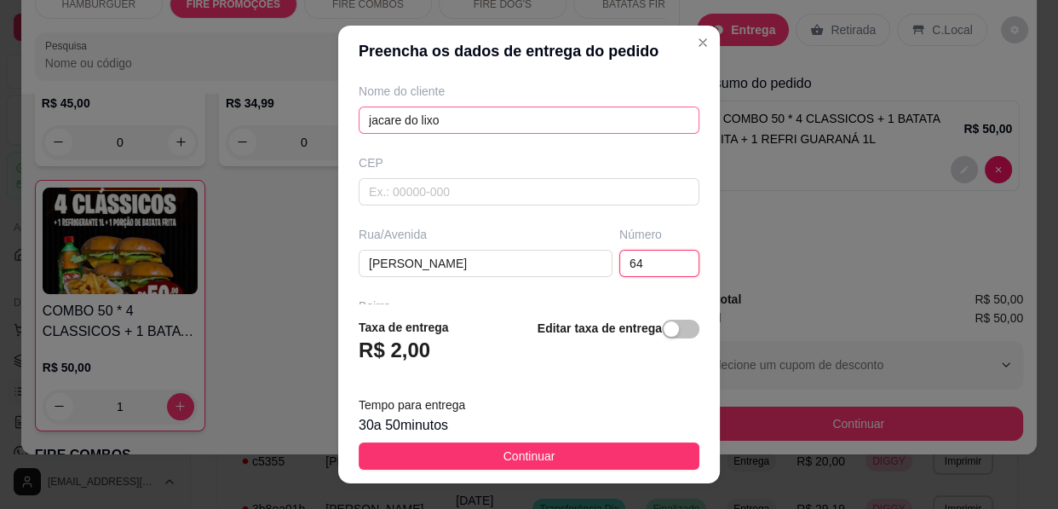
type input "64"
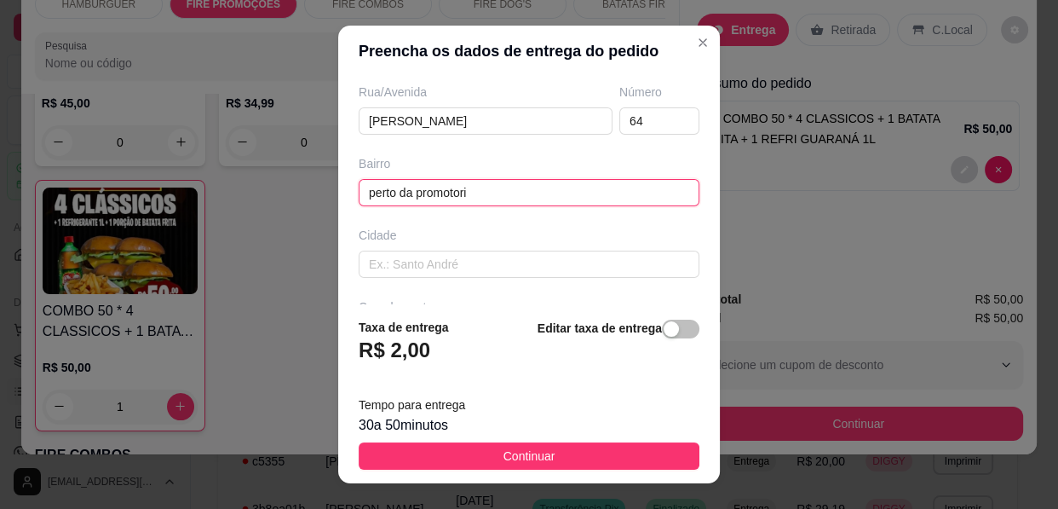
type input "perto da [GEOGRAPHIC_DATA]"
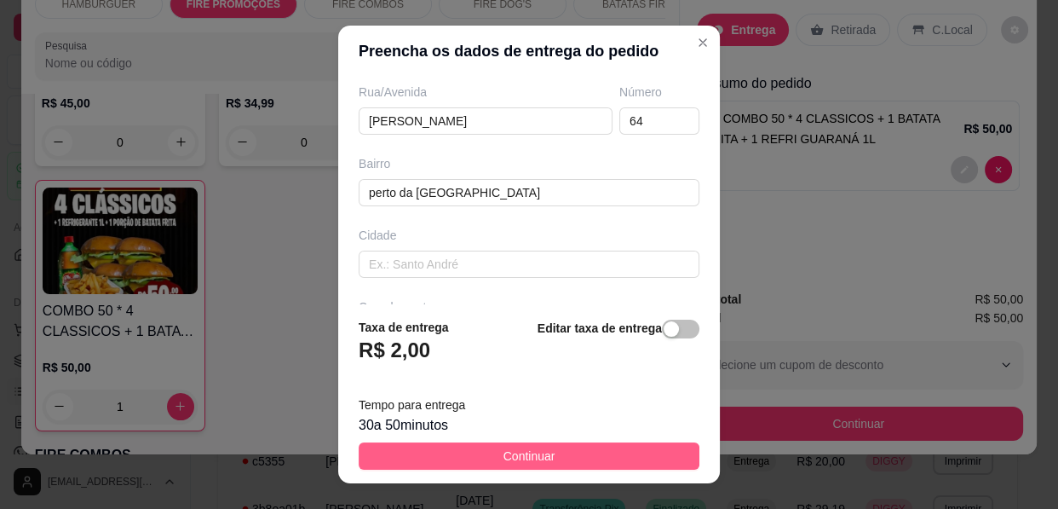
click at [529, 455] on span "Continuar" at bounding box center [530, 456] width 52 height 19
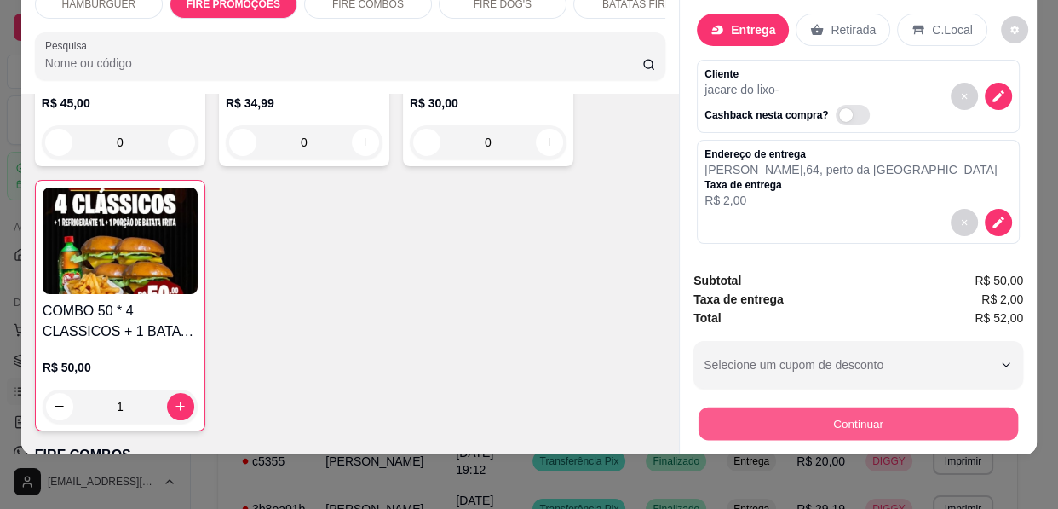
click at [776, 412] on button "Continuar" at bounding box center [859, 423] width 320 height 33
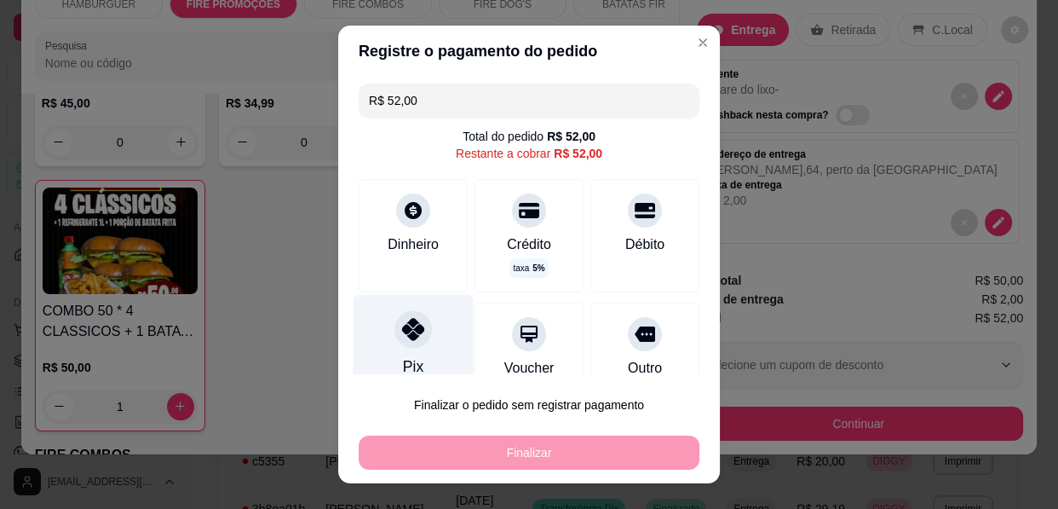
click at [404, 335] on icon at bounding box center [413, 329] width 22 height 22
type input "R$ 0,00"
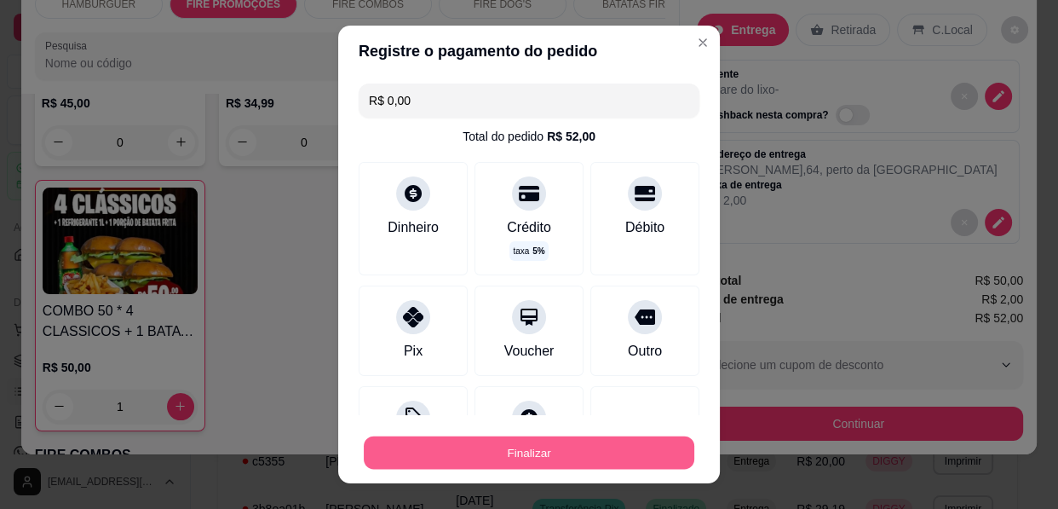
click at [452, 455] on button "Finalizar" at bounding box center [529, 452] width 331 height 33
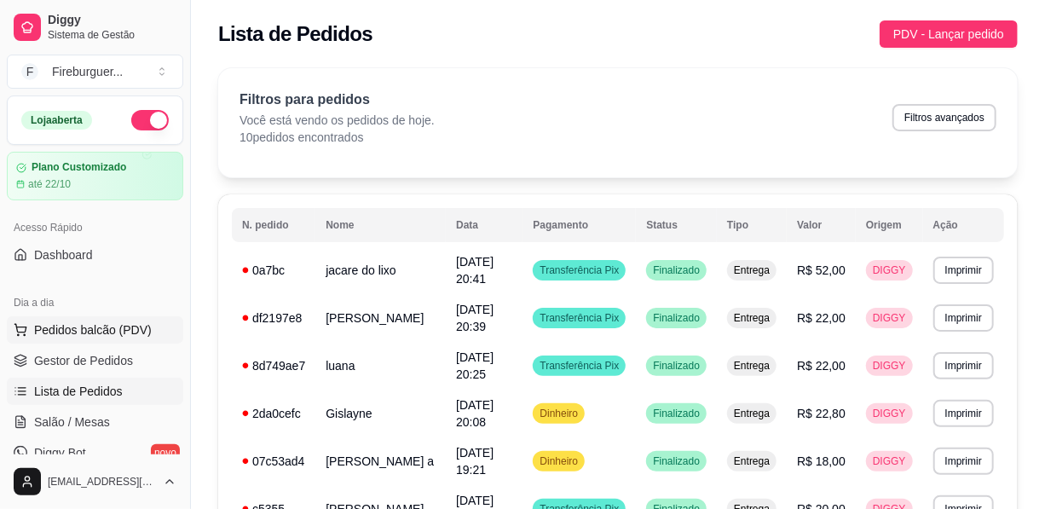
click at [130, 323] on span "Pedidos balcão (PDV)" at bounding box center [93, 329] width 118 height 17
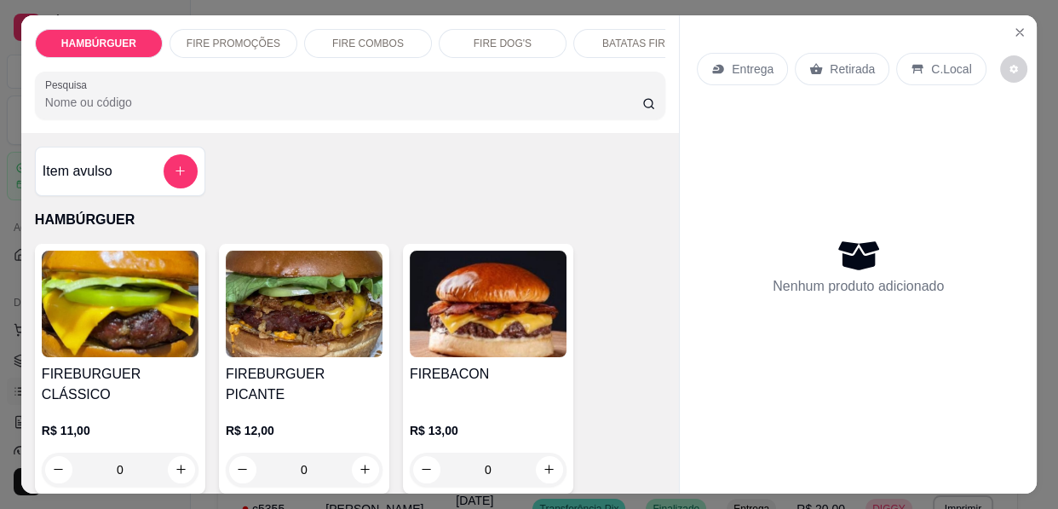
click at [235, 37] on p "FIRE PROMOÇÕES" at bounding box center [234, 44] width 94 height 14
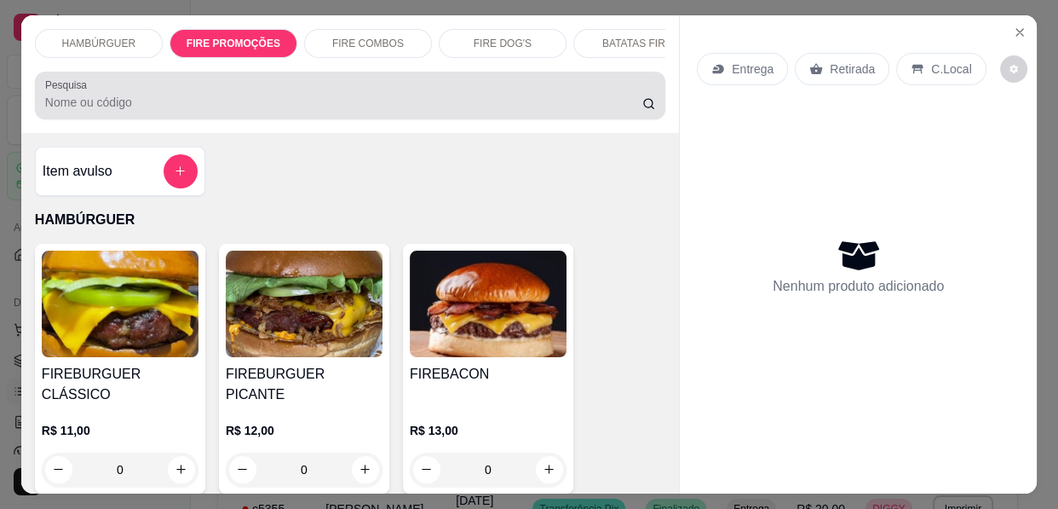
scroll to position [1393, 0]
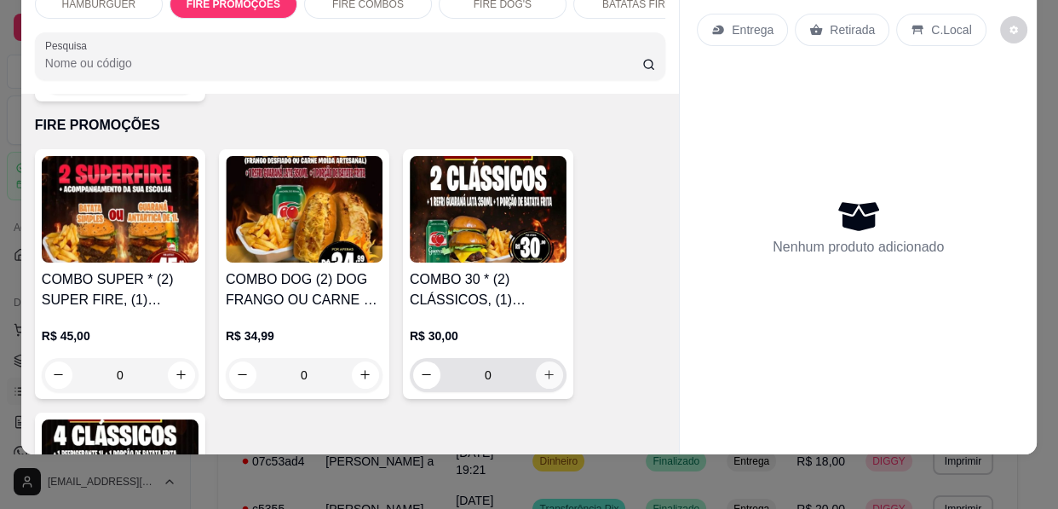
click at [545, 371] on icon "increase-product-quantity" at bounding box center [549, 375] width 9 height 9
type input "1"
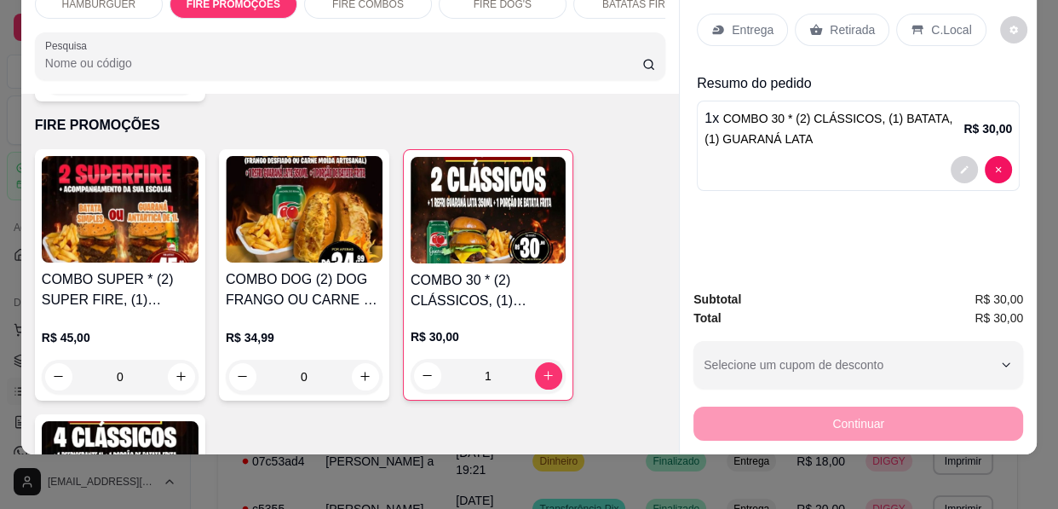
click at [724, 14] on div "Entrega" at bounding box center [742, 30] width 91 height 32
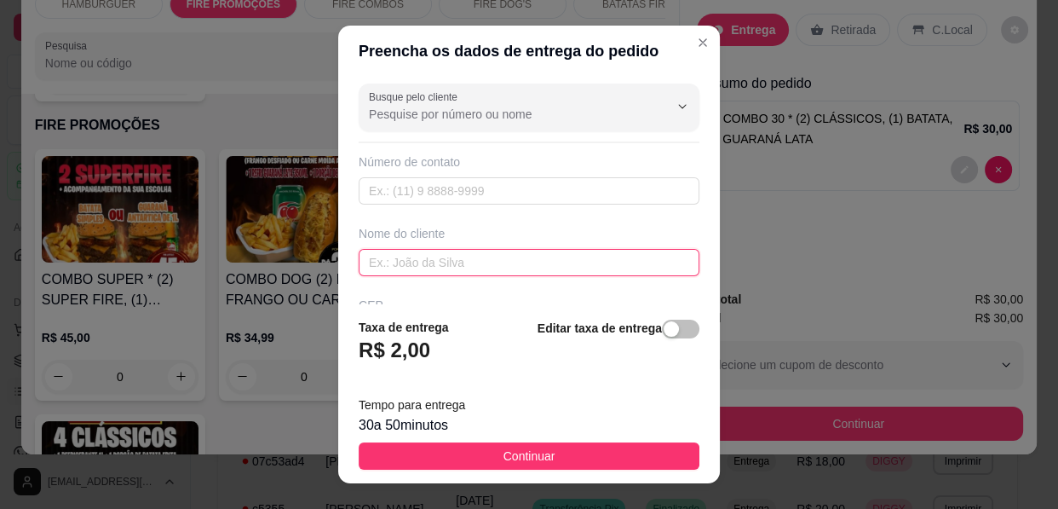
click at [404, 262] on input "text" at bounding box center [529, 262] width 341 height 27
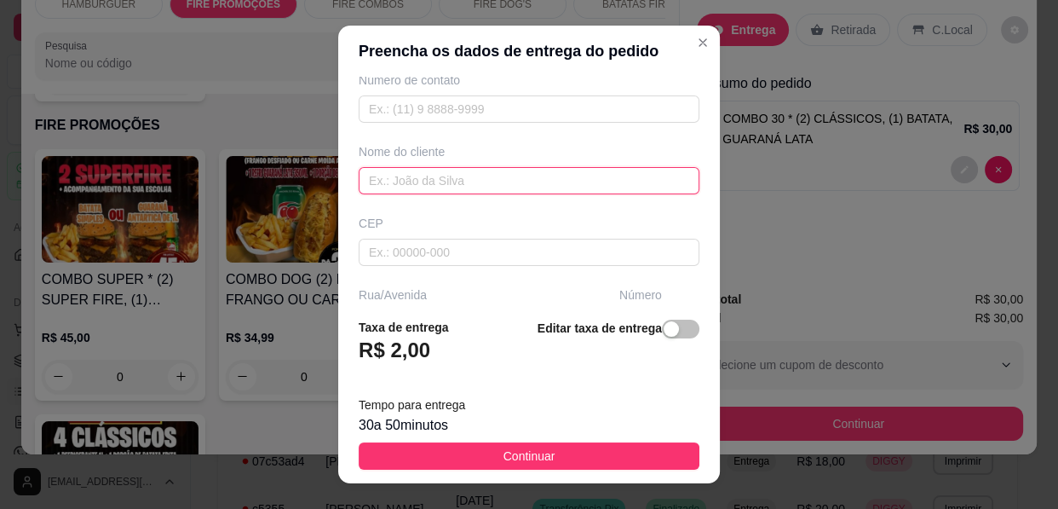
scroll to position [0, 0]
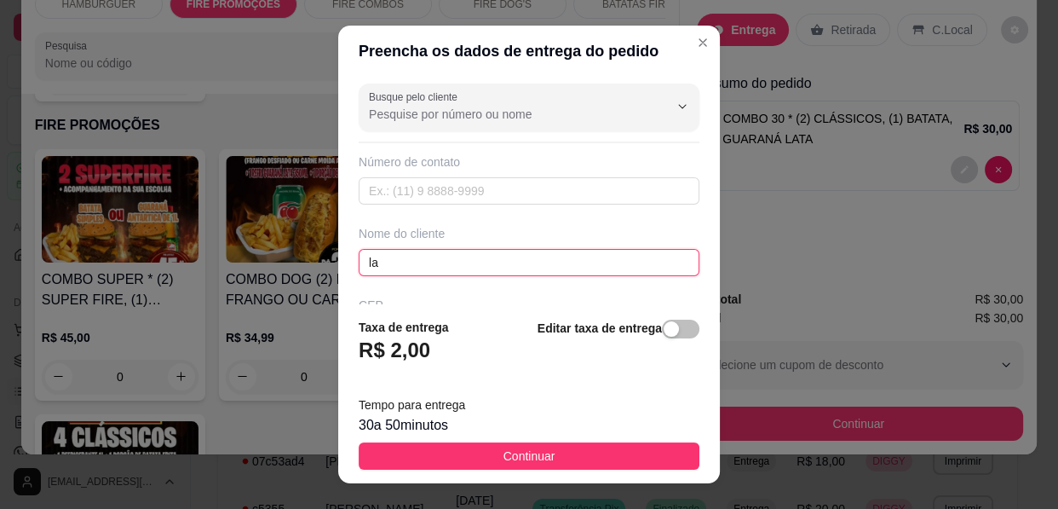
type input "l"
type input "LAINE"
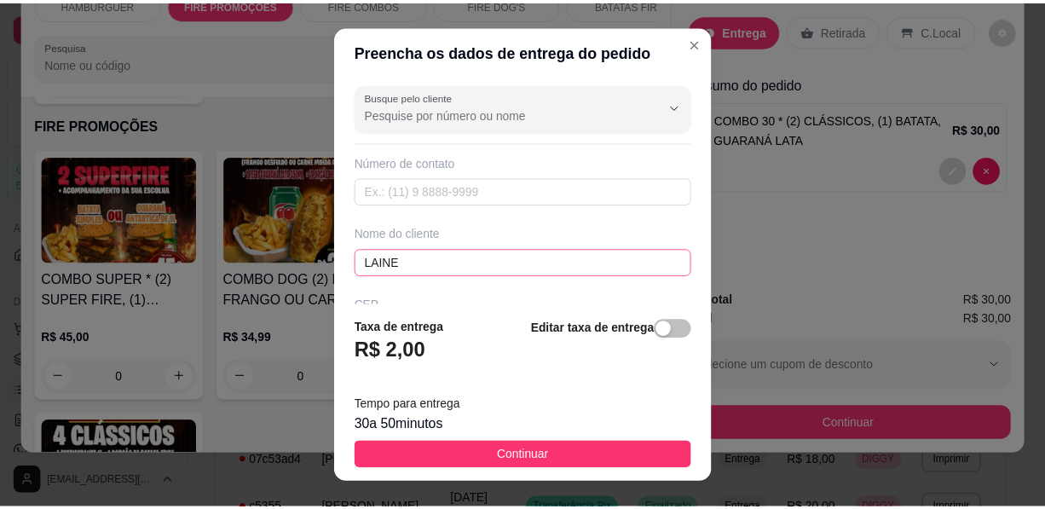
scroll to position [142, 0]
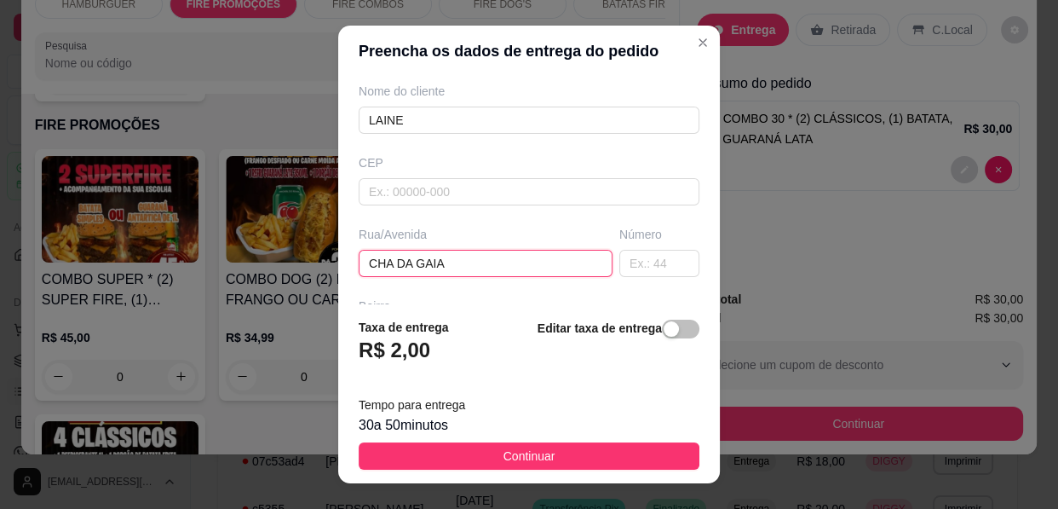
type input "CHA DA GAIA"
type input "87"
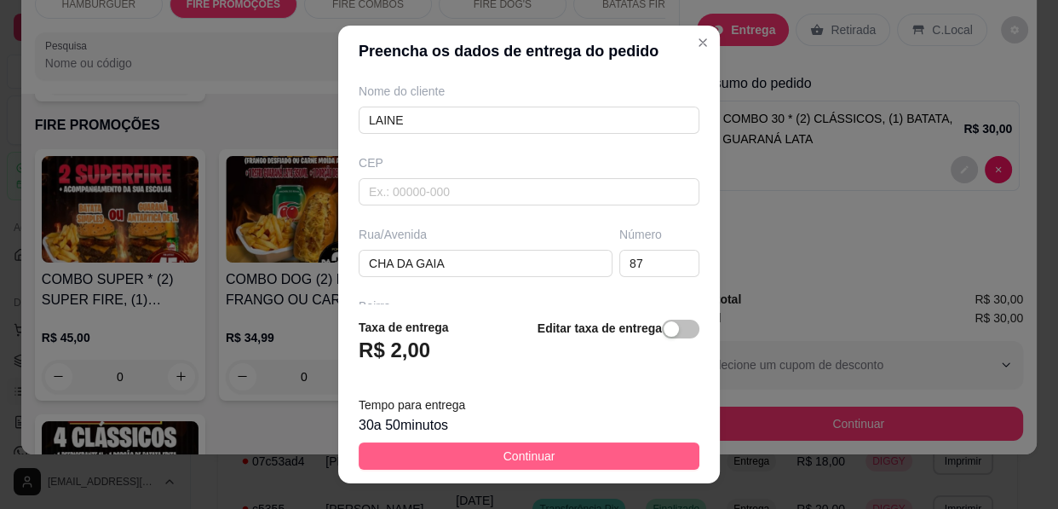
click at [550, 454] on button "Continuar" at bounding box center [529, 455] width 341 height 27
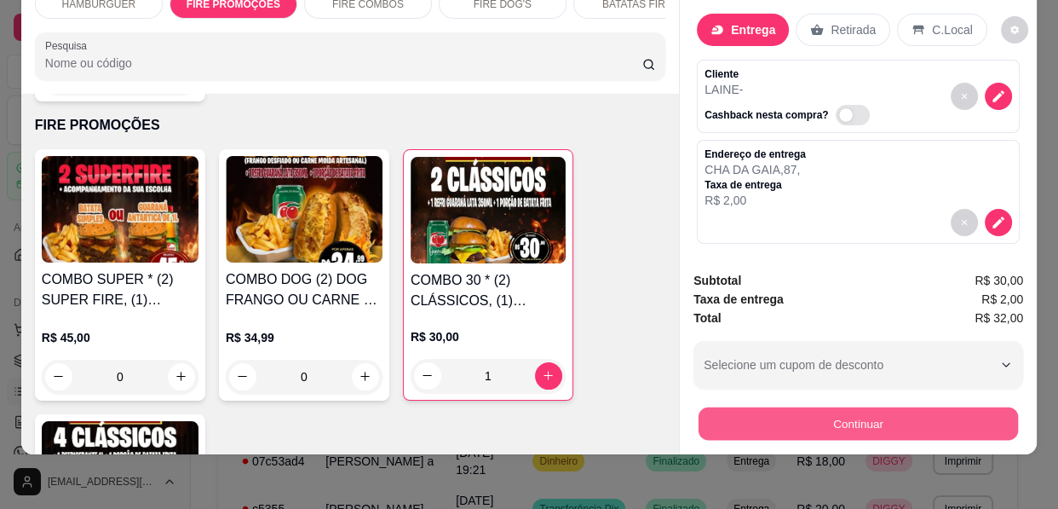
click at [737, 407] on button "Continuar" at bounding box center [859, 423] width 320 height 33
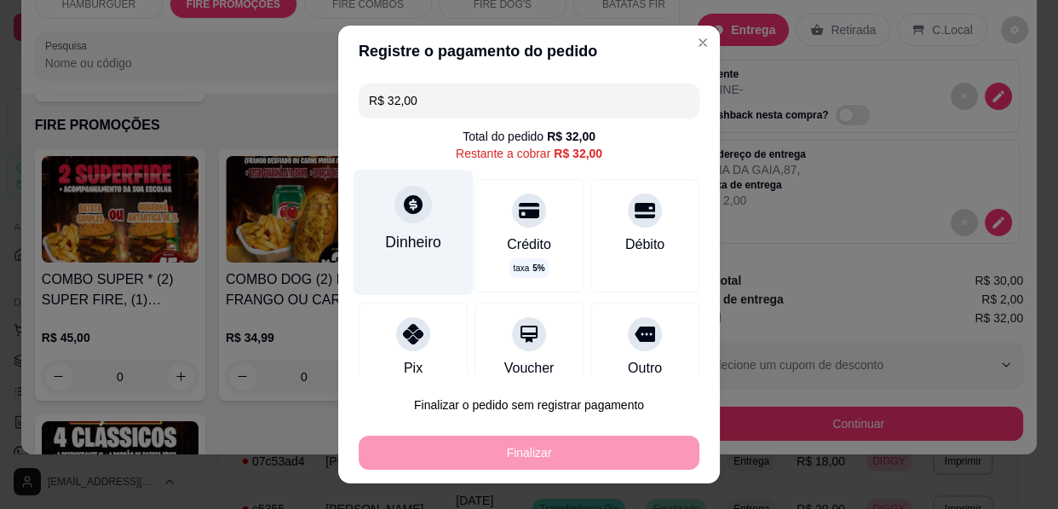
click at [395, 239] on div "Dinheiro" at bounding box center [413, 242] width 56 height 22
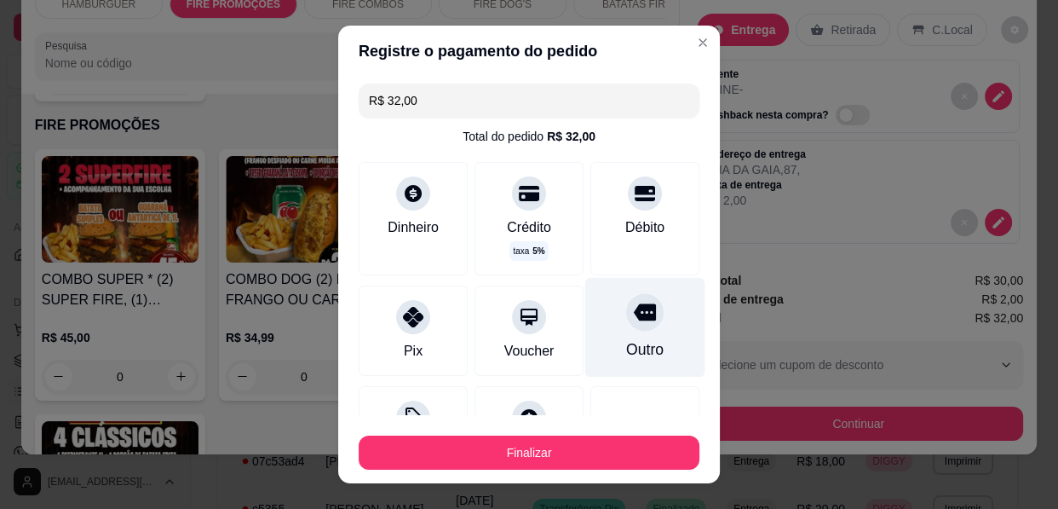
type input "R$ 0,00"
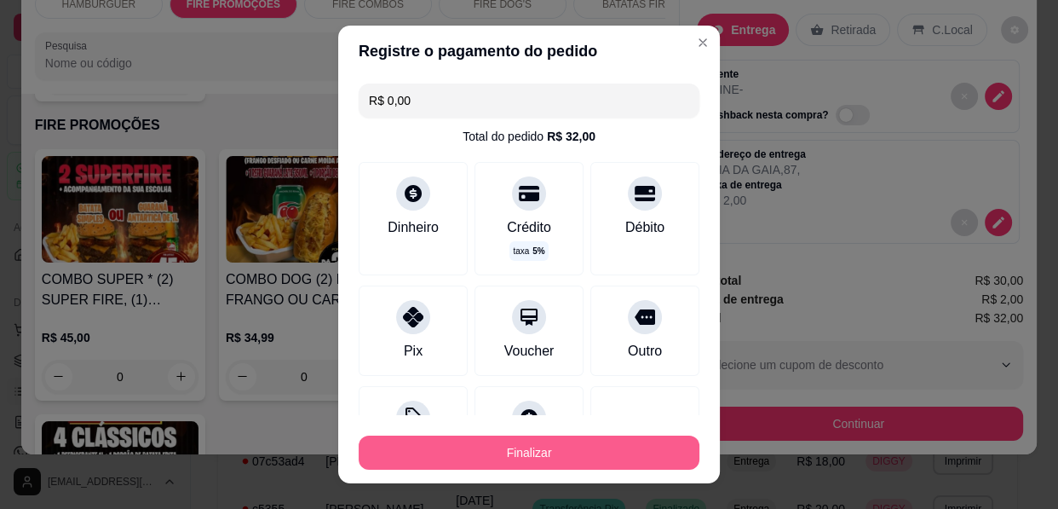
click at [605, 447] on button "Finalizar" at bounding box center [529, 452] width 341 height 34
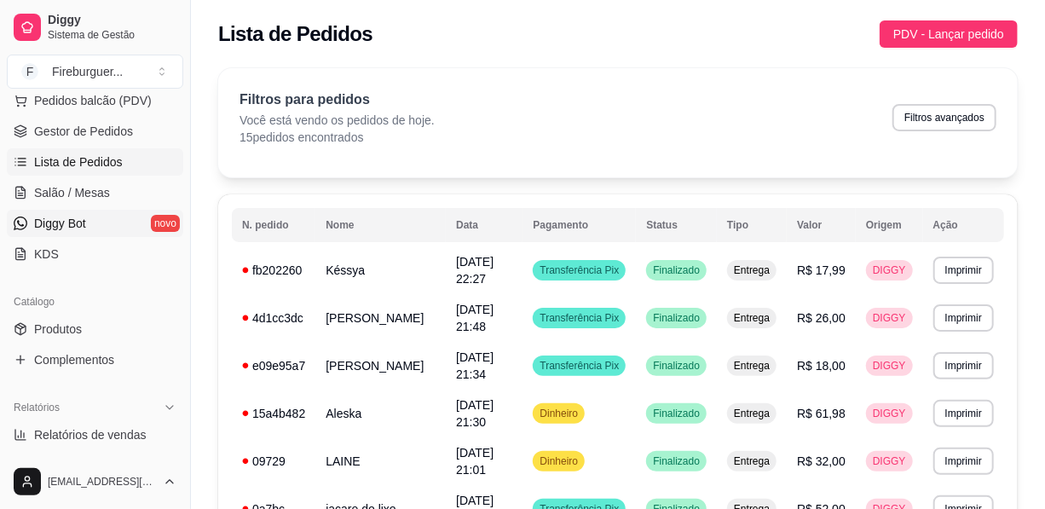
scroll to position [309, 0]
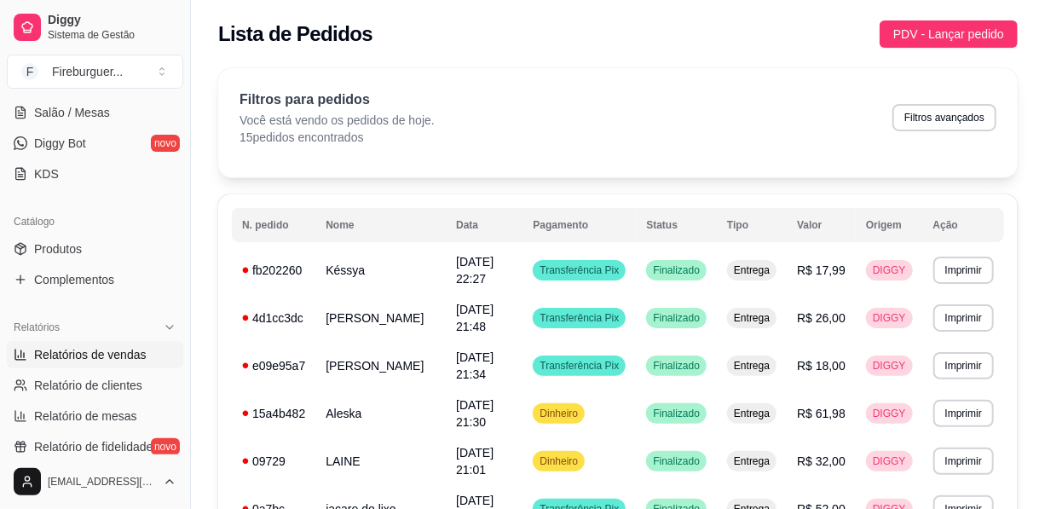
click at [69, 357] on span "Relatórios de vendas" at bounding box center [90, 354] width 112 height 17
select select "ALL"
select select "0"
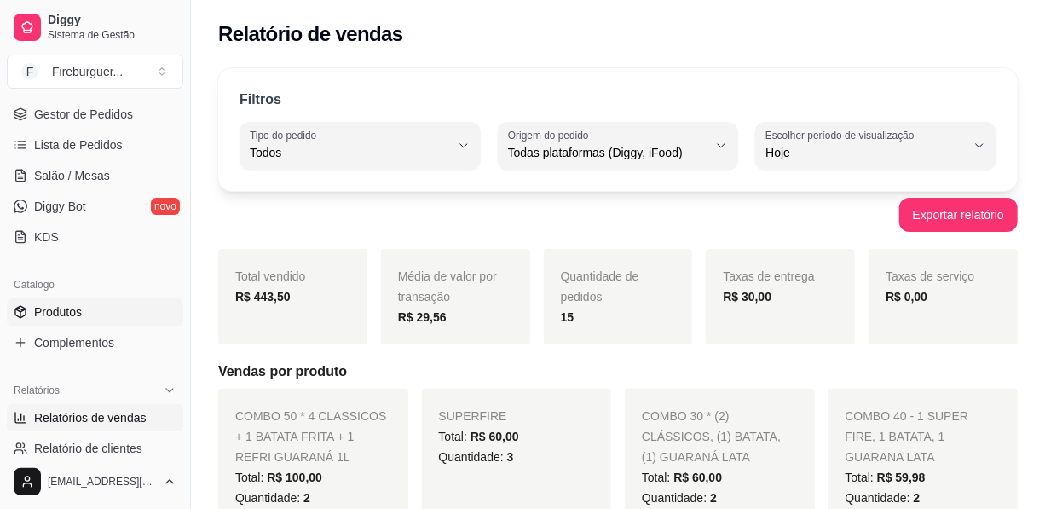
scroll to position [154, 0]
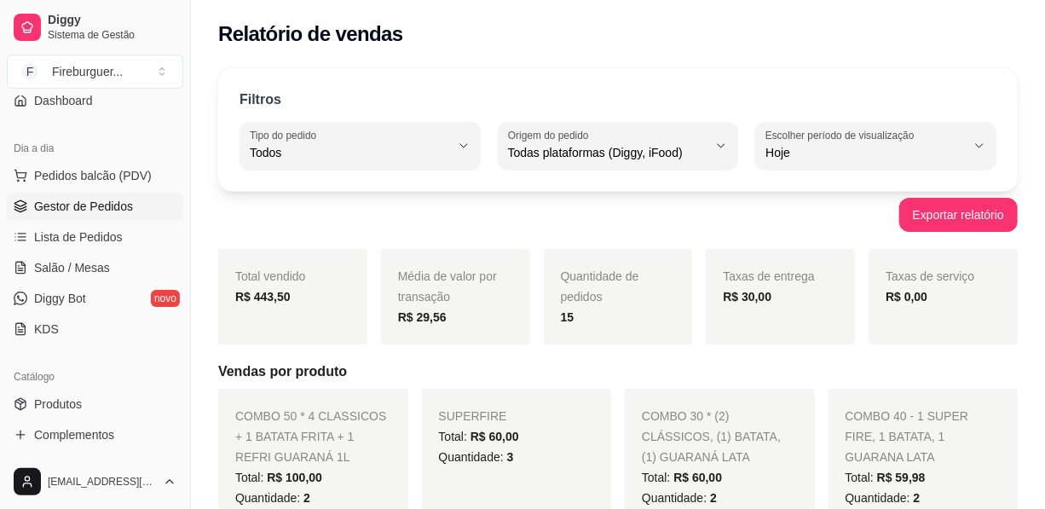
click at [112, 204] on span "Gestor de Pedidos" at bounding box center [83, 206] width 99 height 17
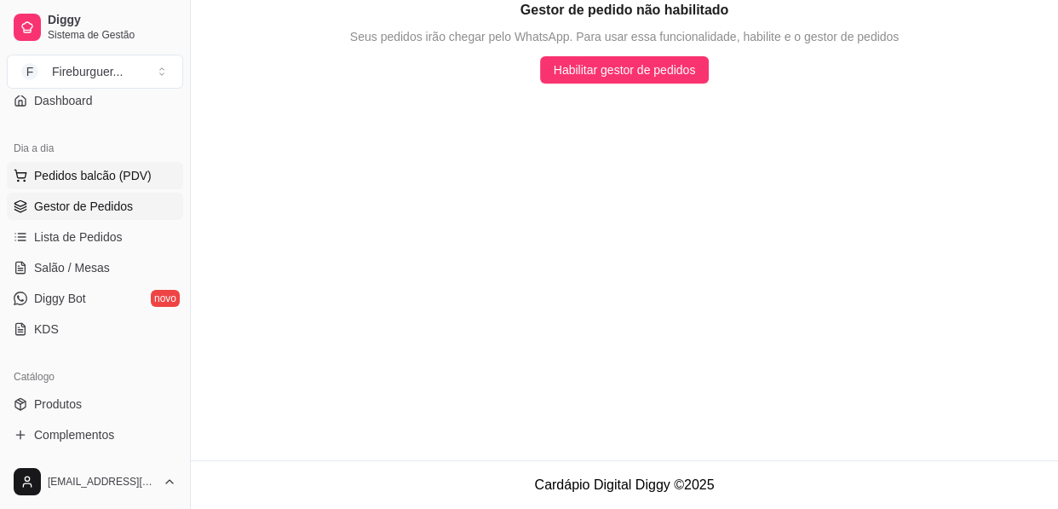
click at [117, 182] on span "Pedidos balcão (PDV)" at bounding box center [93, 175] width 118 height 17
click at [122, 216] on p "HAMBÚRGUER" at bounding box center [348, 219] width 638 height 20
click at [109, 236] on div "Item avulso HAMBÚRGUER FIREBURGUER CLÁSSICO R$ 11,00 0 FIREBURGUER PICANTE R$ 1…" at bounding box center [350, 313] width 658 height 360
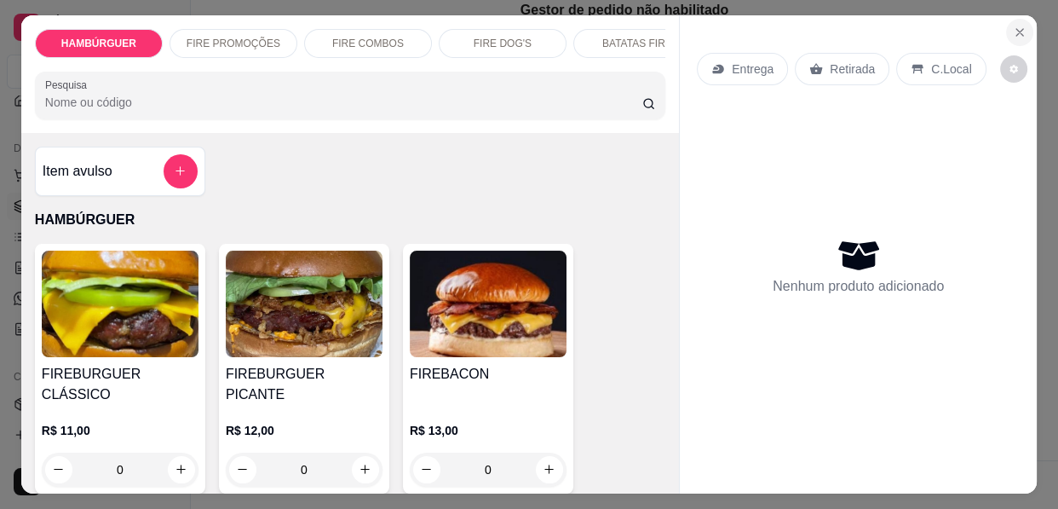
click at [1013, 26] on icon "Close" at bounding box center [1020, 33] width 14 height 14
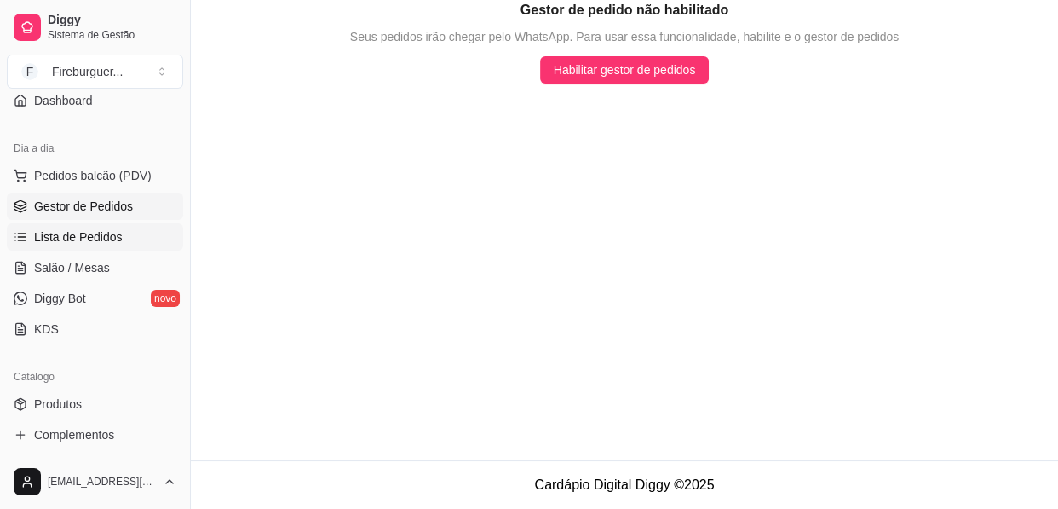
click at [71, 240] on span "Lista de Pedidos" at bounding box center [78, 236] width 89 height 17
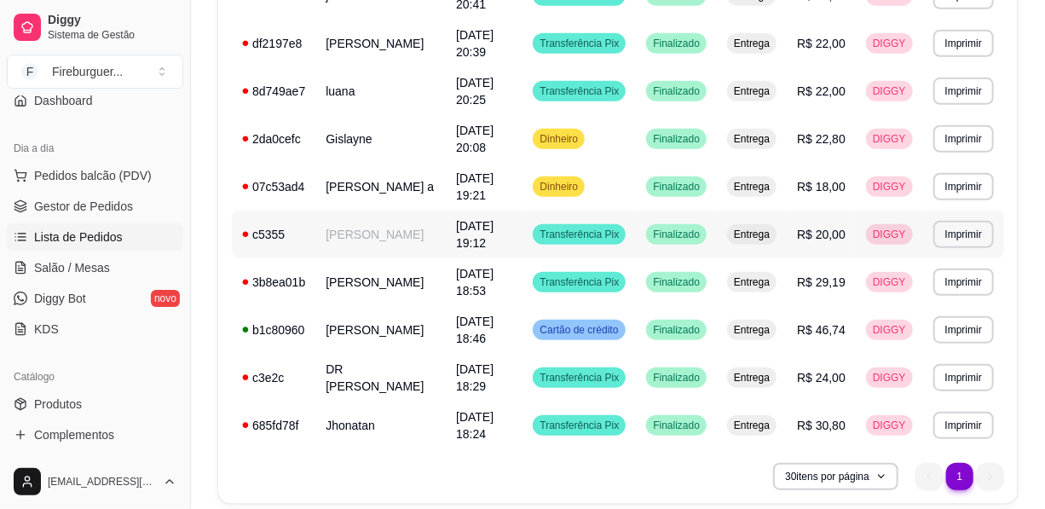
scroll to position [542, 0]
